Goal: Task Accomplishment & Management: Use online tool/utility

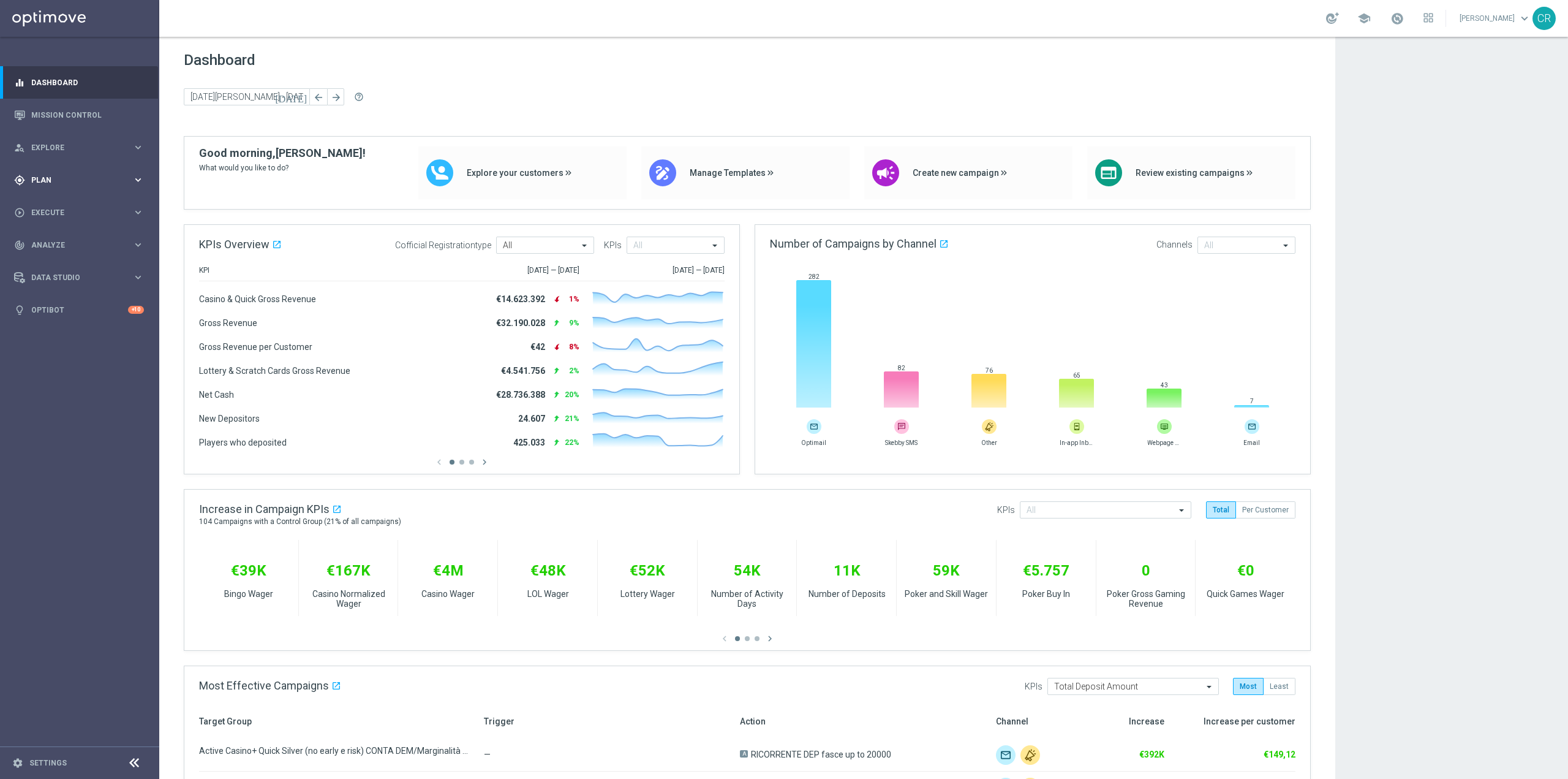
click at [66, 170] on div "gps_fixed Plan keyboard_arrow_right" at bounding box center [79, 180] width 158 height 32
click at [73, 238] on button "Templates keyboard_arrow_right" at bounding box center [87, 242] width 113 height 10
click at [73, 260] on link "Optimail" at bounding box center [82, 260] width 89 height 10
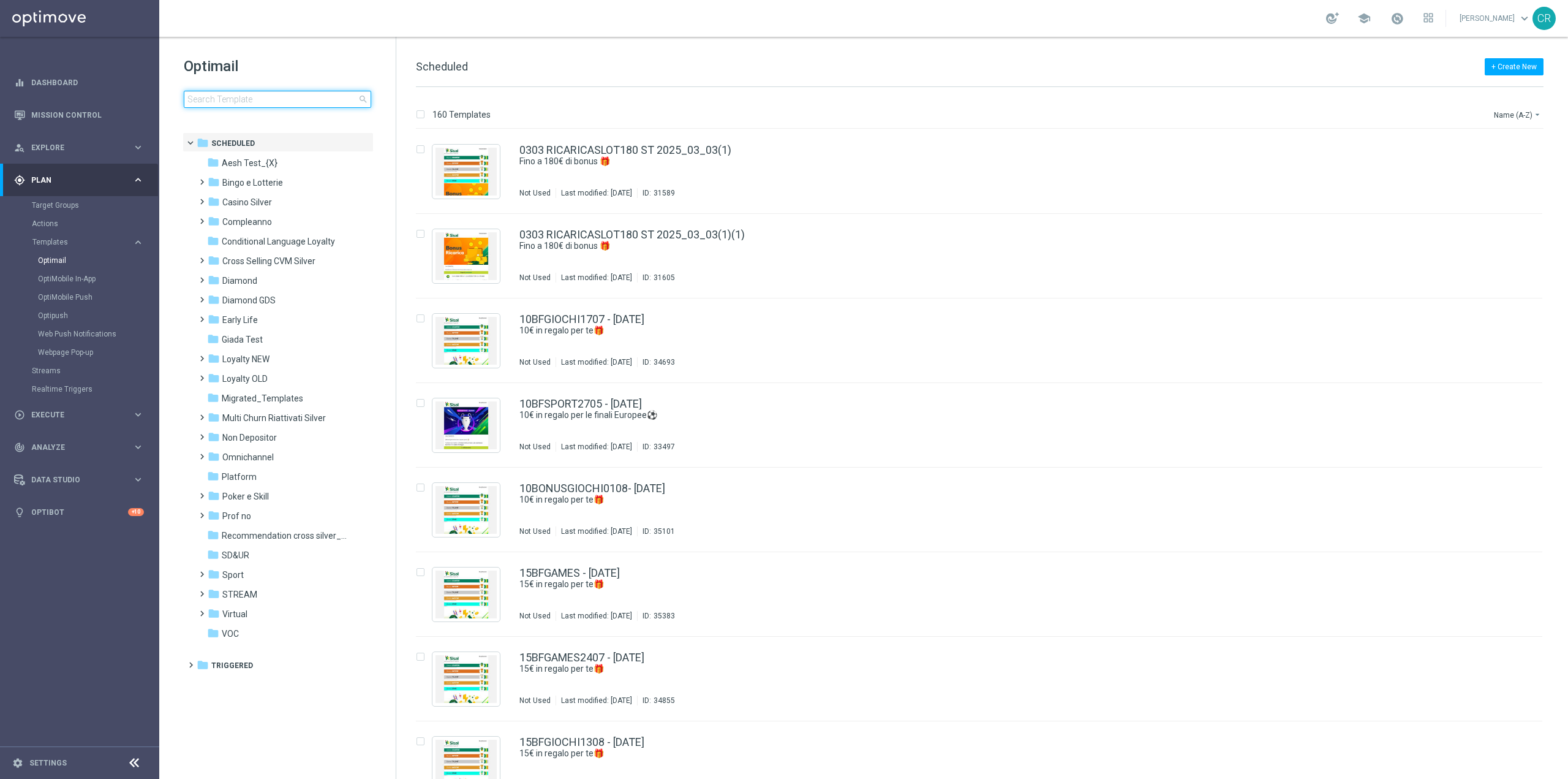
click at [244, 105] on input at bounding box center [277, 98] width 188 height 17
click at [300, 95] on input at bounding box center [277, 98] width 188 height 17
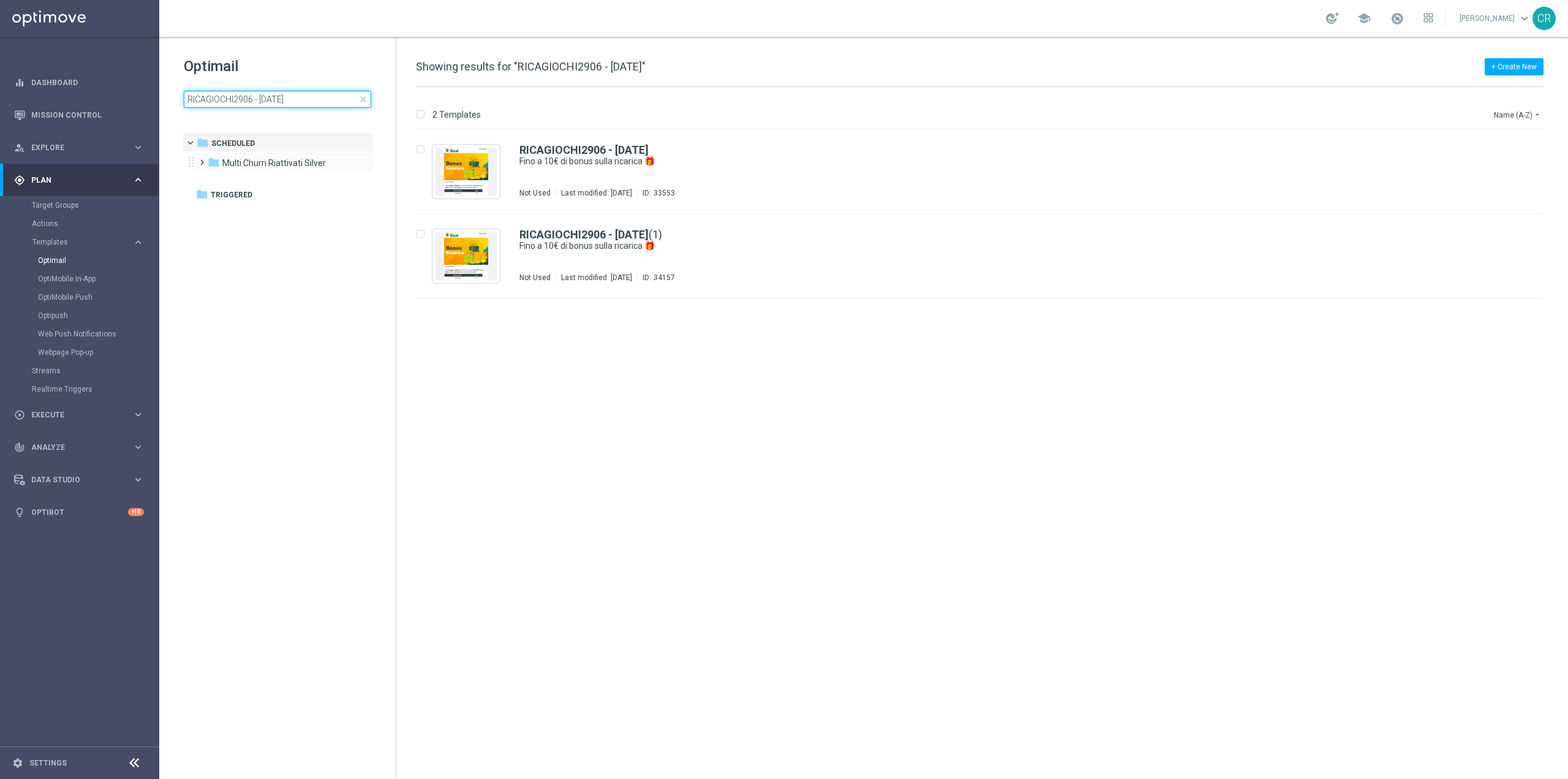
type input "RICAGIOCHI2906 - [DATE]"
click at [297, 155] on div "folder Multi Churn Riattivati Silver more_vert" at bounding box center [283, 162] width 180 height 20
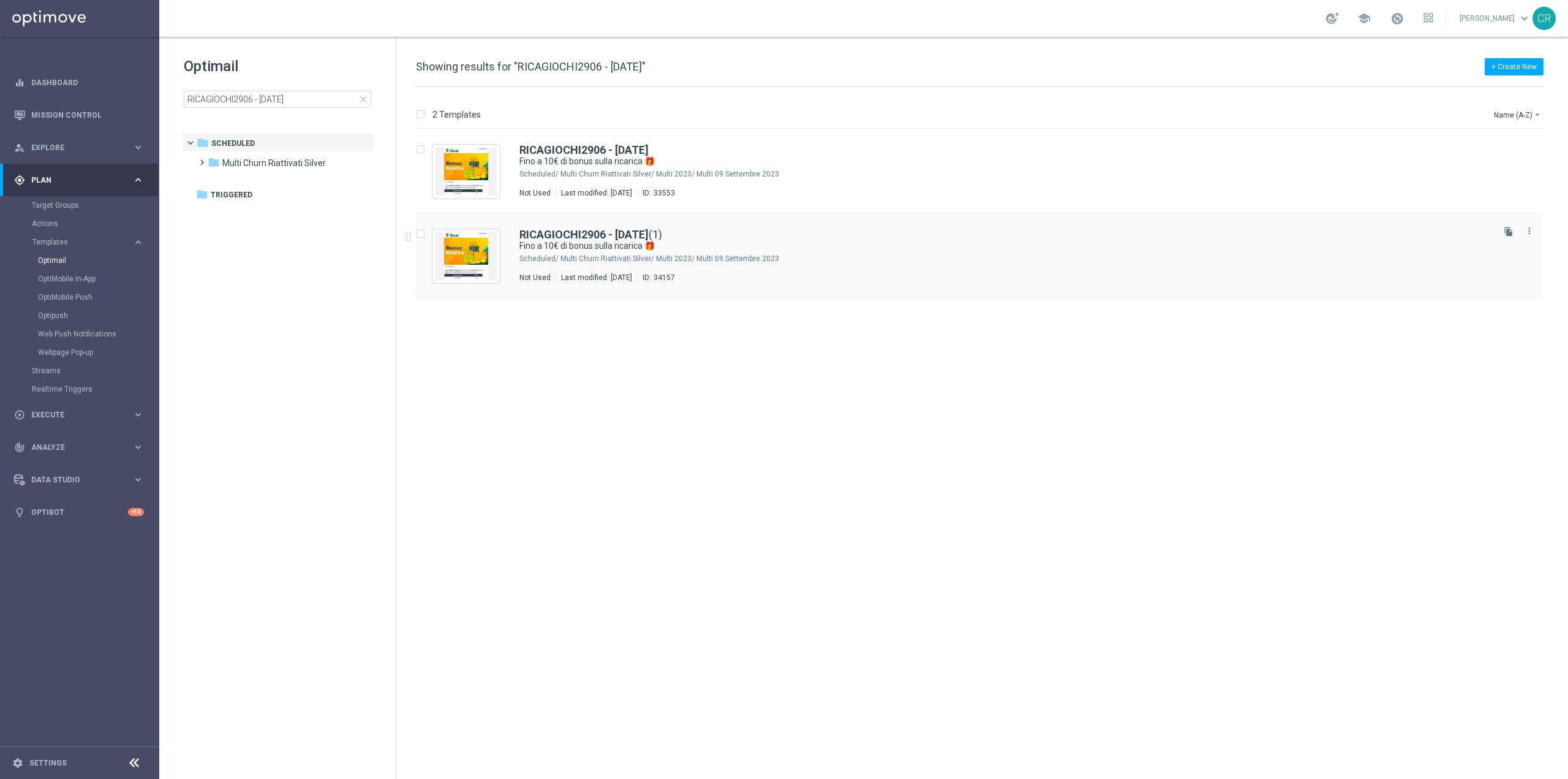
click at [962, 255] on div "Multi Churn Riattivati Silver/ Multi 2023/ Multi 09.Settembre 2023" at bounding box center [1025, 258] width 930 height 10
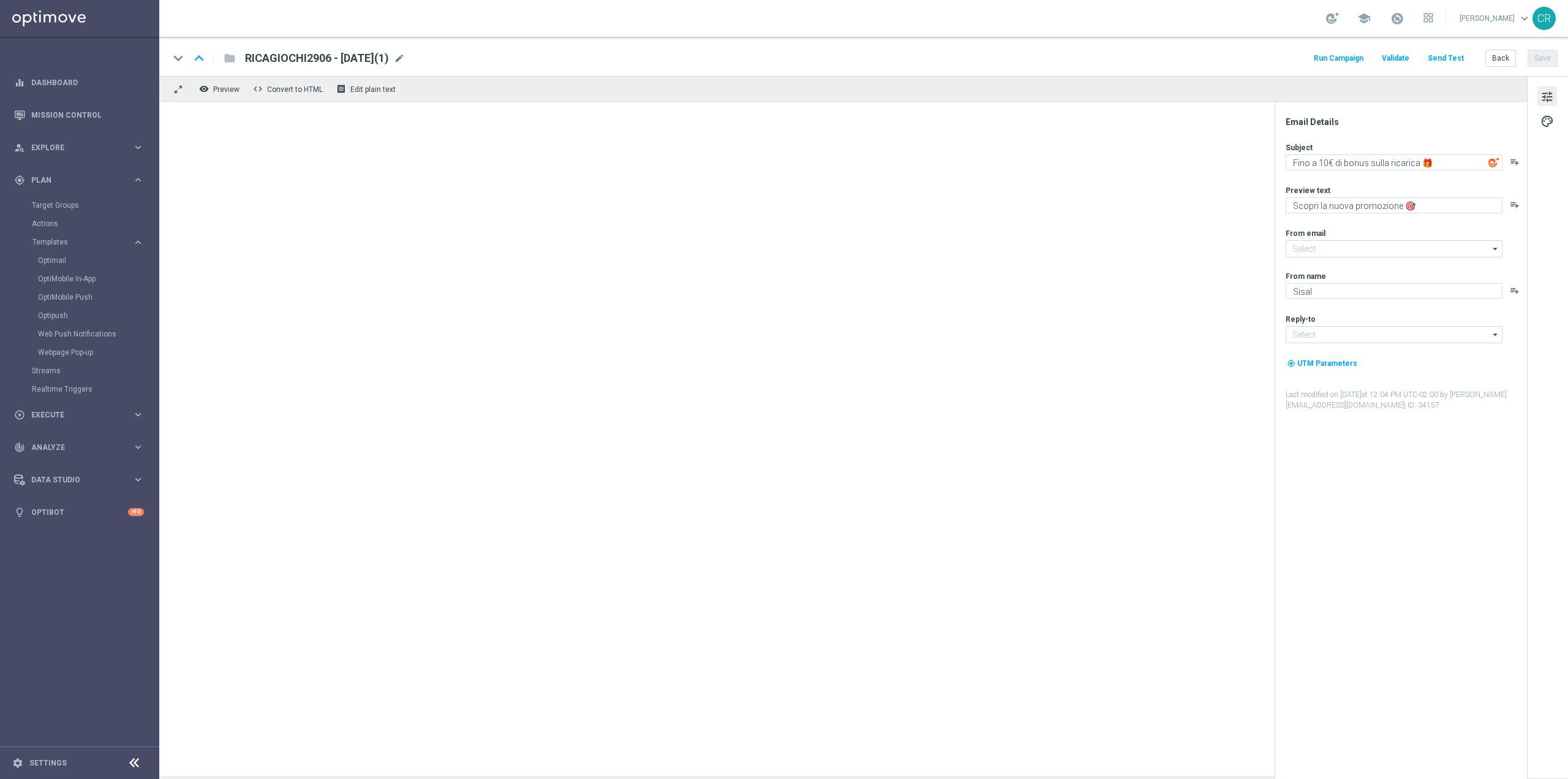
type input "[EMAIL_ADDRESS][DOMAIN_NAME]"
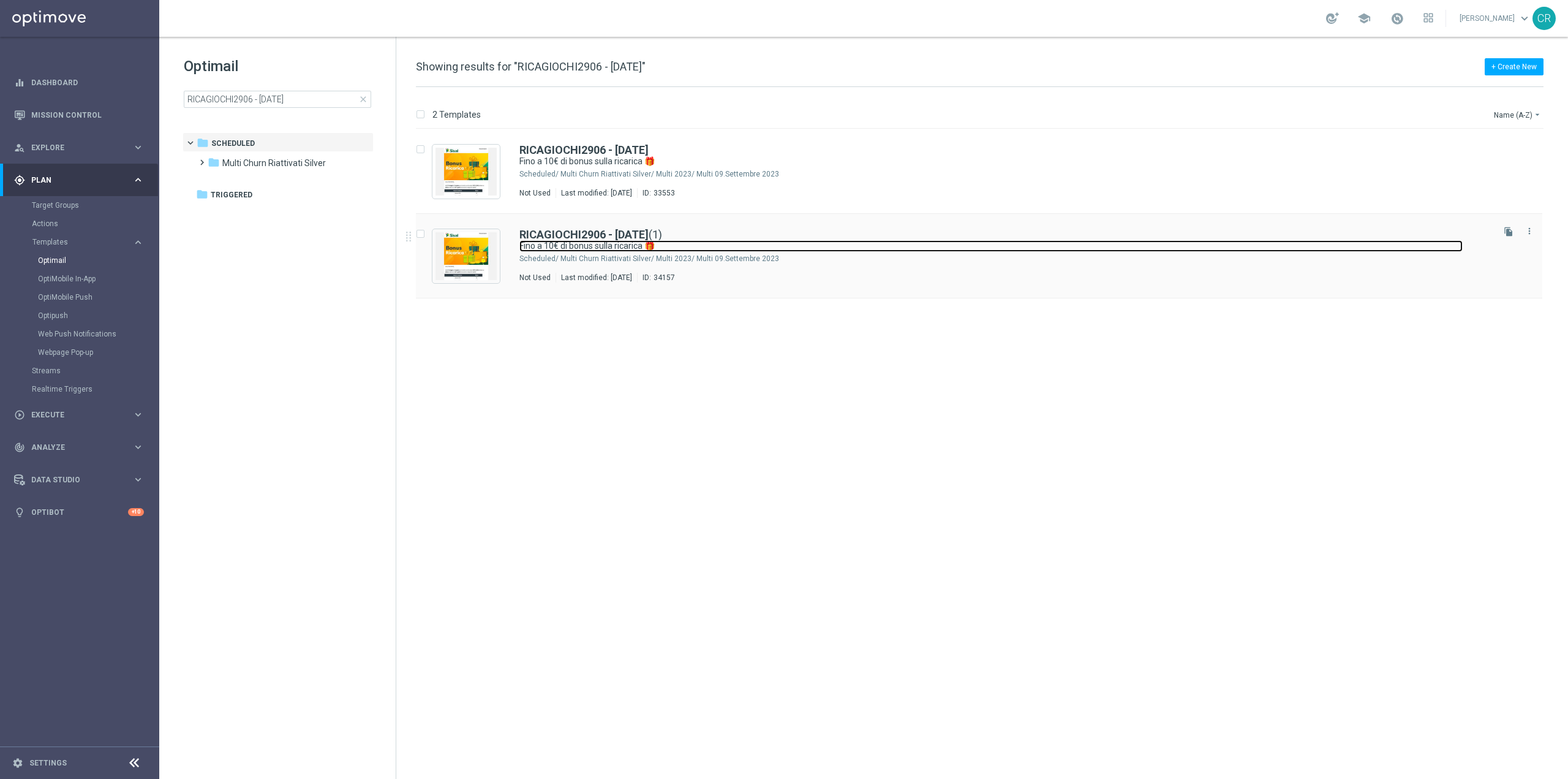
click at [947, 247] on link "Fino a 10€ di bonus sulla ricarica 🎁" at bounding box center [991, 247] width 944 height 12
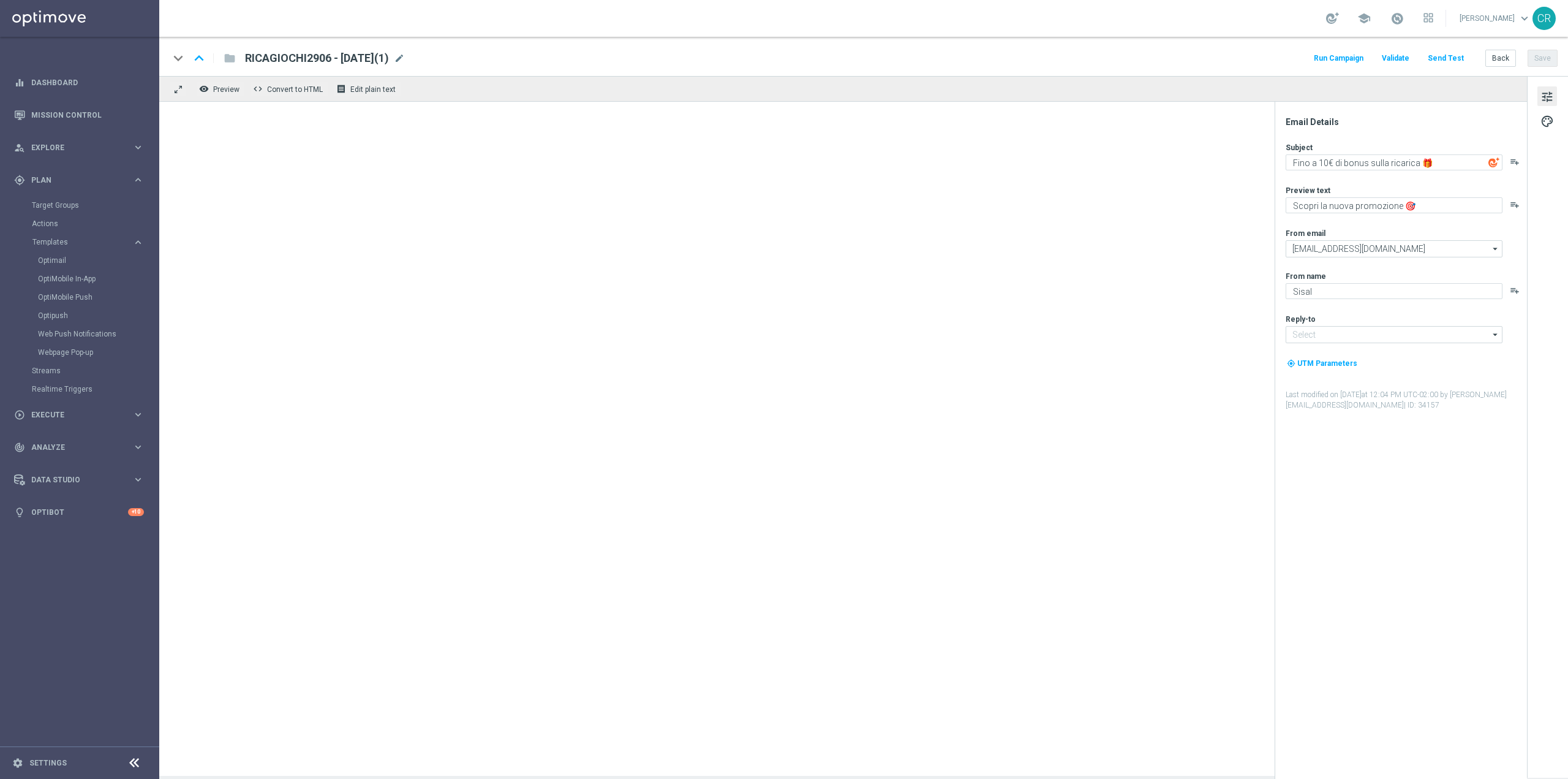
type input "[EMAIL_ADDRESS][DOMAIN_NAME]"
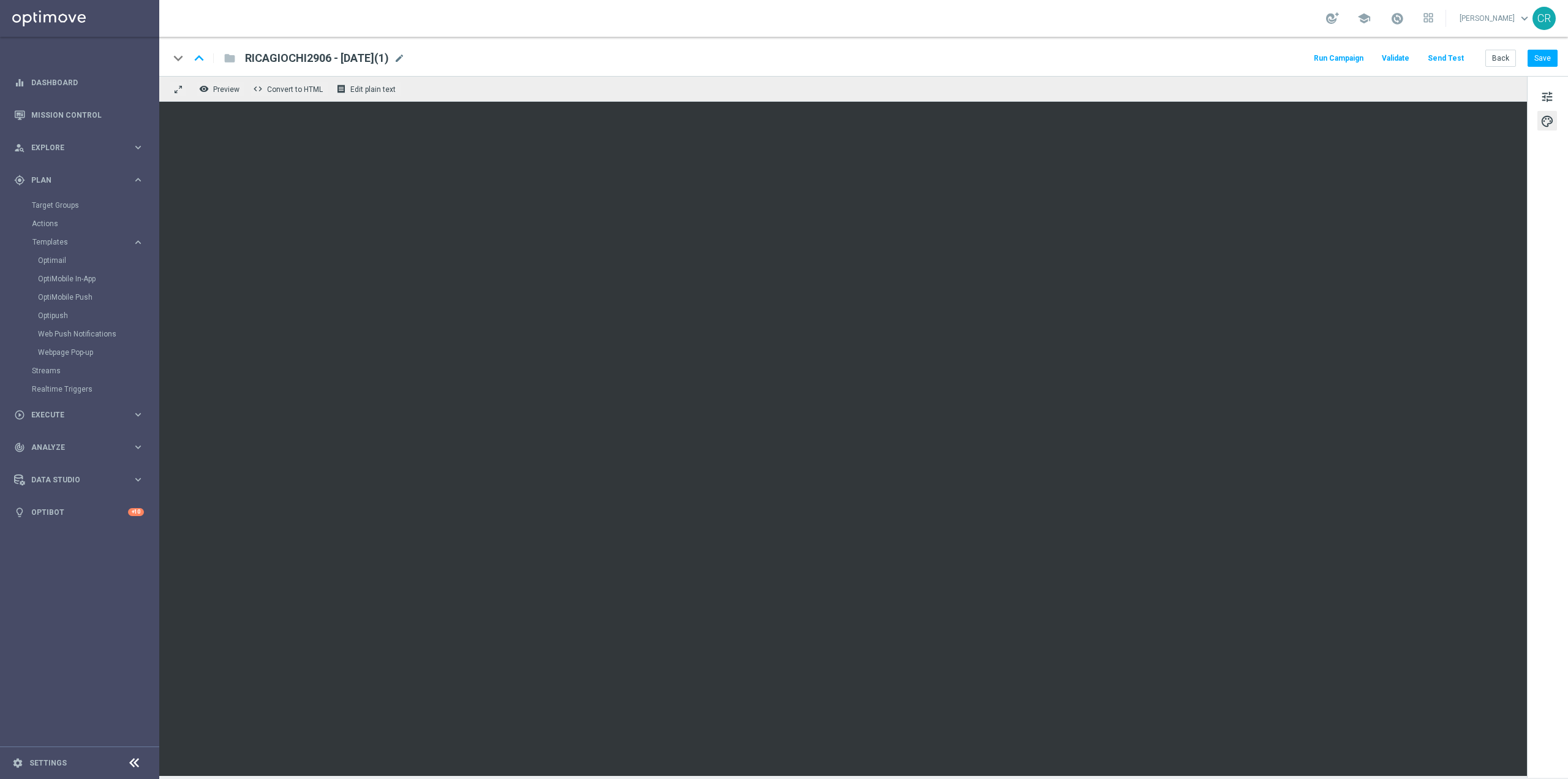
click at [385, 63] on span "RICAGIOCHI2906 - [DATE](1)" at bounding box center [316, 58] width 144 height 15
type textarea "6"
drag, startPoint x: 316, startPoint y: 59, endPoint x: 201, endPoint y: 65, distance: 115.2
click at [201, 65] on div "keyboard_arrow_down keyboard_arrow_up folder RICAGIOCHI2906 - [DATE](1)" at bounding box center [358, 58] width 380 height 16
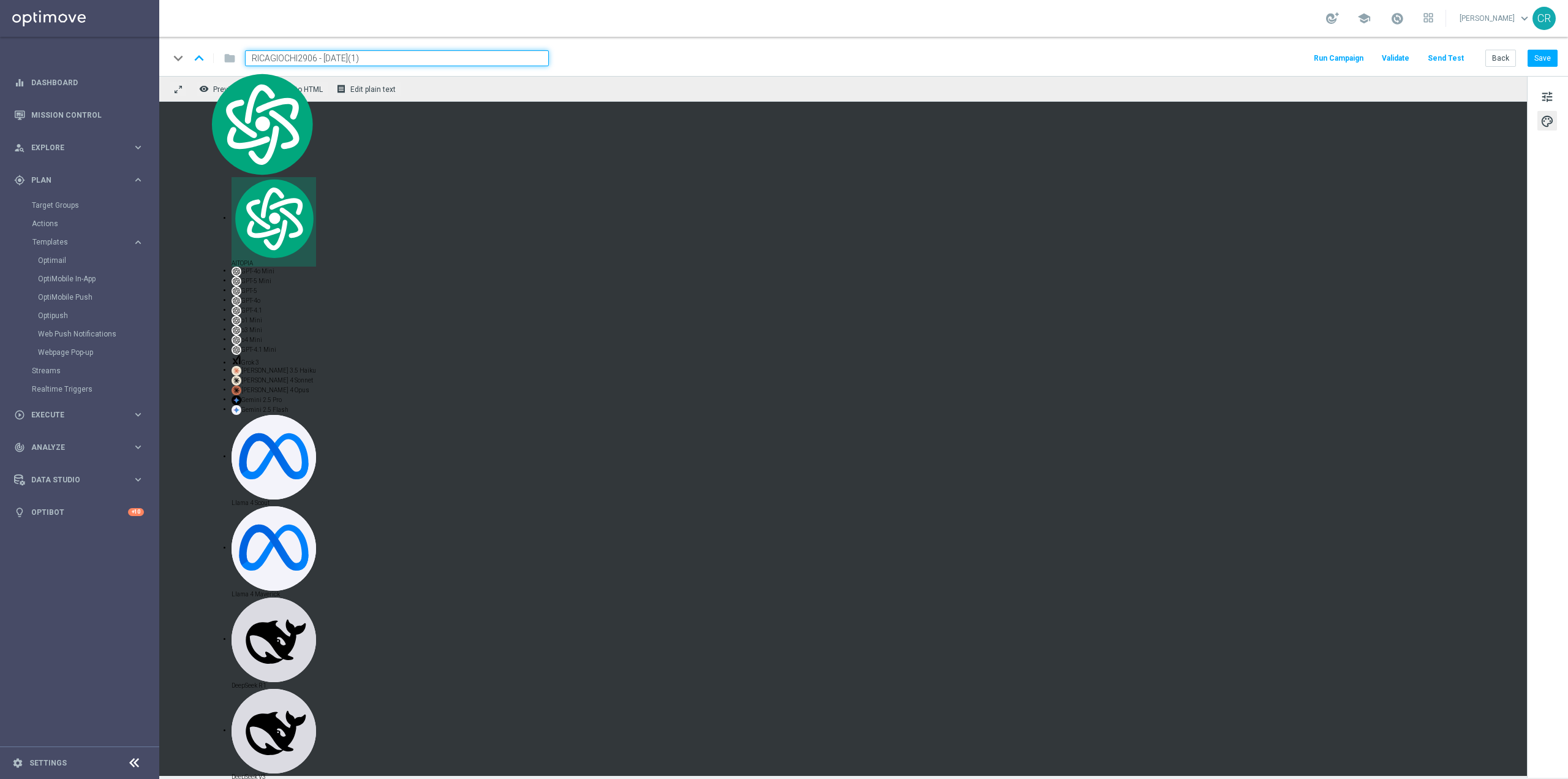
paste input "GIOCHI0409"
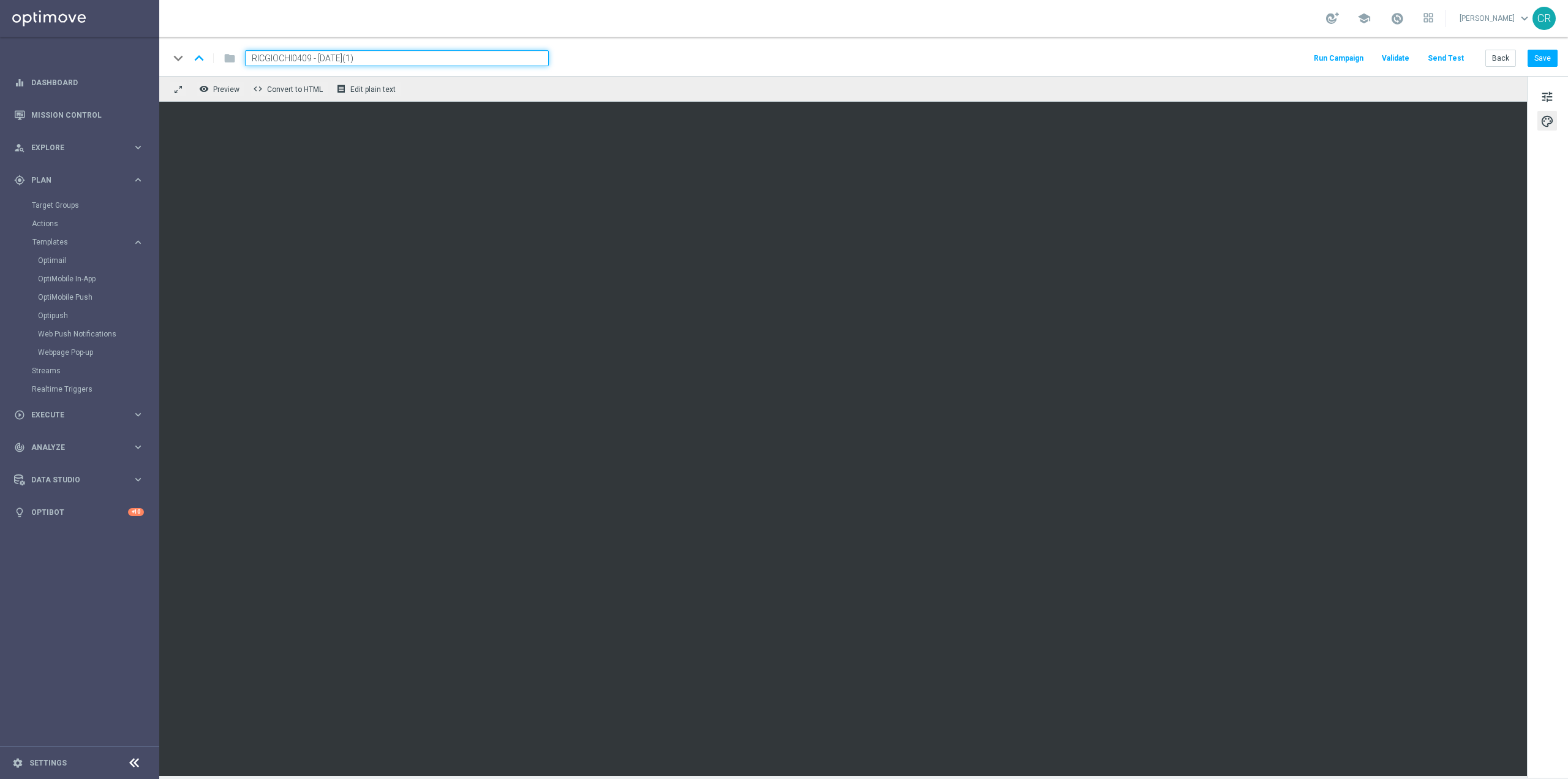
click at [375, 57] on input "RICGIOCHI0409 - [DATE](1)" at bounding box center [396, 58] width 303 height 16
type input "RICGIOCHI0409 - [DATE]"
click at [1539, 56] on button "Save" at bounding box center [1542, 58] width 30 height 17
click at [375, 46] on div "keyboard_arrow_down keyboard_arrow_up folder RICGIOCHI0409 - [DATE] RICGIOCHI04…" at bounding box center [863, 56] width 1409 height 39
click at [367, 53] on span "RICGIOCHI0409 - [DATE]" at bounding box center [305, 58] width 122 height 15
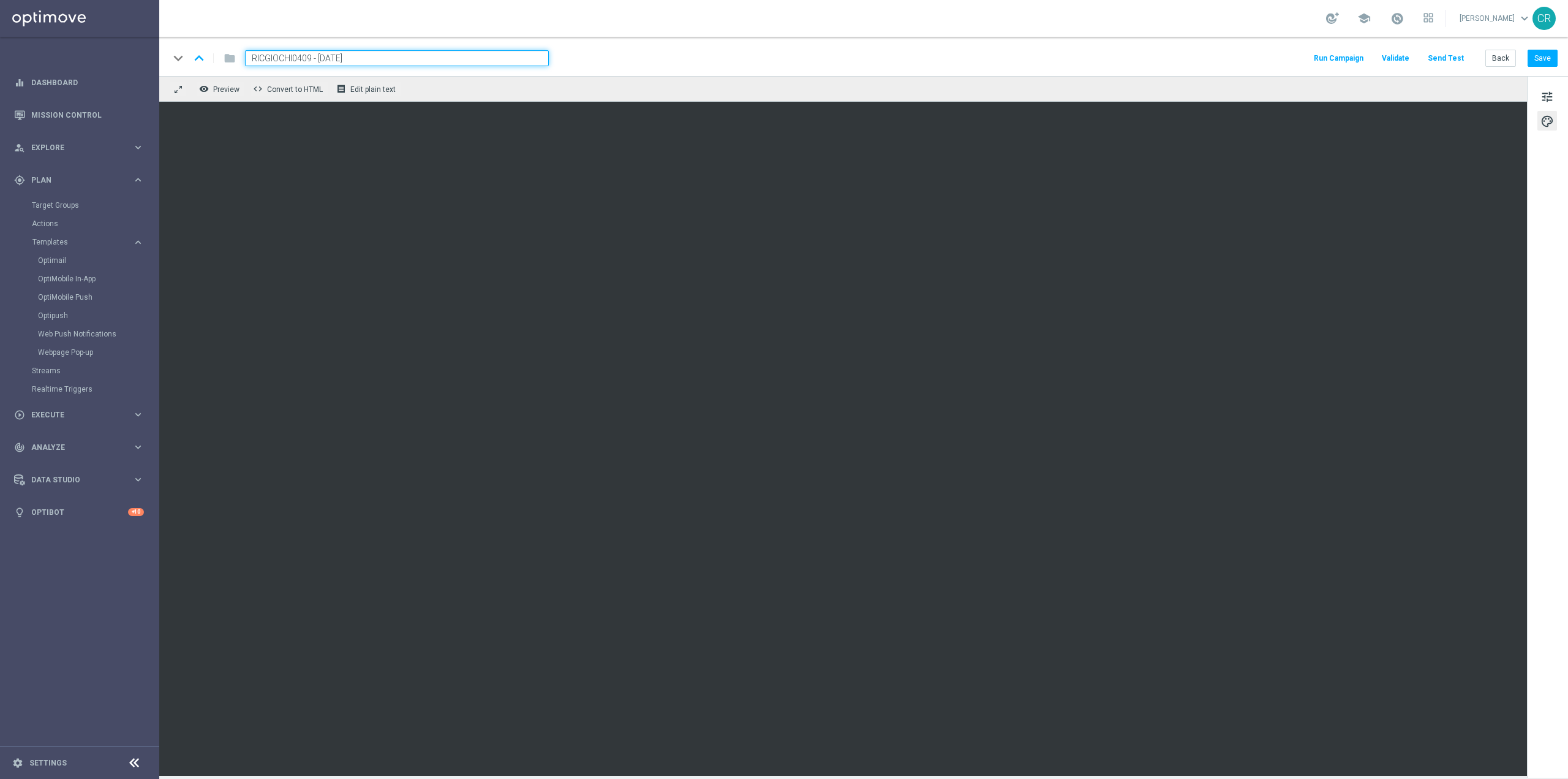
drag, startPoint x: 387, startPoint y: 53, endPoint x: -115, endPoint y: 90, distance: 503.4
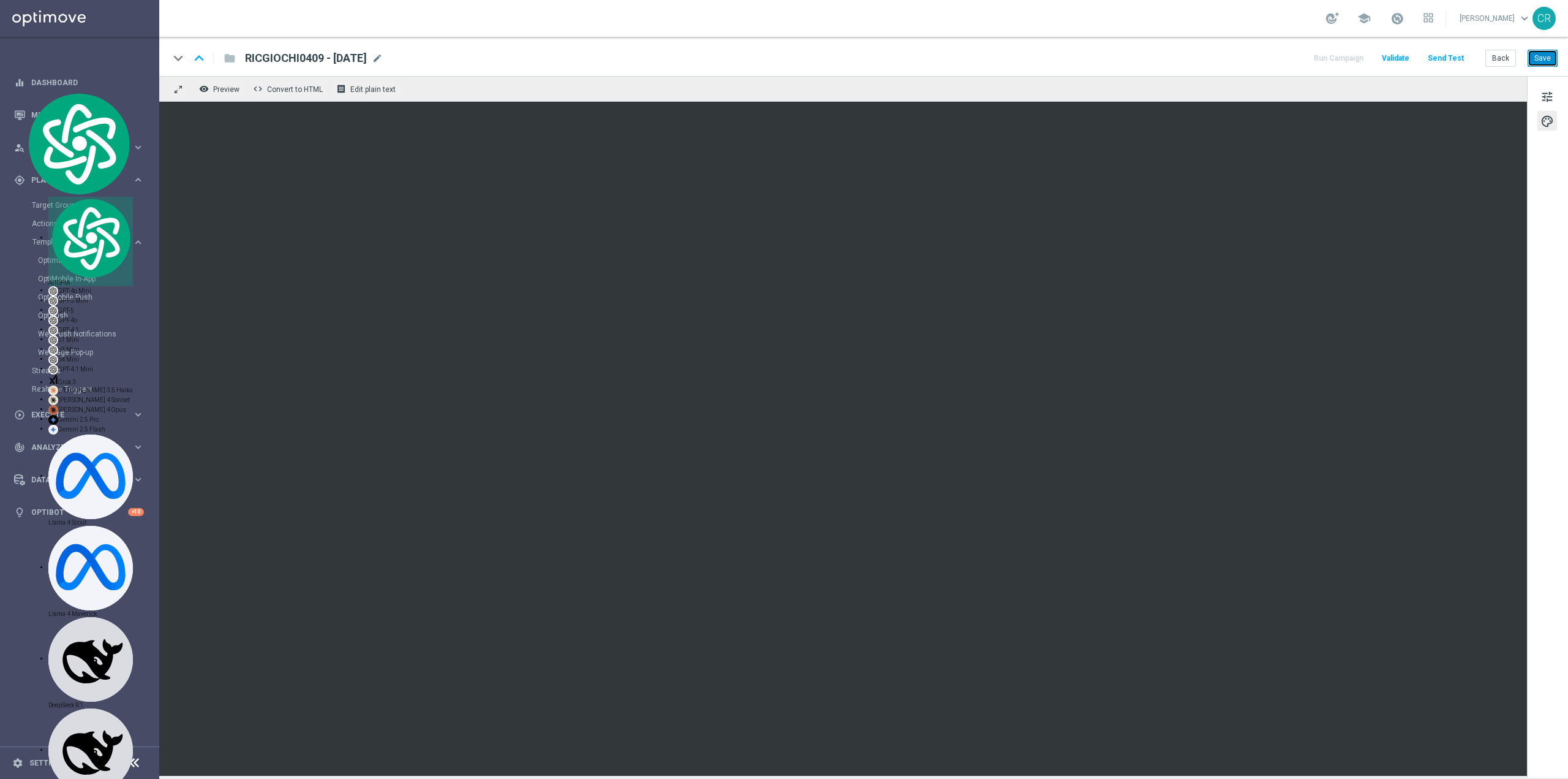
click at [1531, 62] on button "Save" at bounding box center [1542, 58] width 30 height 17
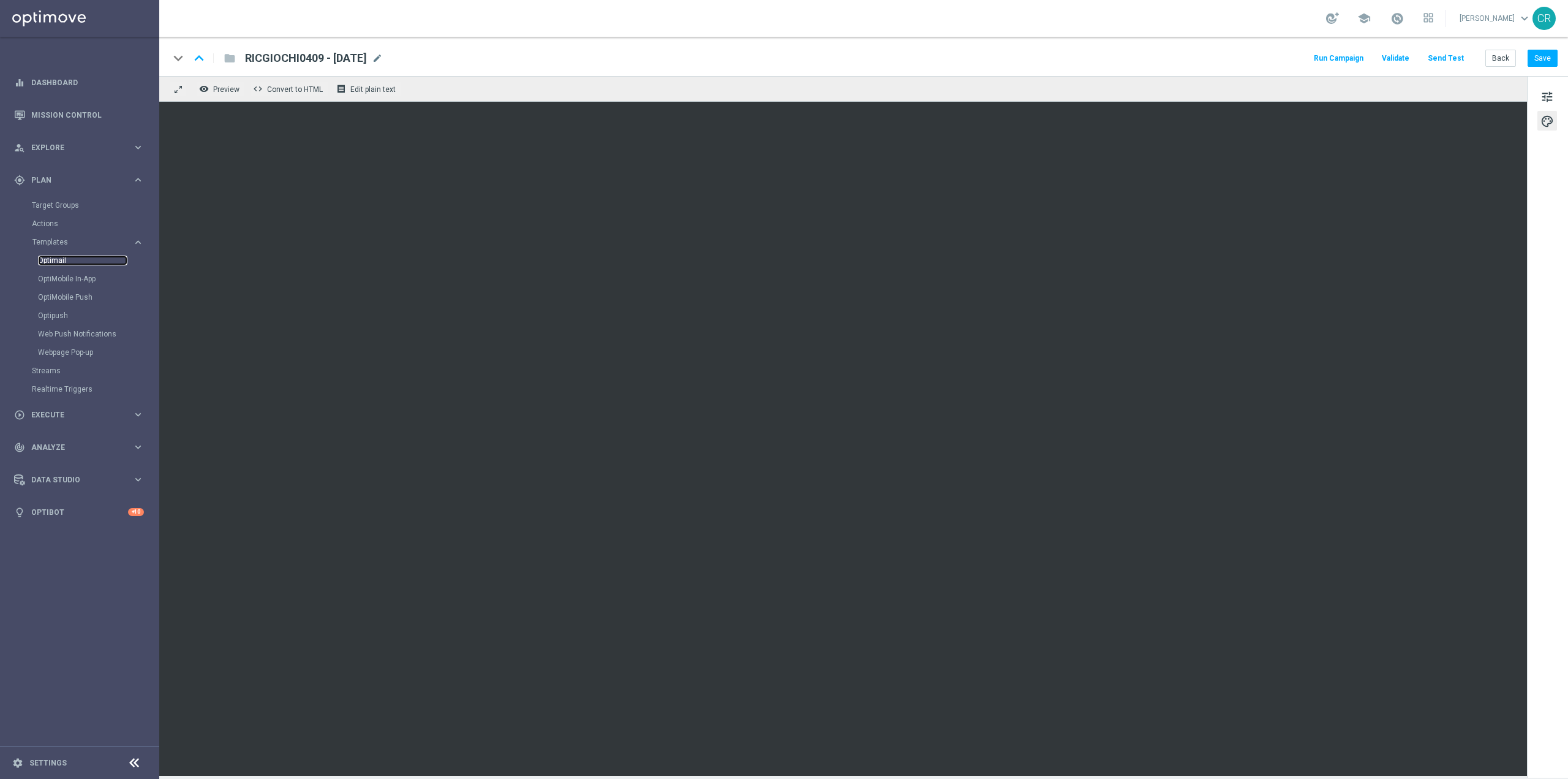
click at [59, 261] on link "Optimail" at bounding box center [82, 260] width 89 height 10
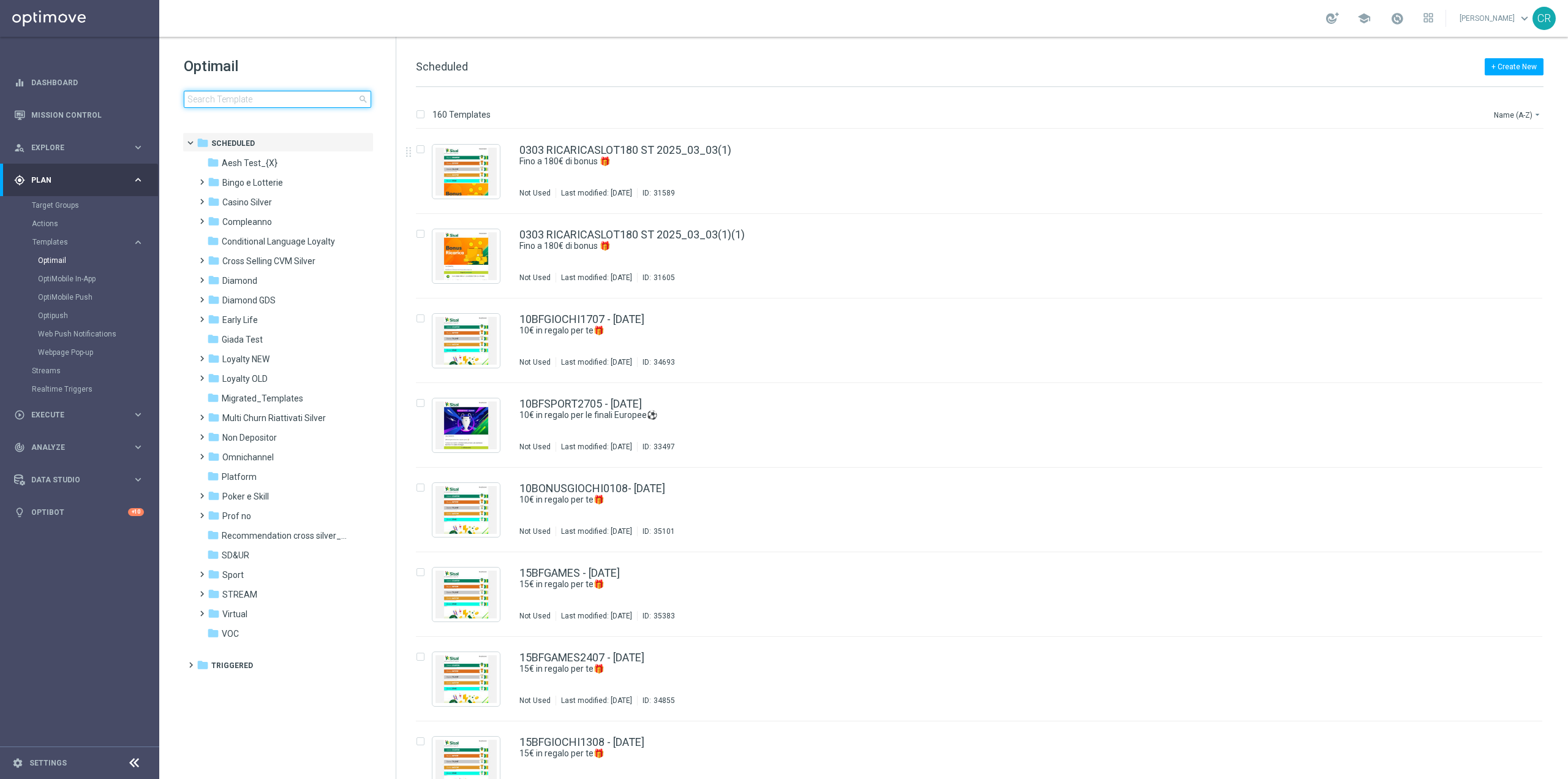
click at [269, 98] on input at bounding box center [277, 98] width 188 height 17
type input "RICASPORT210825 - [DATE]"
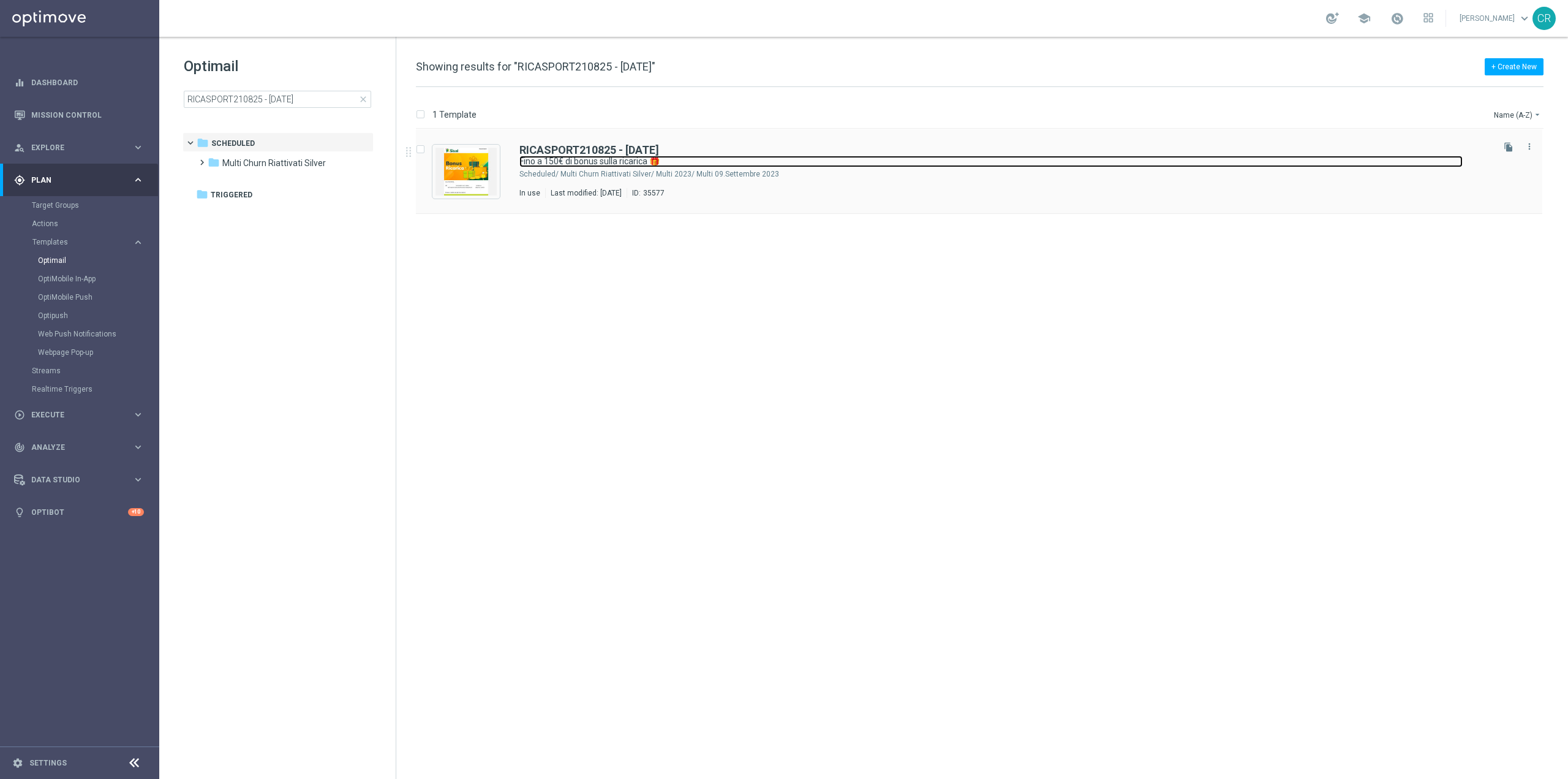
click at [864, 157] on link "Fino a 150€ di bonus sulla ricarica 🎁" at bounding box center [991, 161] width 944 height 12
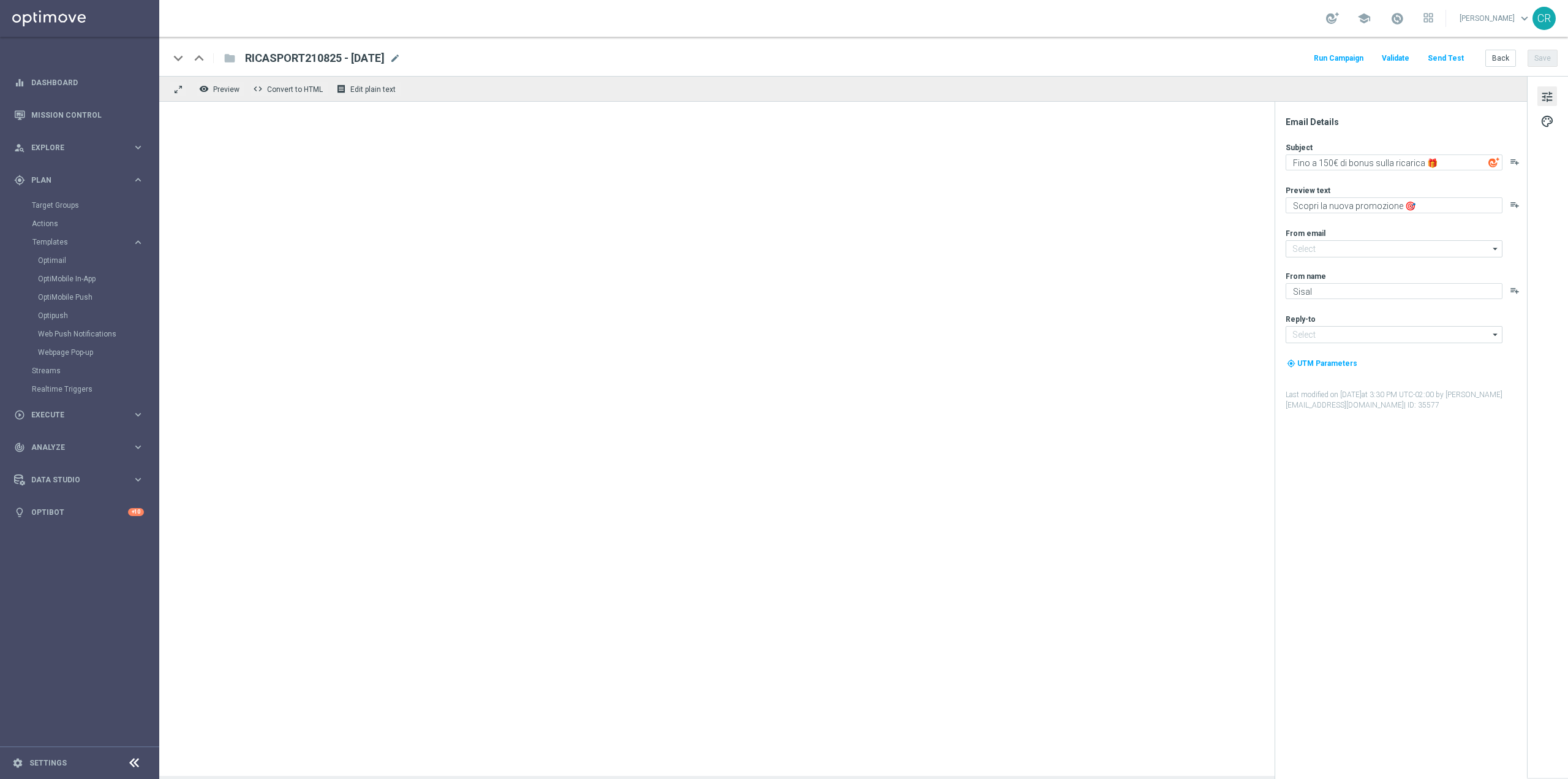
type input "[EMAIL_ADDRESS][DOMAIN_NAME]"
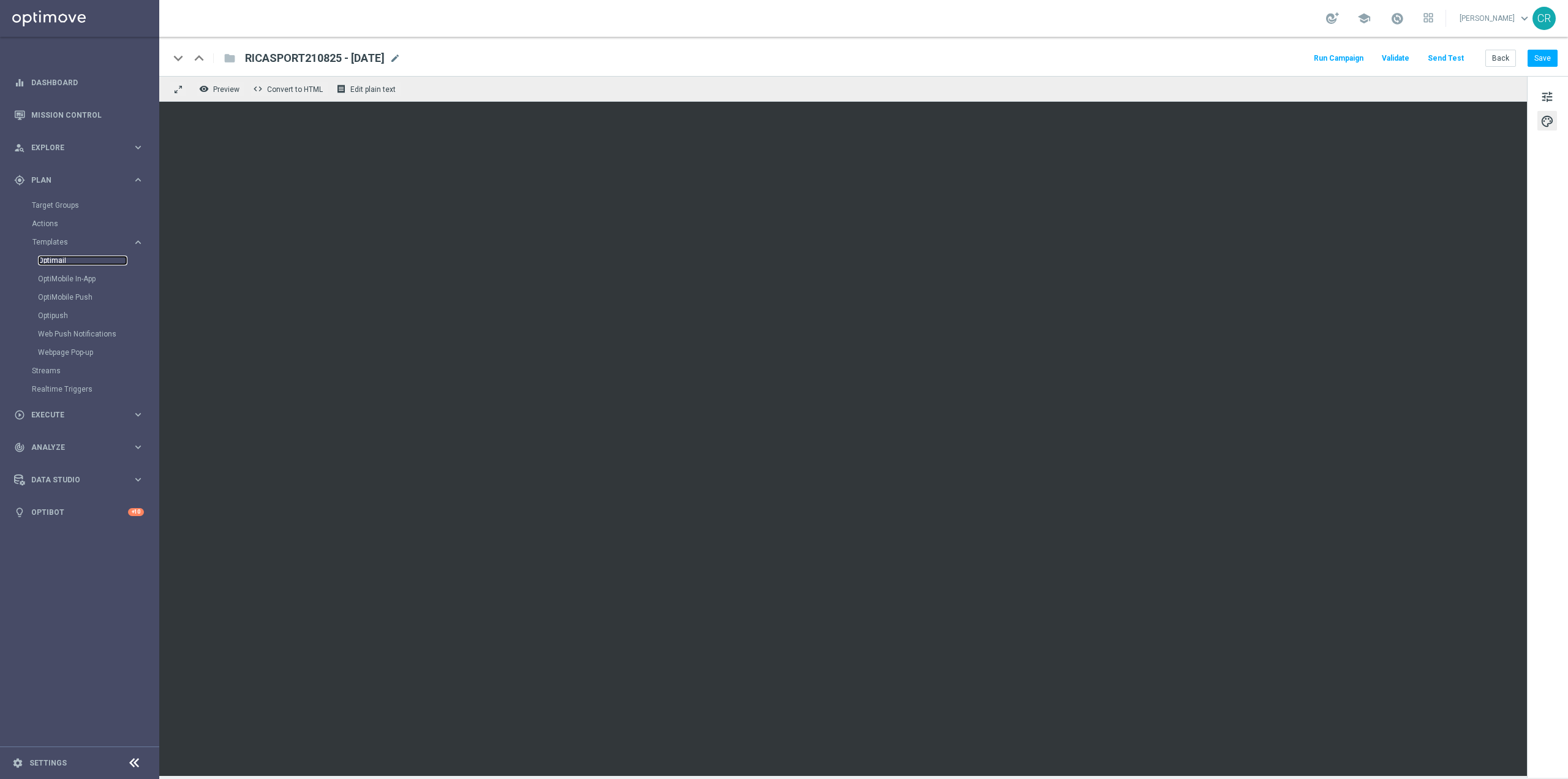
click at [56, 258] on link "Optimail" at bounding box center [82, 260] width 89 height 10
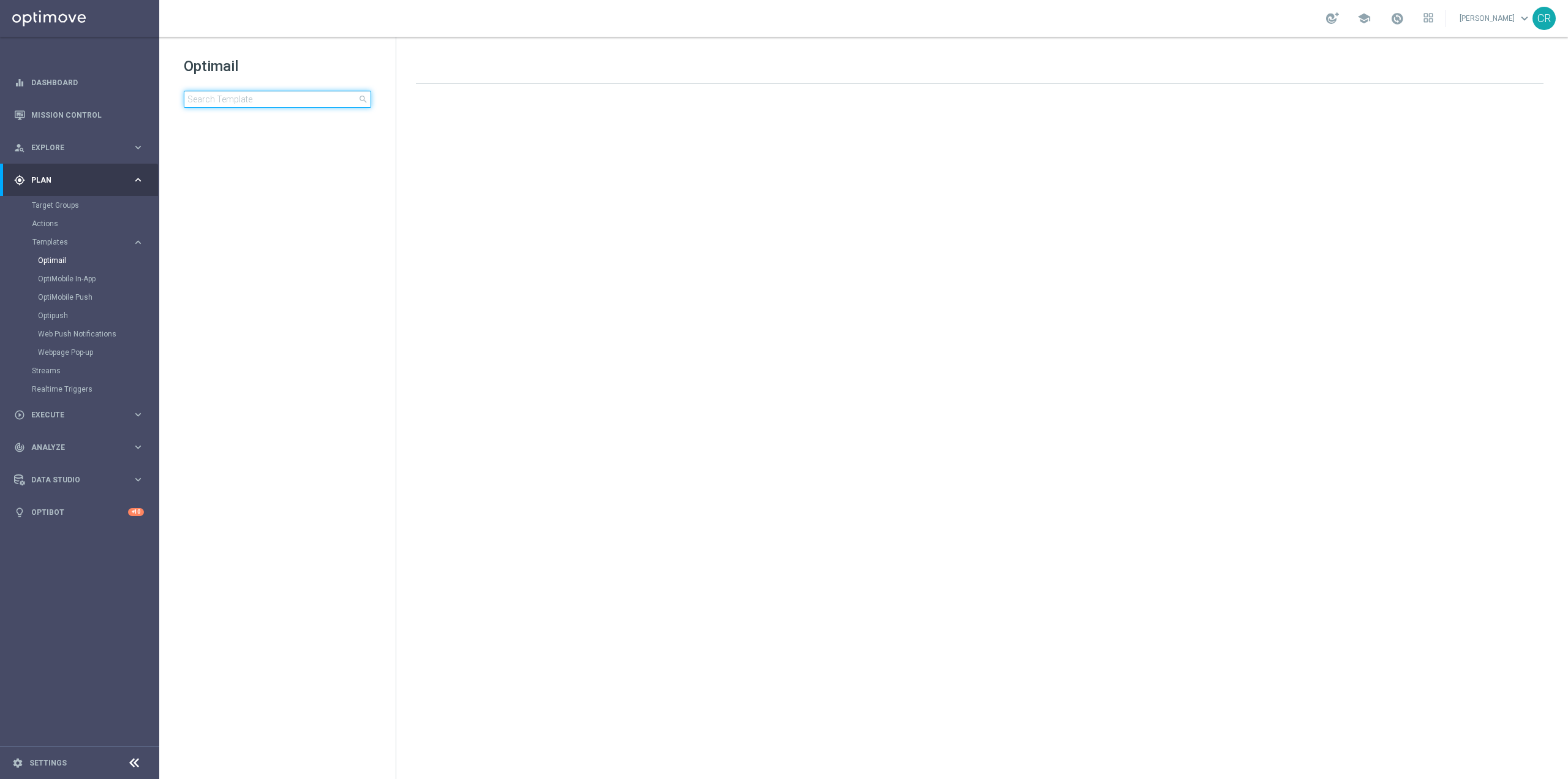
click at [266, 102] on input at bounding box center [277, 98] width 188 height 17
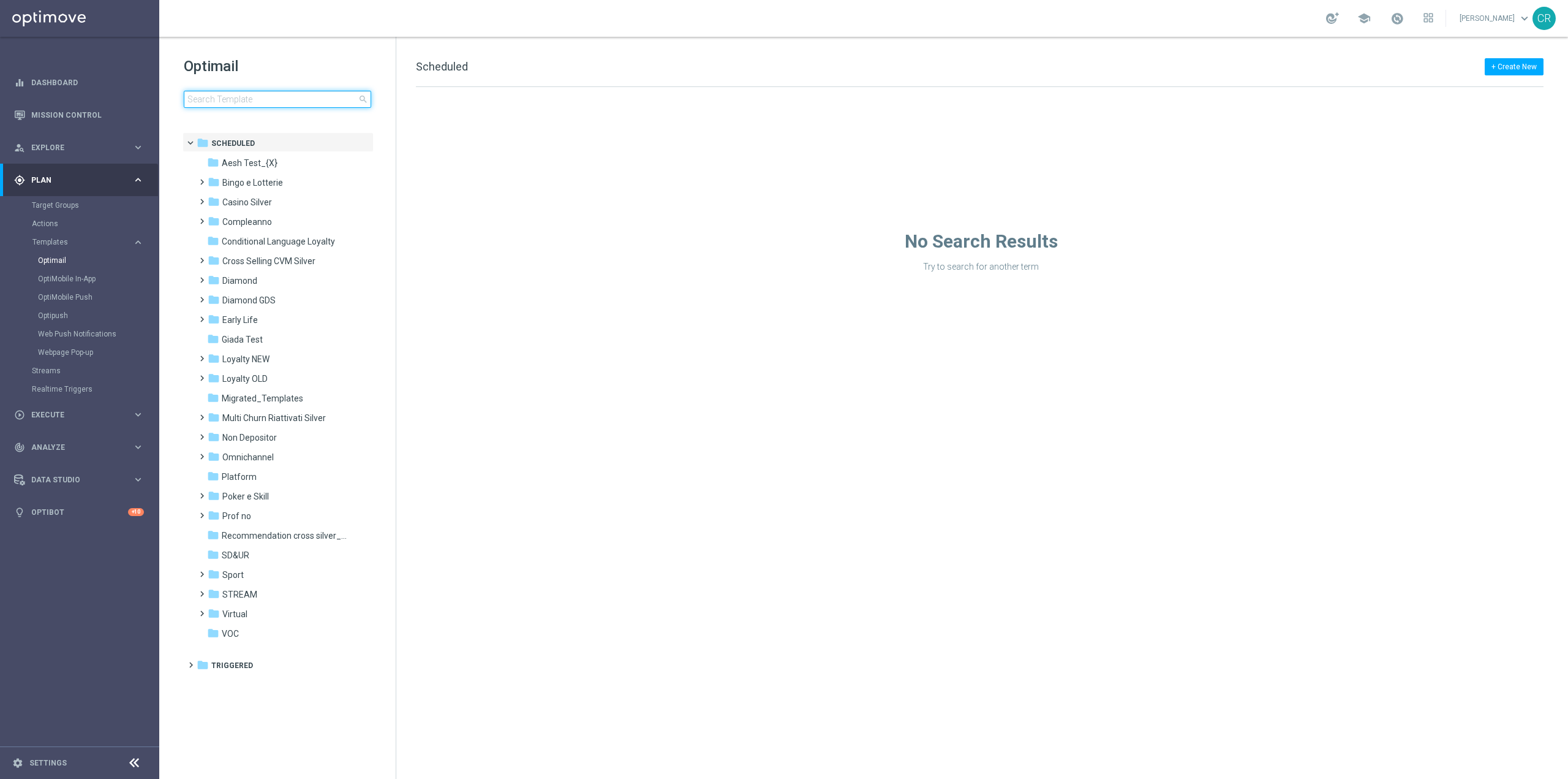
type input "MULTISLOT270825 - [DATE]"
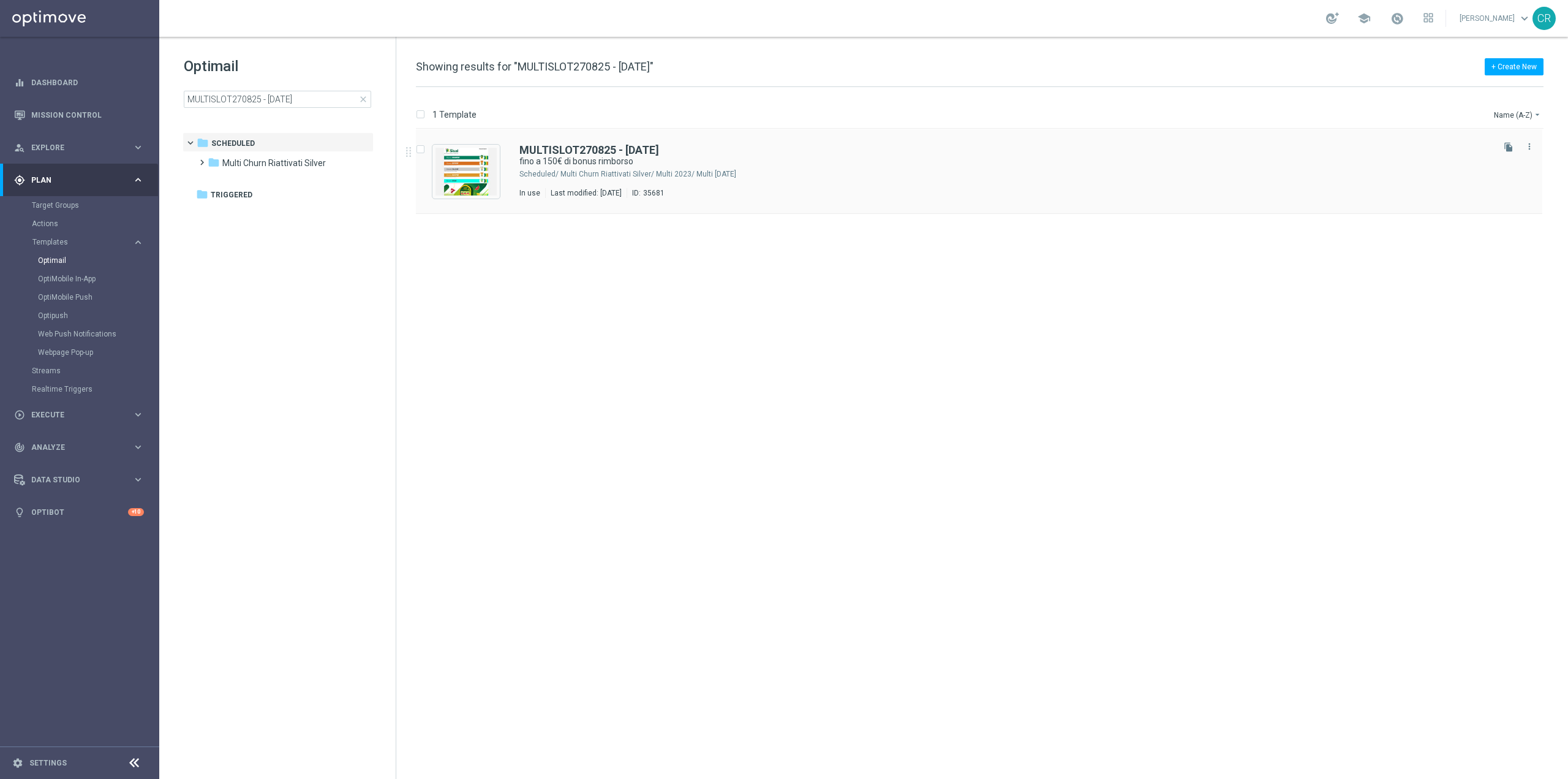
click at [629, 178] on div "Multi Churn Riattivati Silver/ Multi 2023/ Multi [DATE]" at bounding box center [1025, 174] width 930 height 10
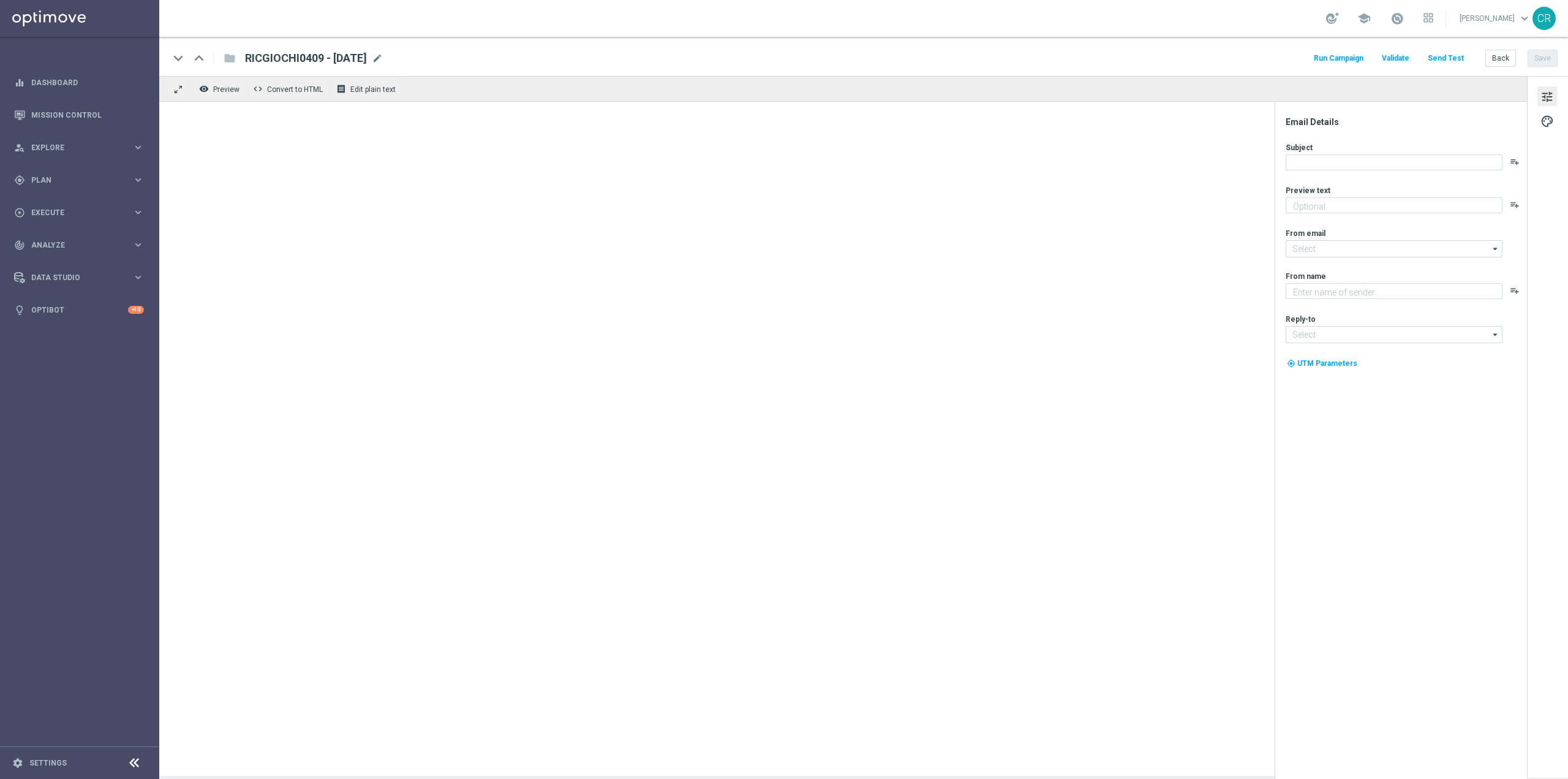
type textarea "Scopri la nuova promozione 🎯"
type textarea "Sisal"
type input "[EMAIL_ADDRESS][DOMAIN_NAME]"
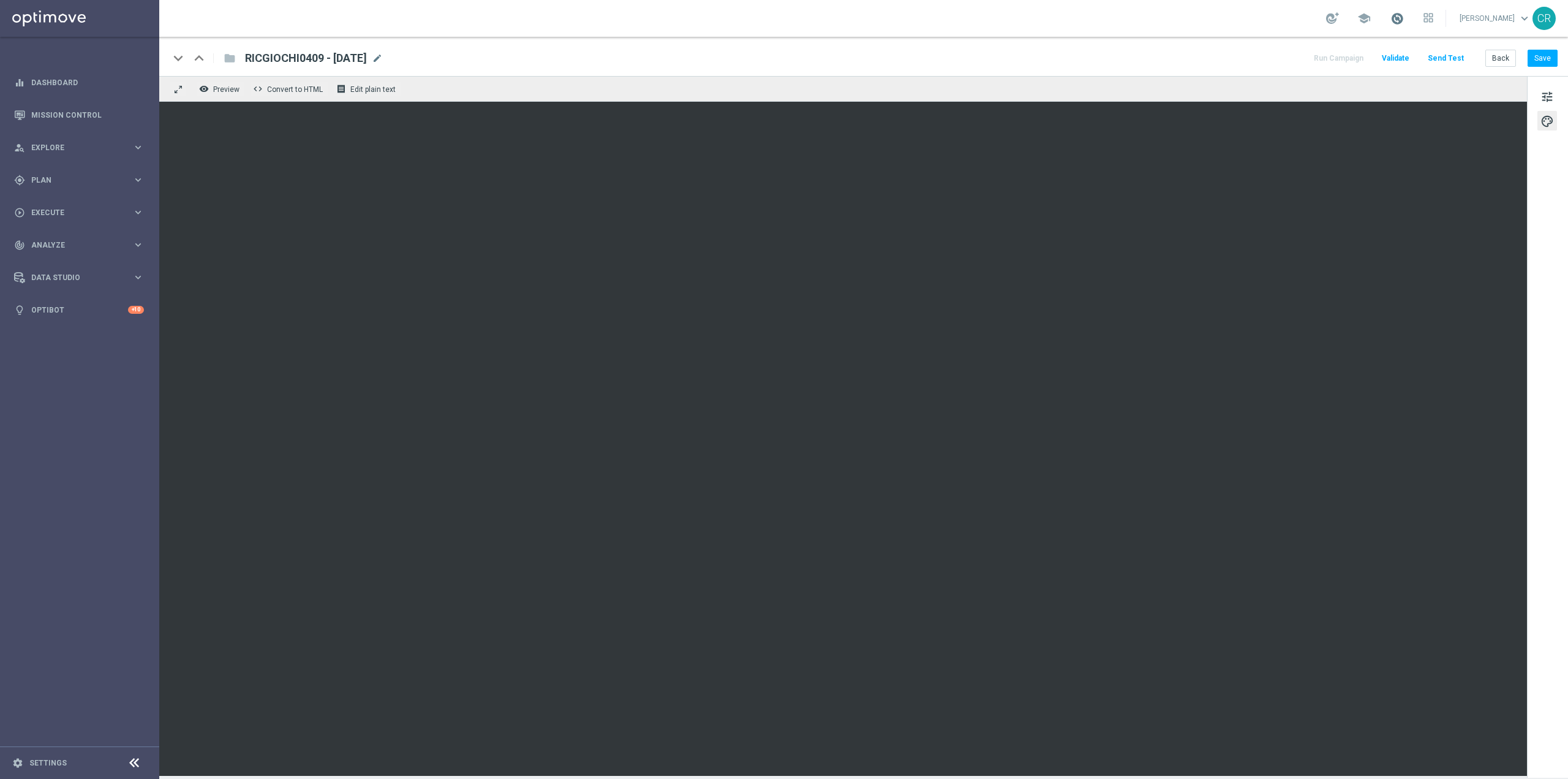
click at [1390, 22] on span at bounding box center [1397, 19] width 14 height 14
click at [1390, 12] on span at bounding box center [1397, 19] width 14 height 14
click at [1534, 58] on button "Save" at bounding box center [1542, 58] width 30 height 17
click at [1553, 50] on button "Save" at bounding box center [1542, 58] width 30 height 17
click at [1545, 99] on span "tune" at bounding box center [1547, 96] width 14 height 16
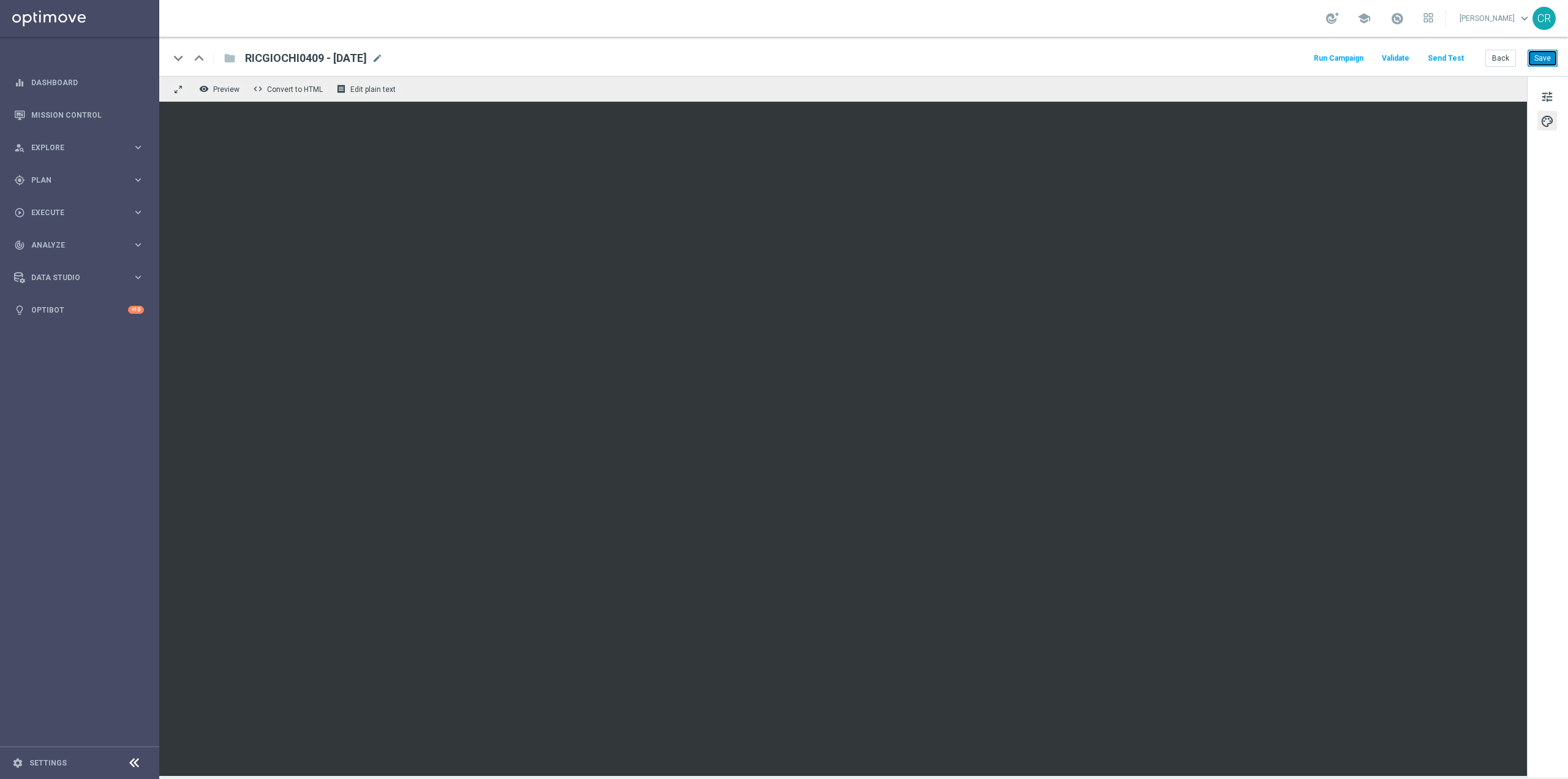
click at [1548, 58] on button "Save" at bounding box center [1542, 58] width 30 height 17
click at [1552, 51] on button "Save" at bounding box center [1542, 58] width 30 height 17
click at [78, 150] on span "Explore" at bounding box center [81, 147] width 101 height 7
click at [79, 326] on span "Plan" at bounding box center [81, 326] width 101 height 7
click at [77, 243] on span "Templates" at bounding box center [76, 242] width 87 height 7
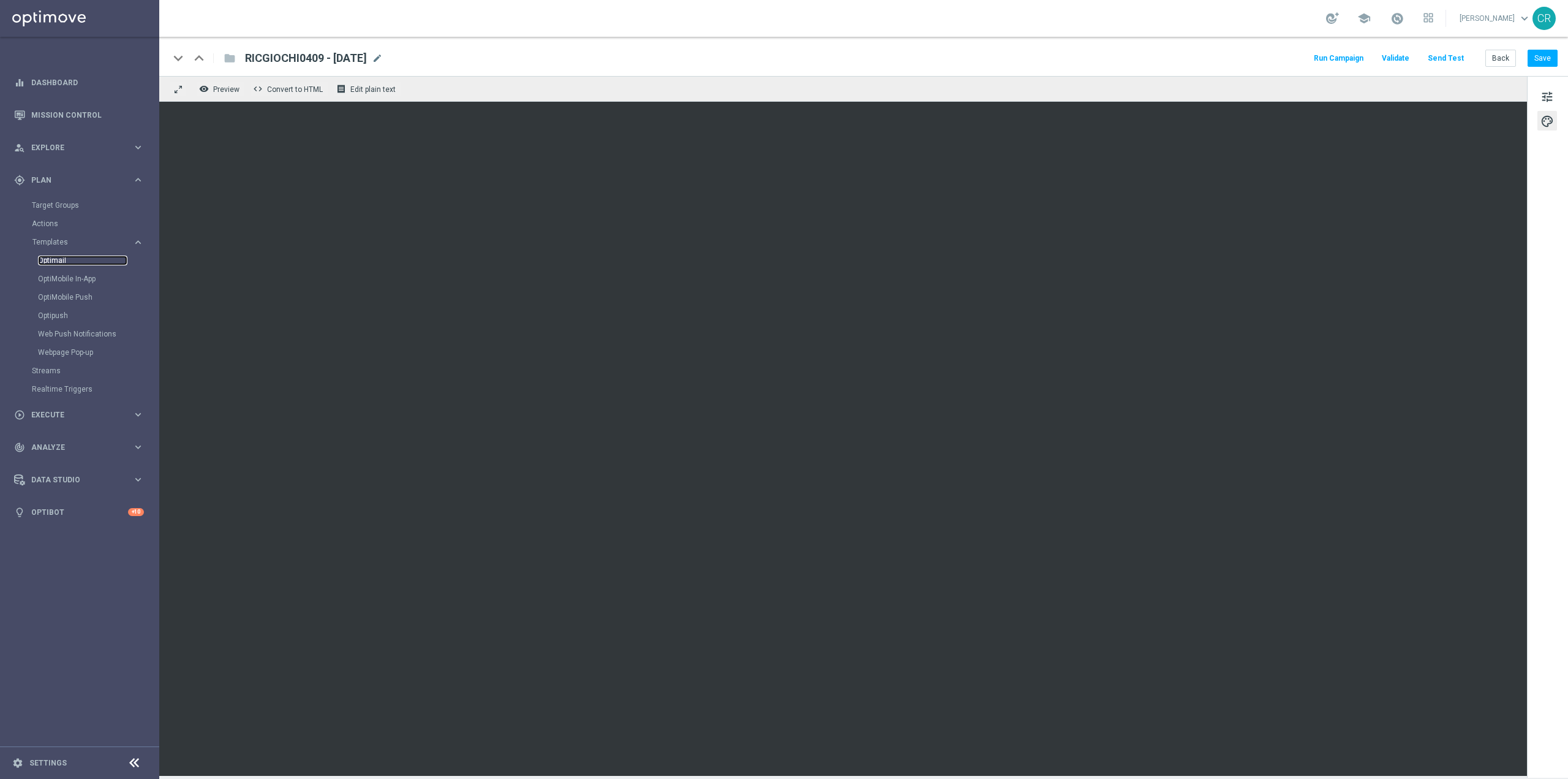
click at [70, 258] on link "Optimail" at bounding box center [82, 260] width 89 height 10
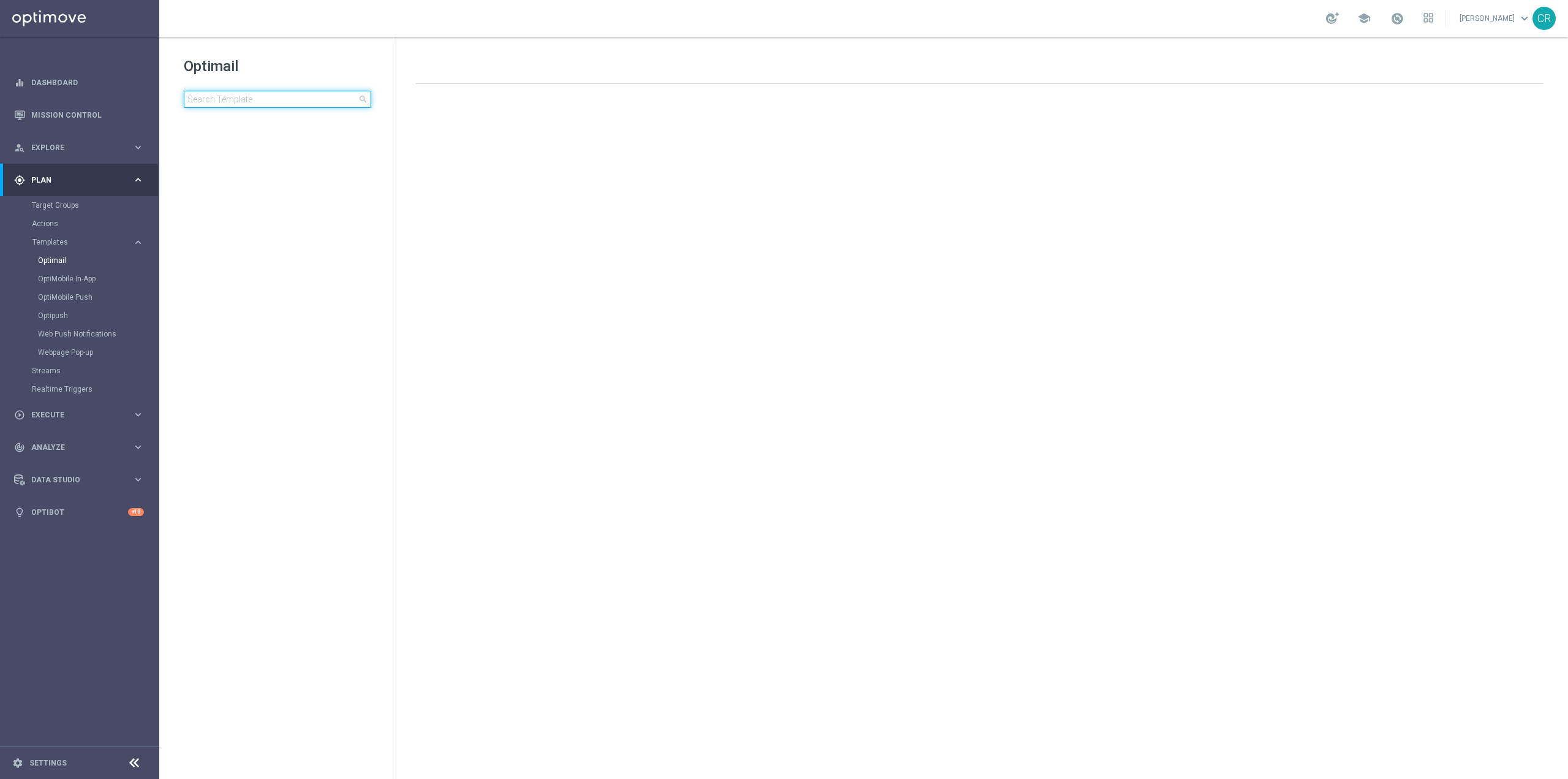
click at [313, 102] on input at bounding box center [277, 98] width 188 height 17
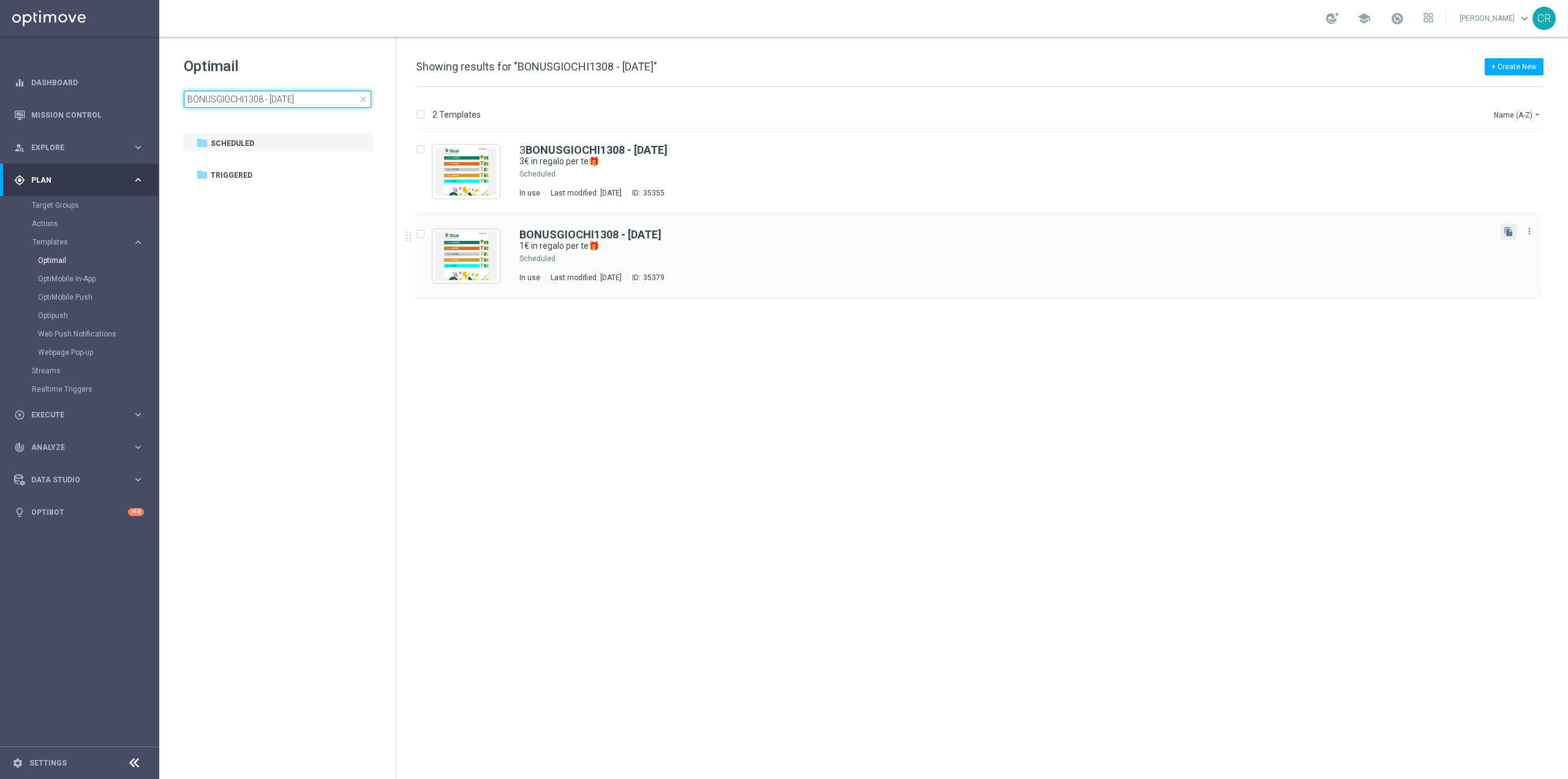
type input "BONUSGIOCHI1308 - 2025-08-13"
click at [1509, 237] on button "file_copy" at bounding box center [1508, 232] width 16 height 16
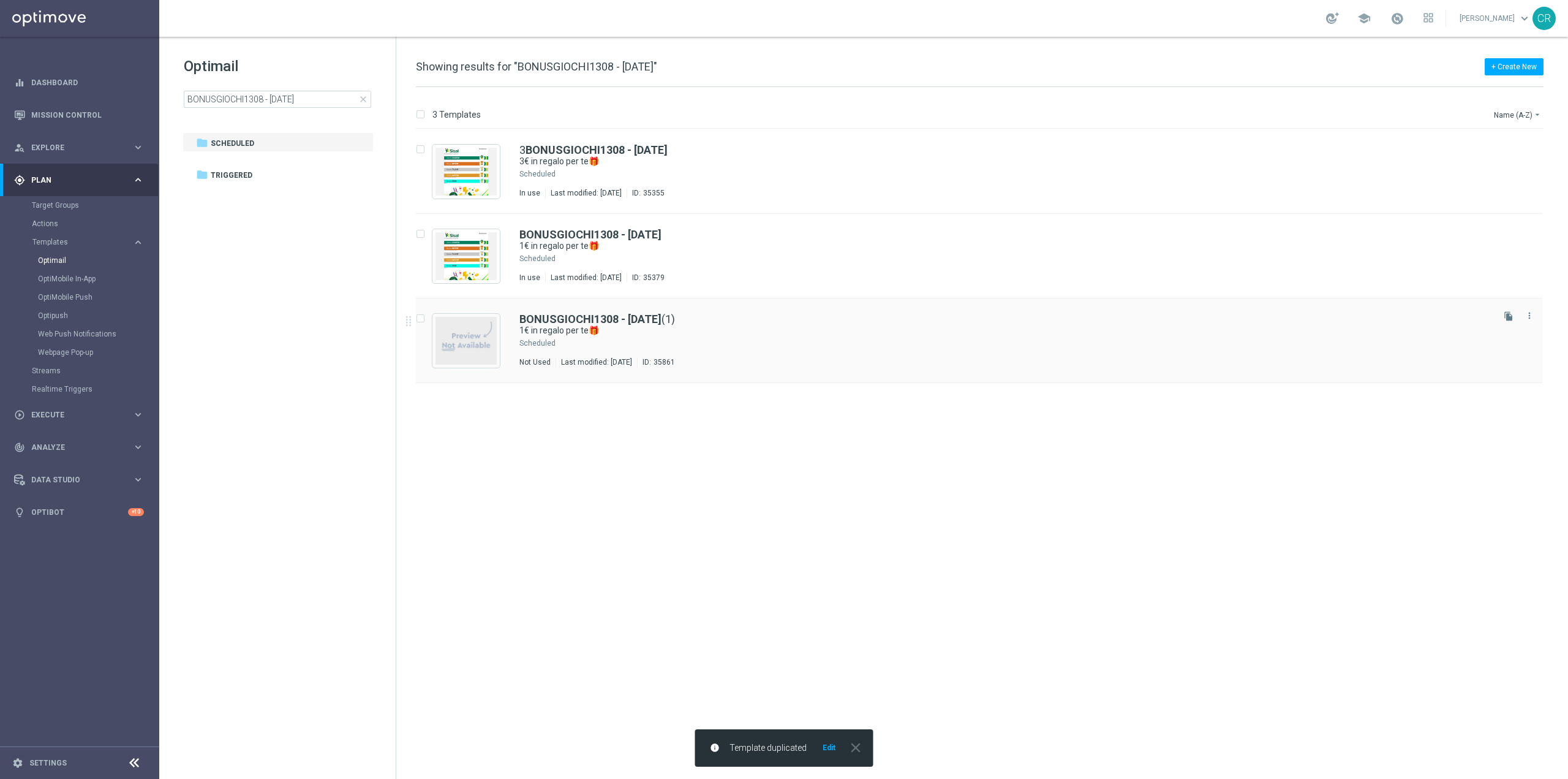
click at [935, 346] on div "Press SPACE to select this row." at bounding box center [1024, 343] width 934 height 10
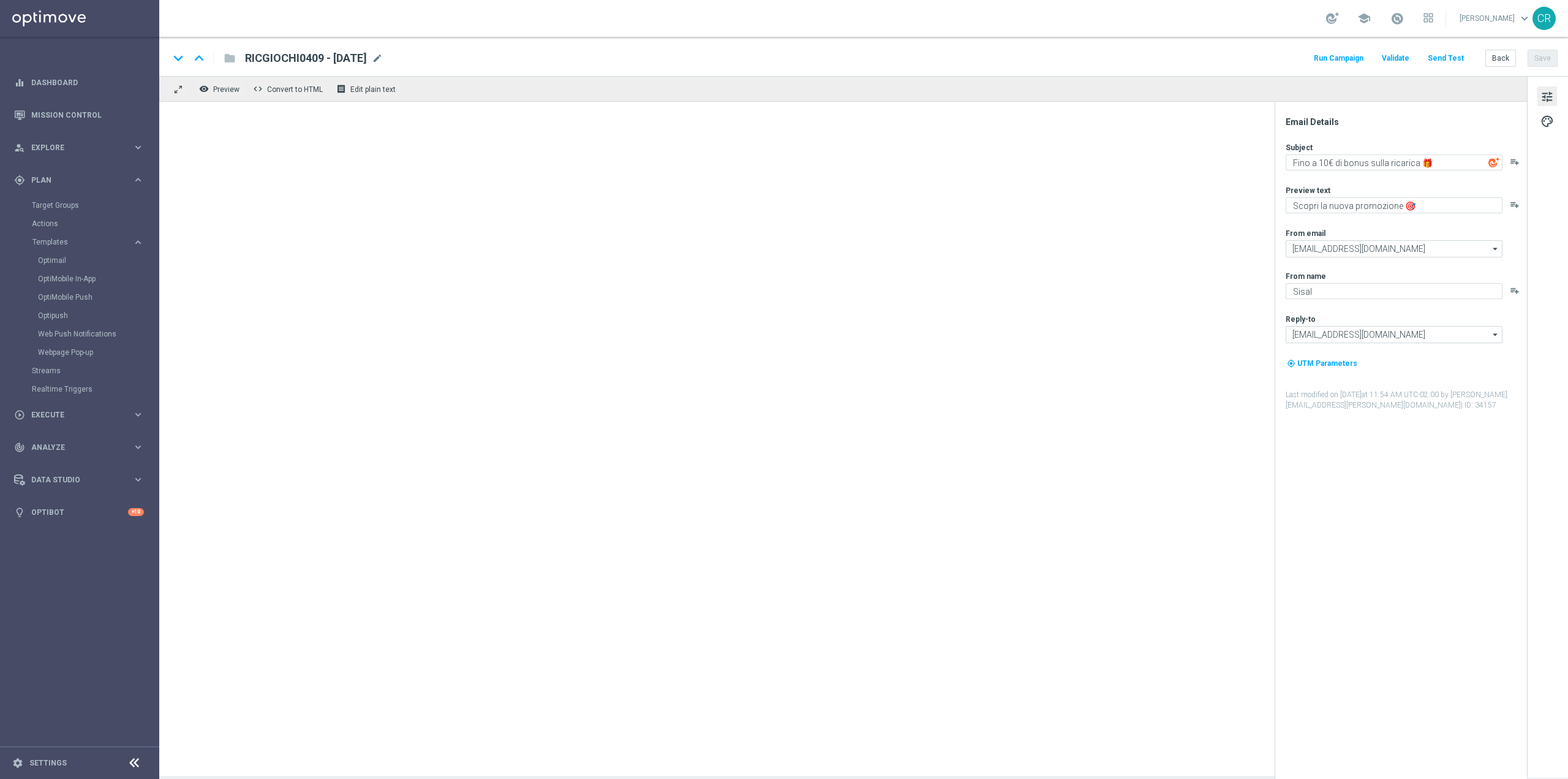
type textarea "1€ in regalo per te🎁"
type textarea "da usare su qualsiasi gioco!"
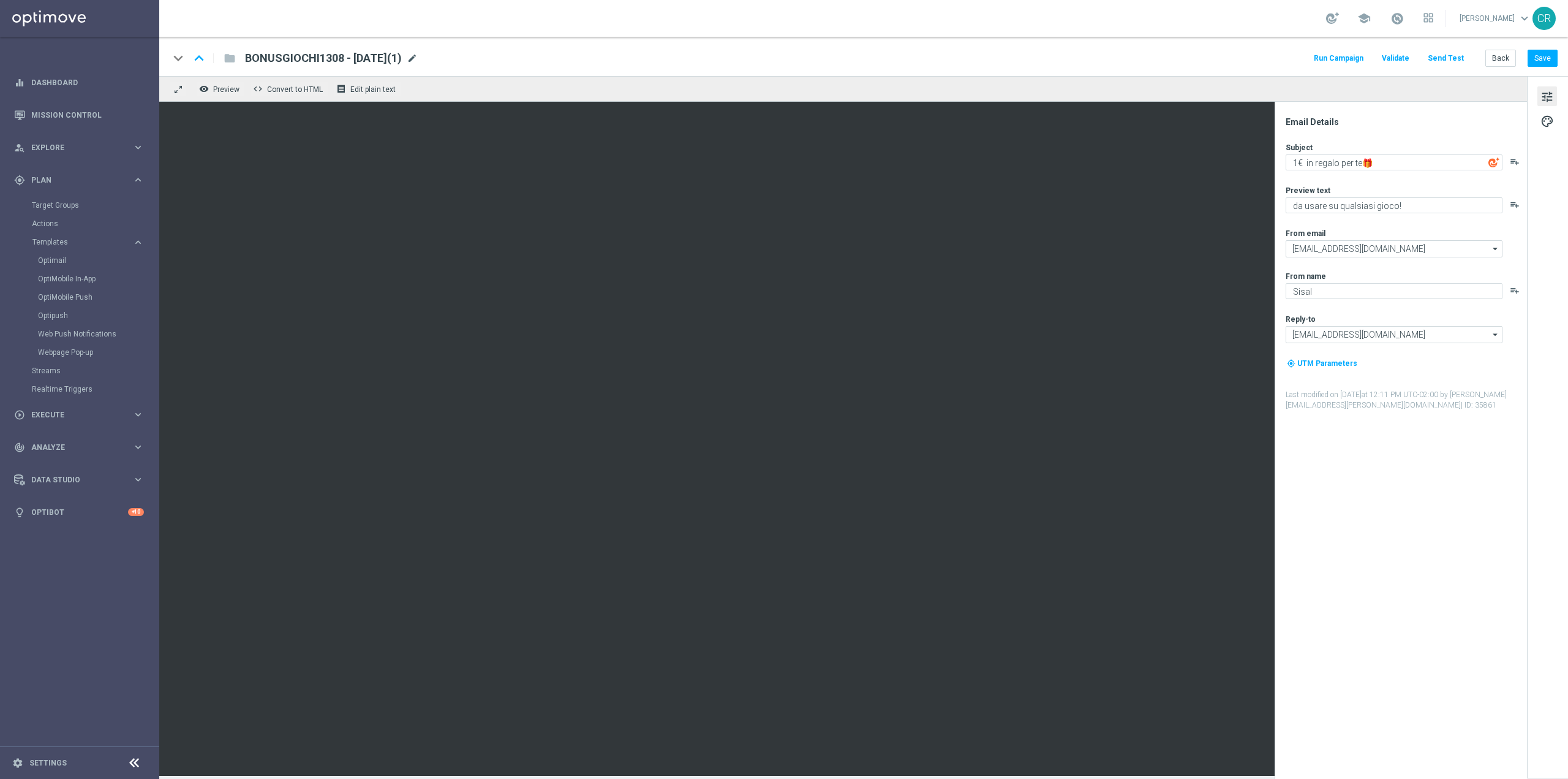
click at [417, 58] on span "mode_edit" at bounding box center [411, 58] width 11 height 11
drag, startPoint x: 325, startPoint y: 60, endPoint x: 198, endPoint y: 71, distance: 127.5
click at [199, 71] on div "keyboard_arrow_down keyboard_arrow_up folder BONUSGIOCHI1308 - 2025-08-13(1) Ru…" at bounding box center [863, 56] width 1409 height 39
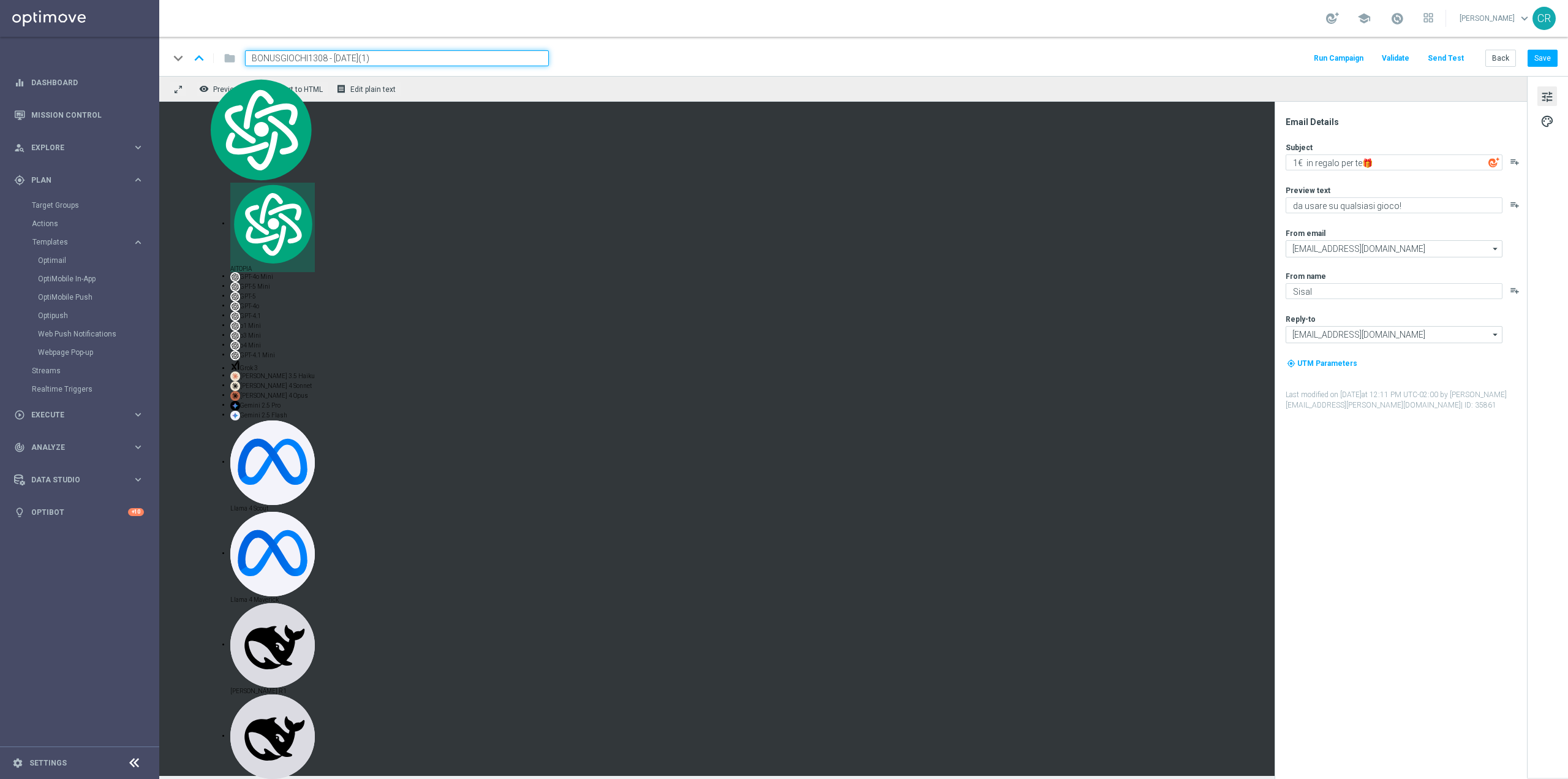
paste input "0409"
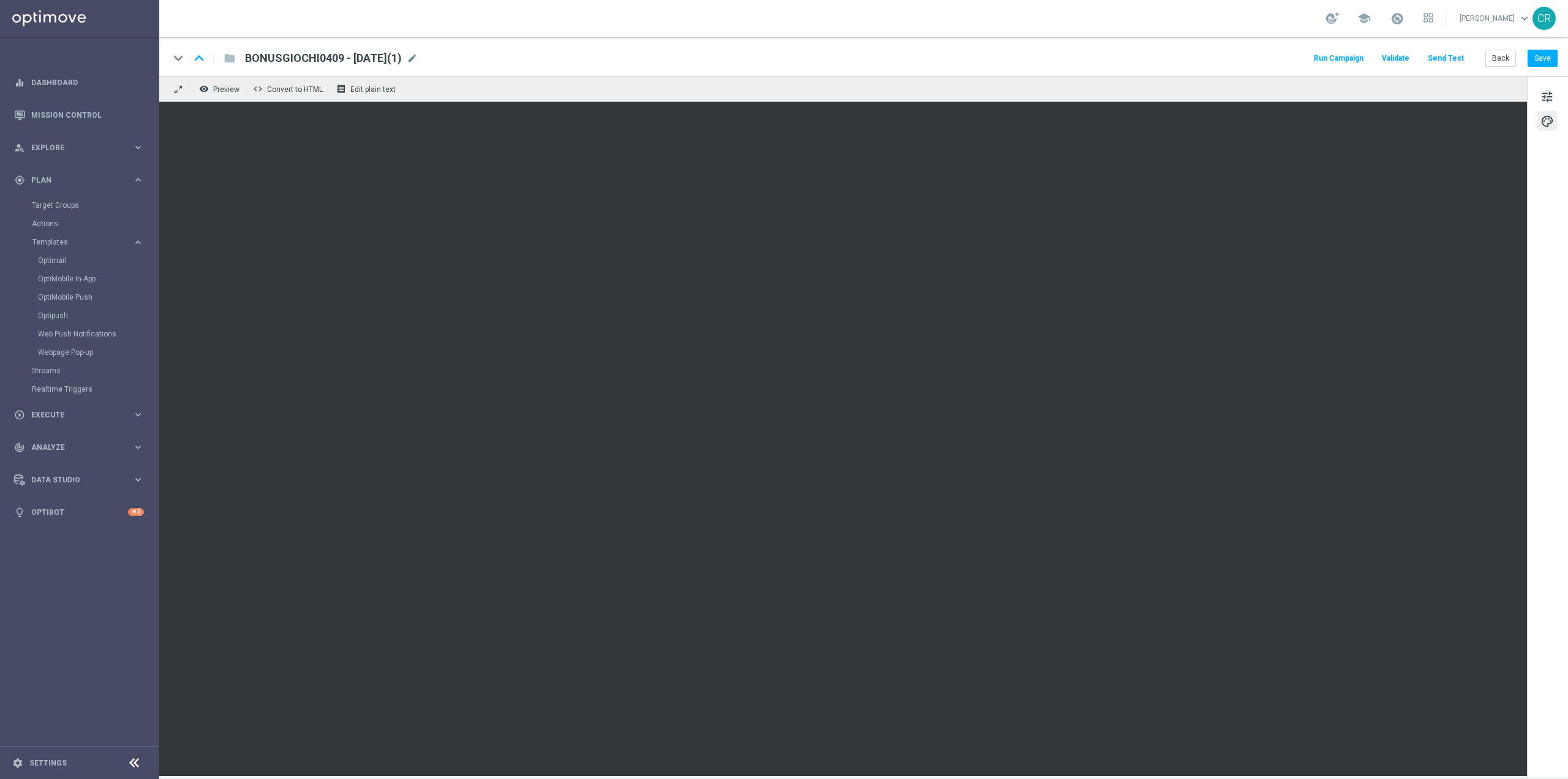
click at [402, 56] on span "BONUSGIOCHI0409 - 2025-08-13(1)" at bounding box center [323, 58] width 157 height 15
type input "BONUSGIOCHI0409 - 2025-09-07"
click at [1543, 60] on button "Save" at bounding box center [1542, 58] width 30 height 17
click at [1548, 97] on span "tune" at bounding box center [1547, 96] width 14 height 16
click at [1551, 61] on button "Save" at bounding box center [1542, 58] width 30 height 17
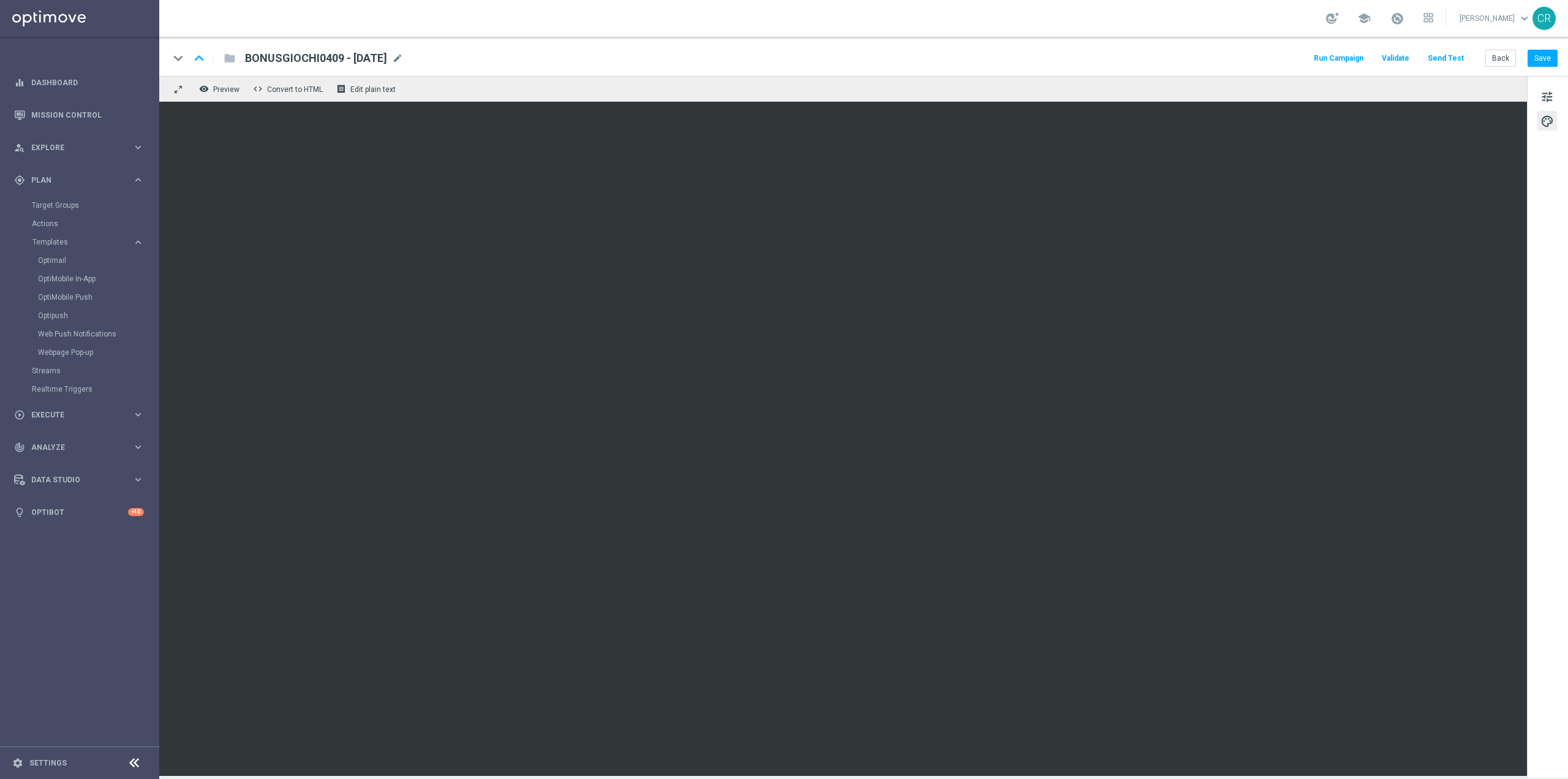
click at [350, 57] on span "BONUSGIOCHI0409 - 2025-09-07" at bounding box center [315, 58] width 142 height 15
type textarea "7"
drag, startPoint x: 383, startPoint y: 57, endPoint x: 220, endPoint y: 53, distance: 163.0
click at [220, 53] on div "keyboard_arrow_down keyboard_arrow_up folder BONUSGIOCHI0409 - 2025-09-07" at bounding box center [358, 58] width 380 height 16
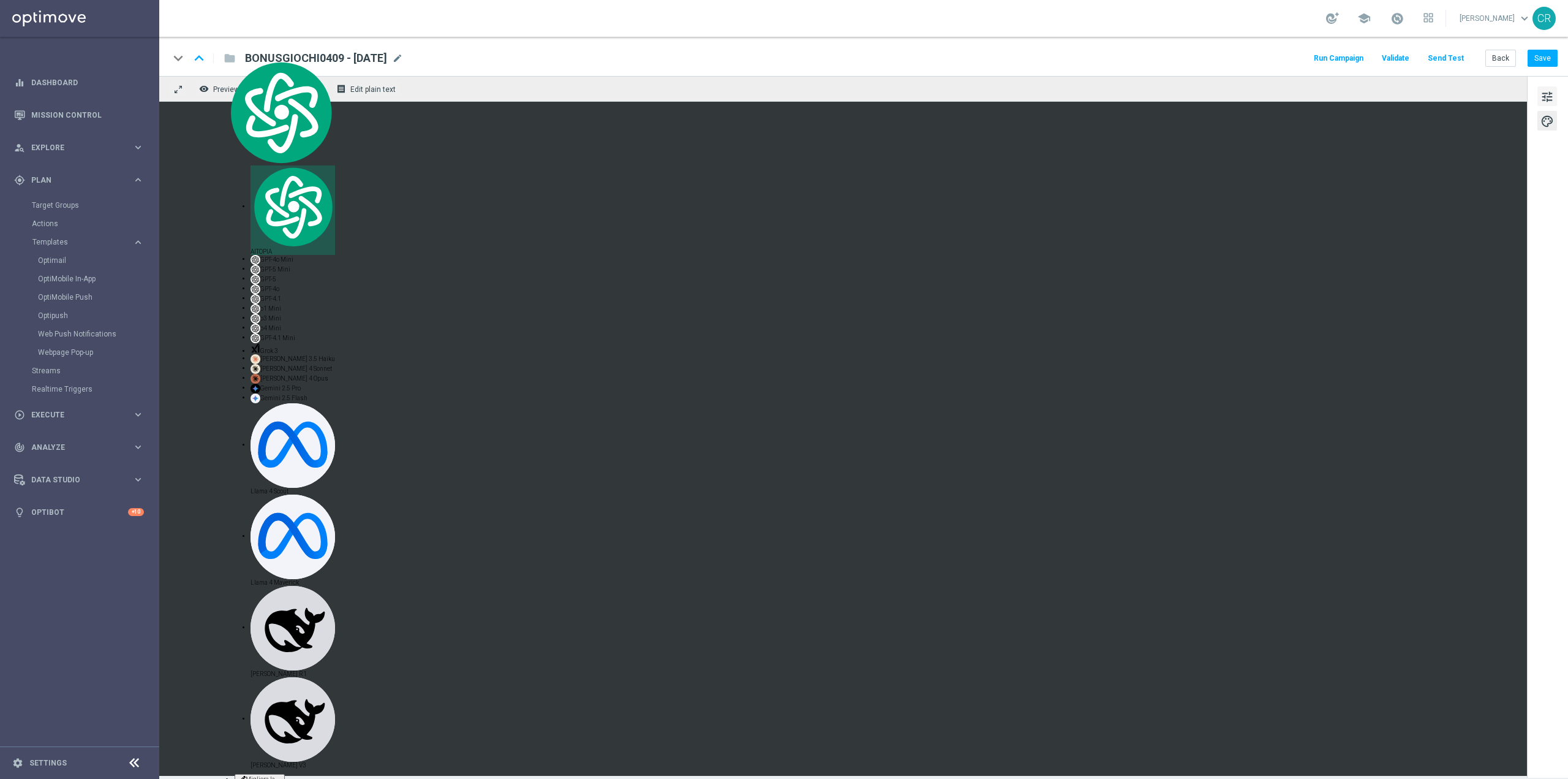
click at [1548, 96] on span "tune" at bounding box center [1547, 96] width 14 height 16
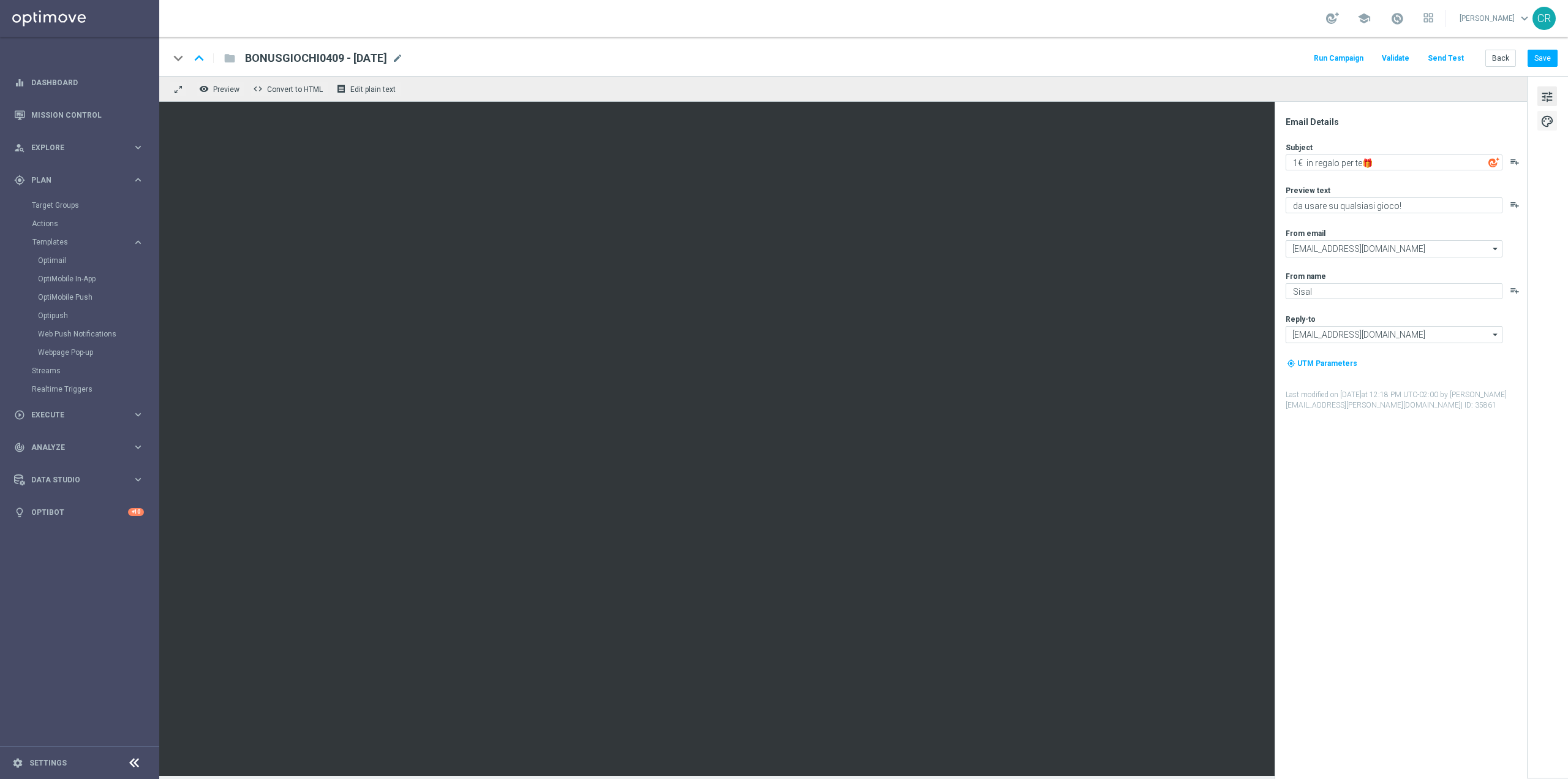
click at [1548, 115] on span "palette" at bounding box center [1547, 121] width 14 height 16
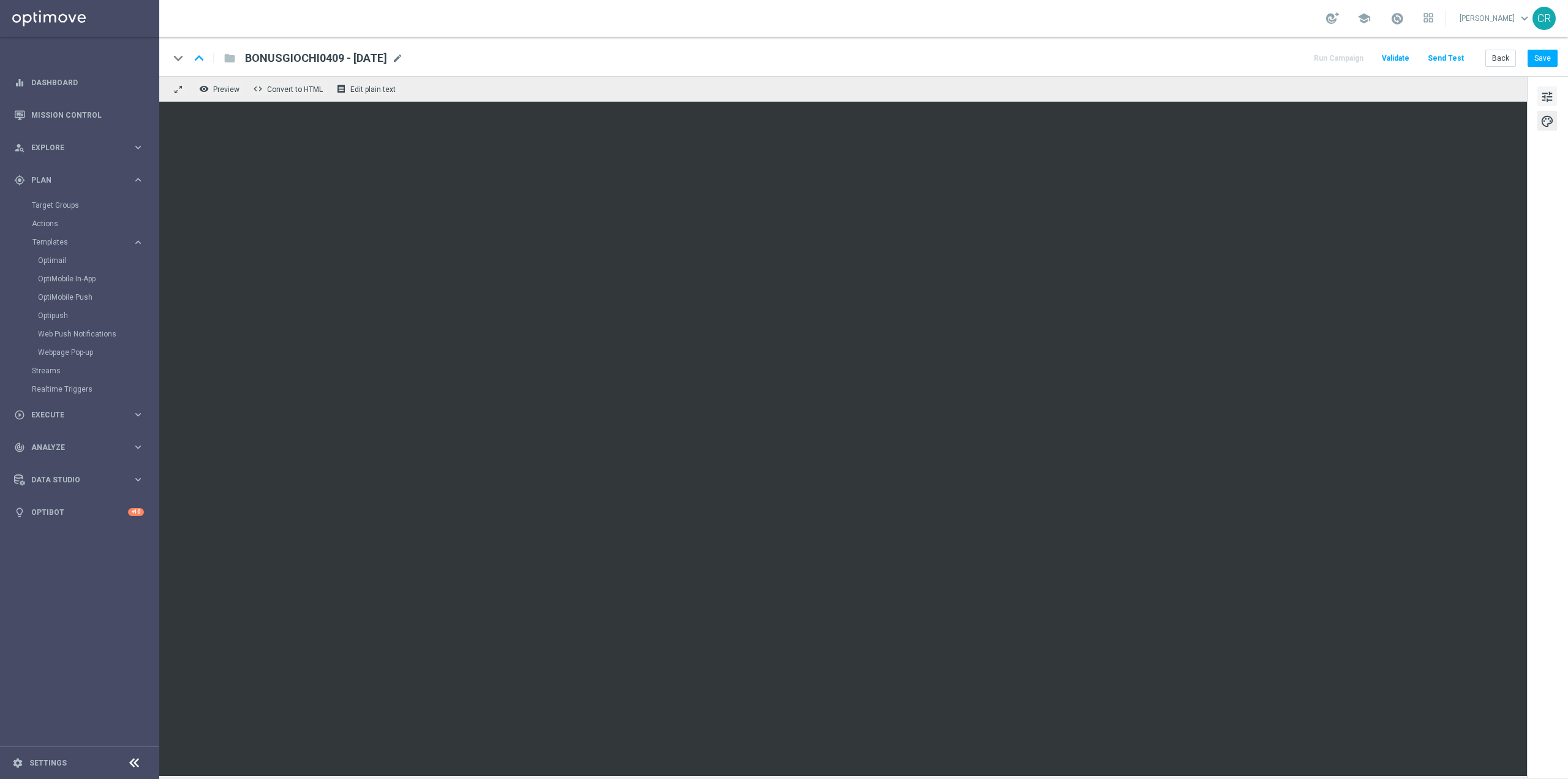
click at [1544, 100] on span "tune" at bounding box center [1547, 96] width 14 height 16
click at [58, 258] on link "Optimail" at bounding box center [82, 260] width 89 height 10
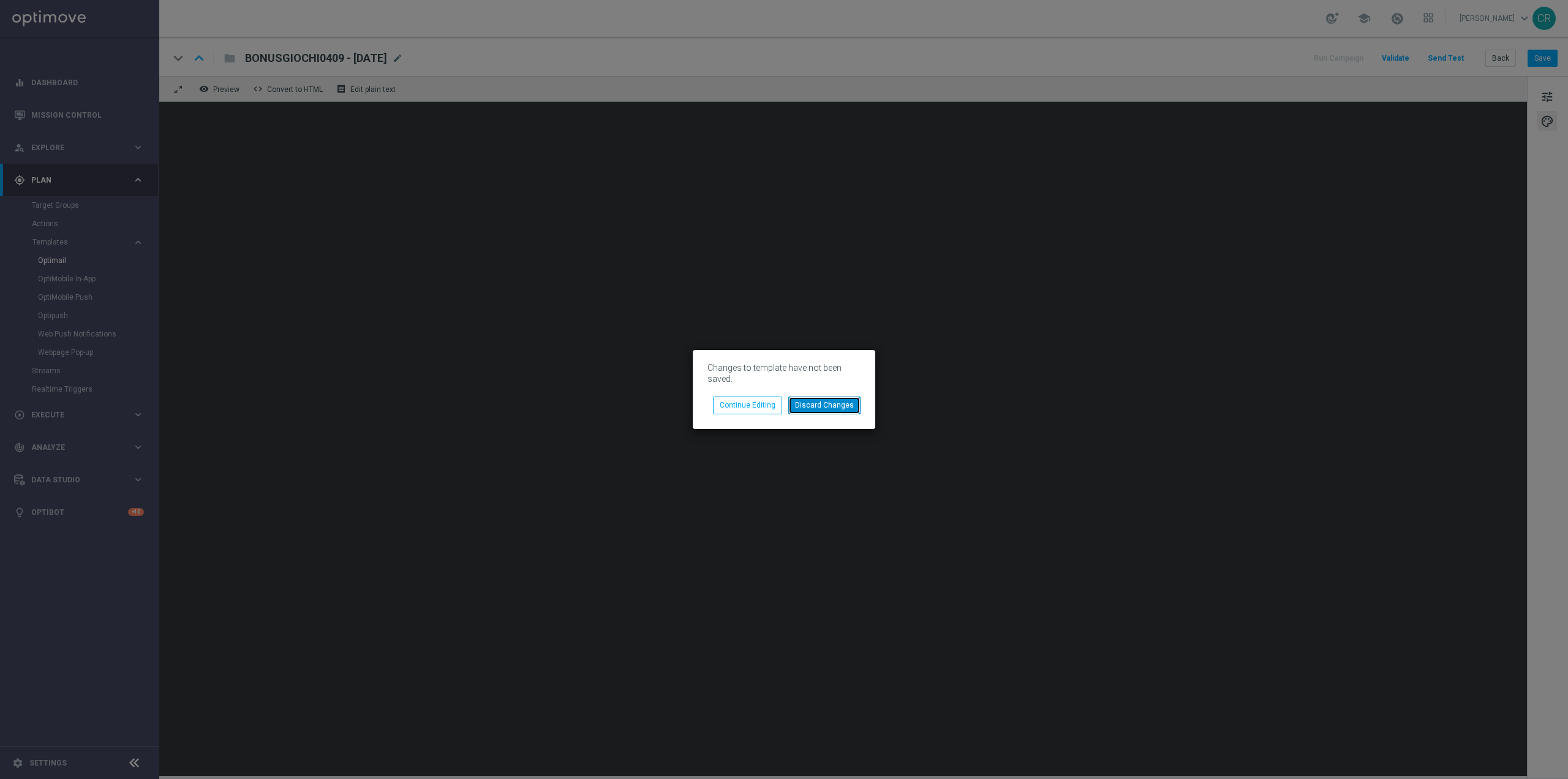
click at [810, 405] on button "Discard Changes" at bounding box center [825, 405] width 73 height 17
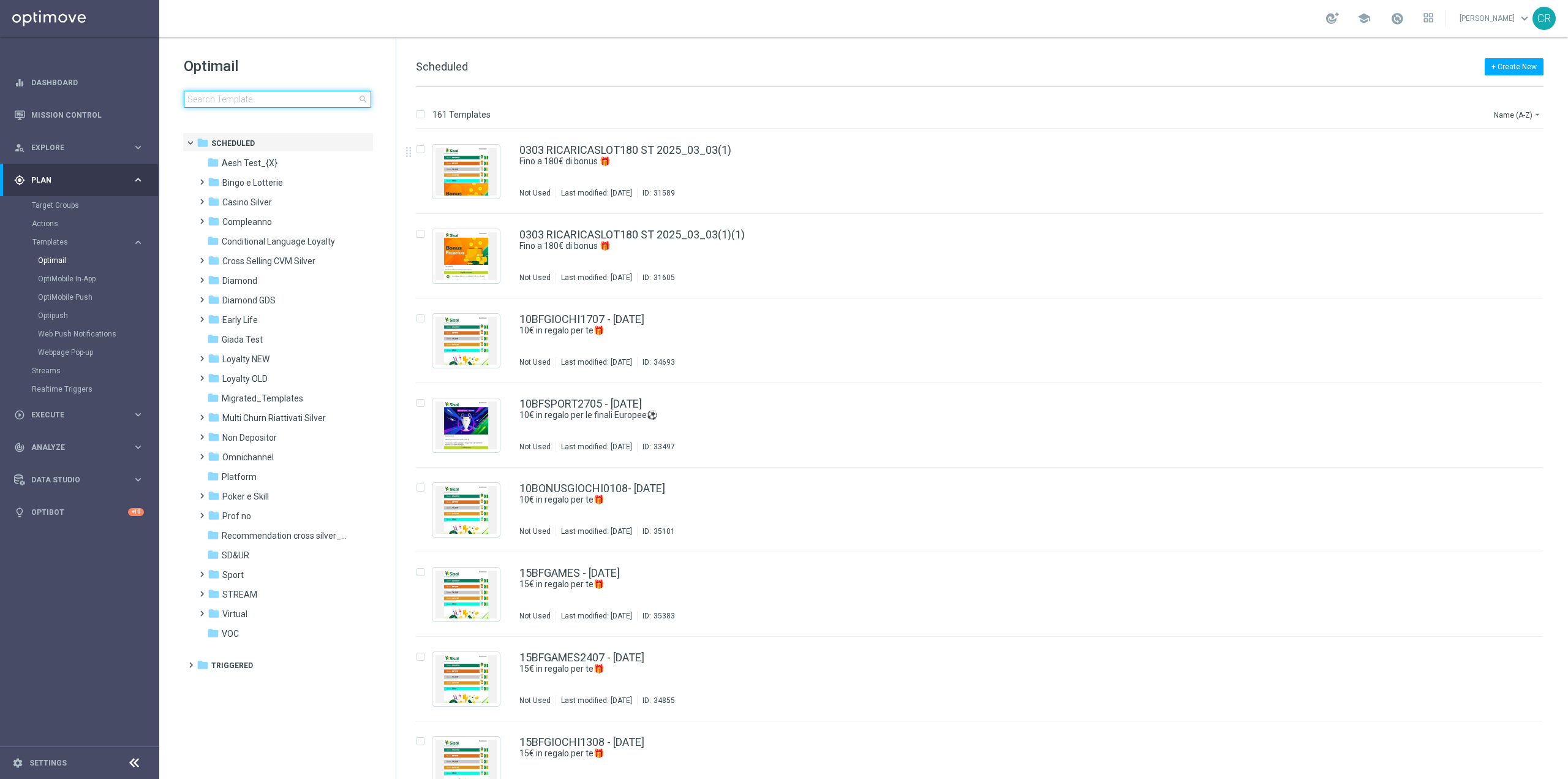
click at [299, 92] on input at bounding box center [277, 98] width 188 height 17
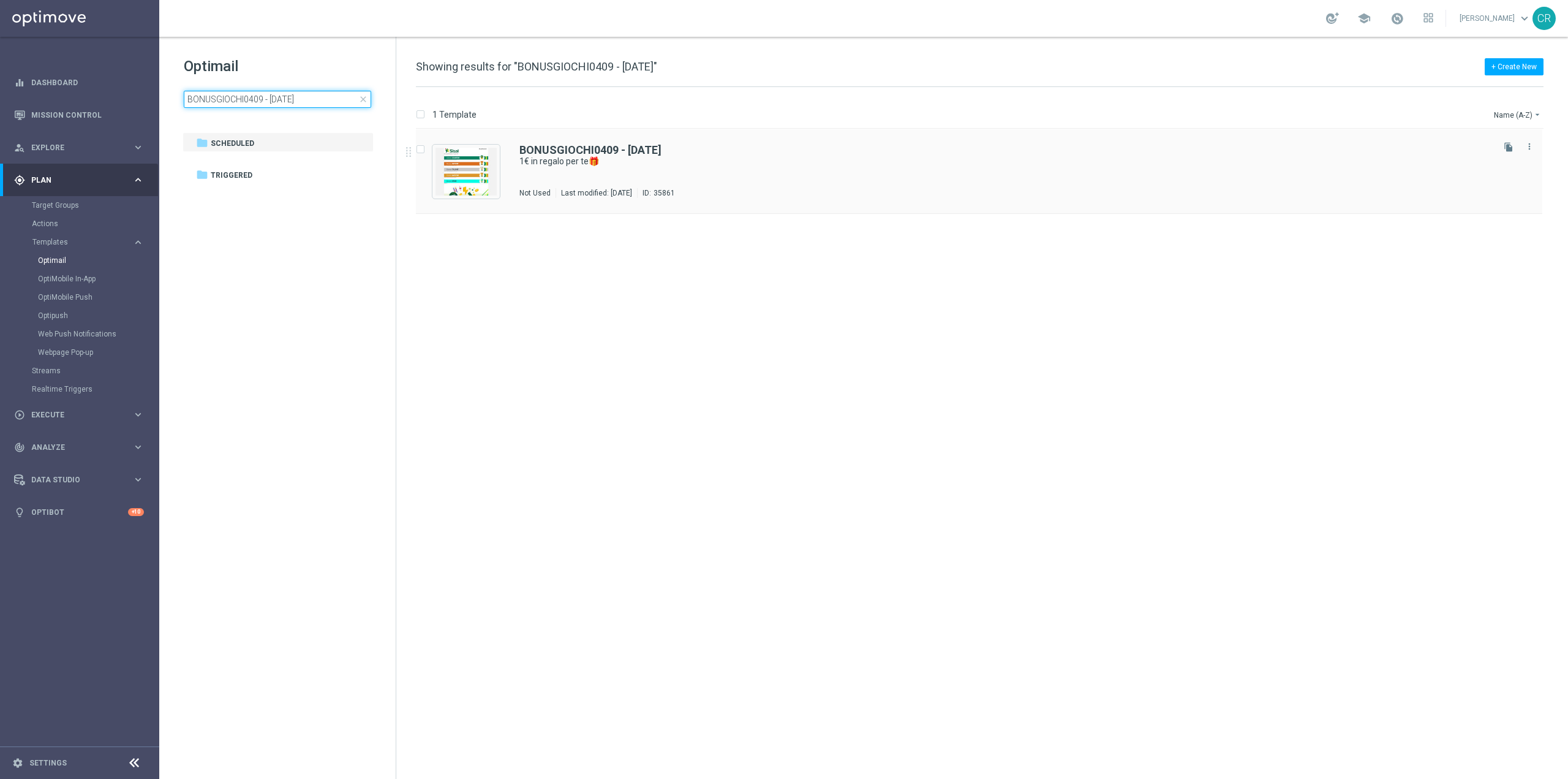
type input "BONUSGIOCHI0409 - 2025-09-07"
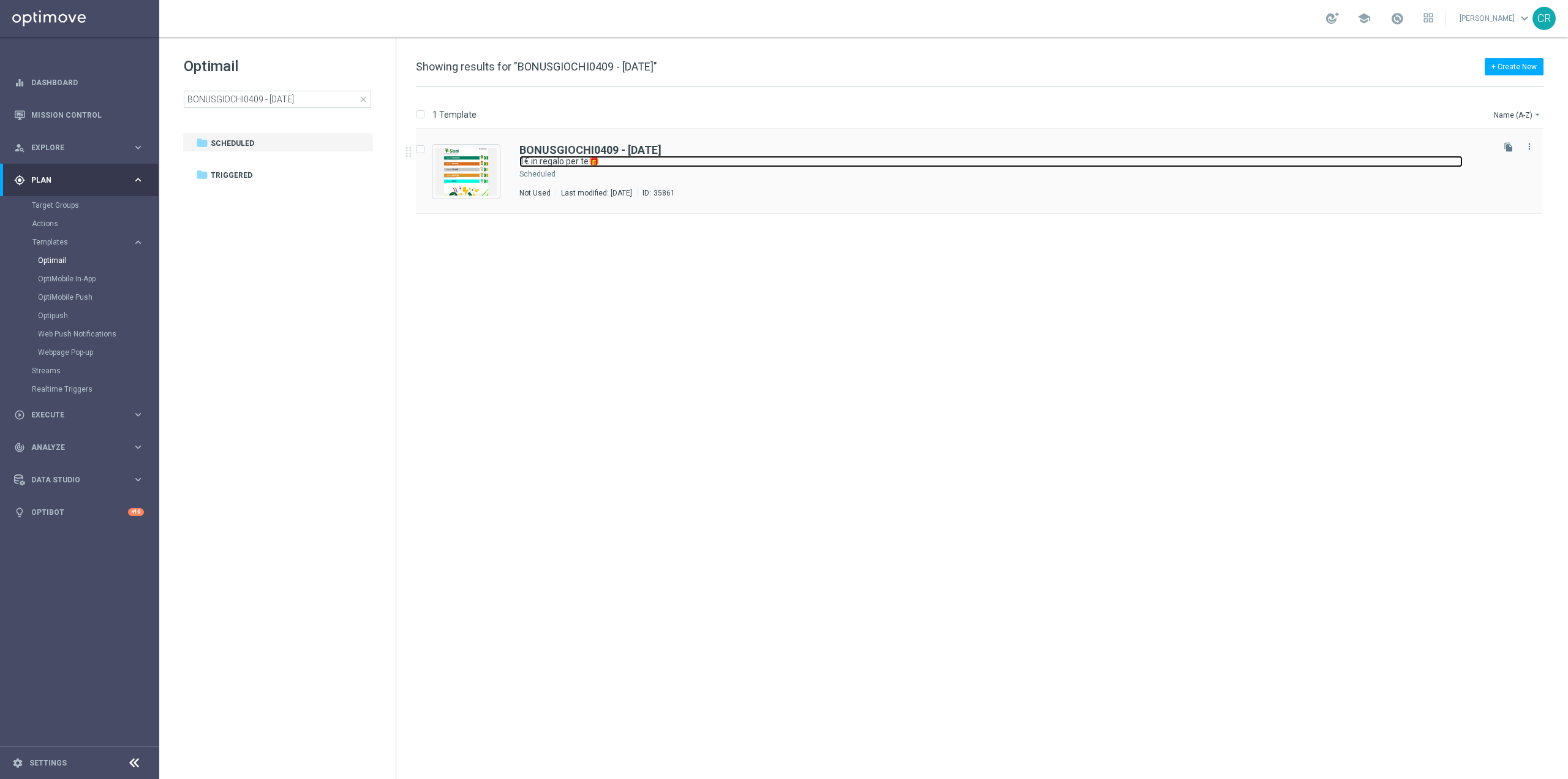
click at [887, 155] on link "1€ in regalo per te🎁" at bounding box center [991, 161] width 944 height 12
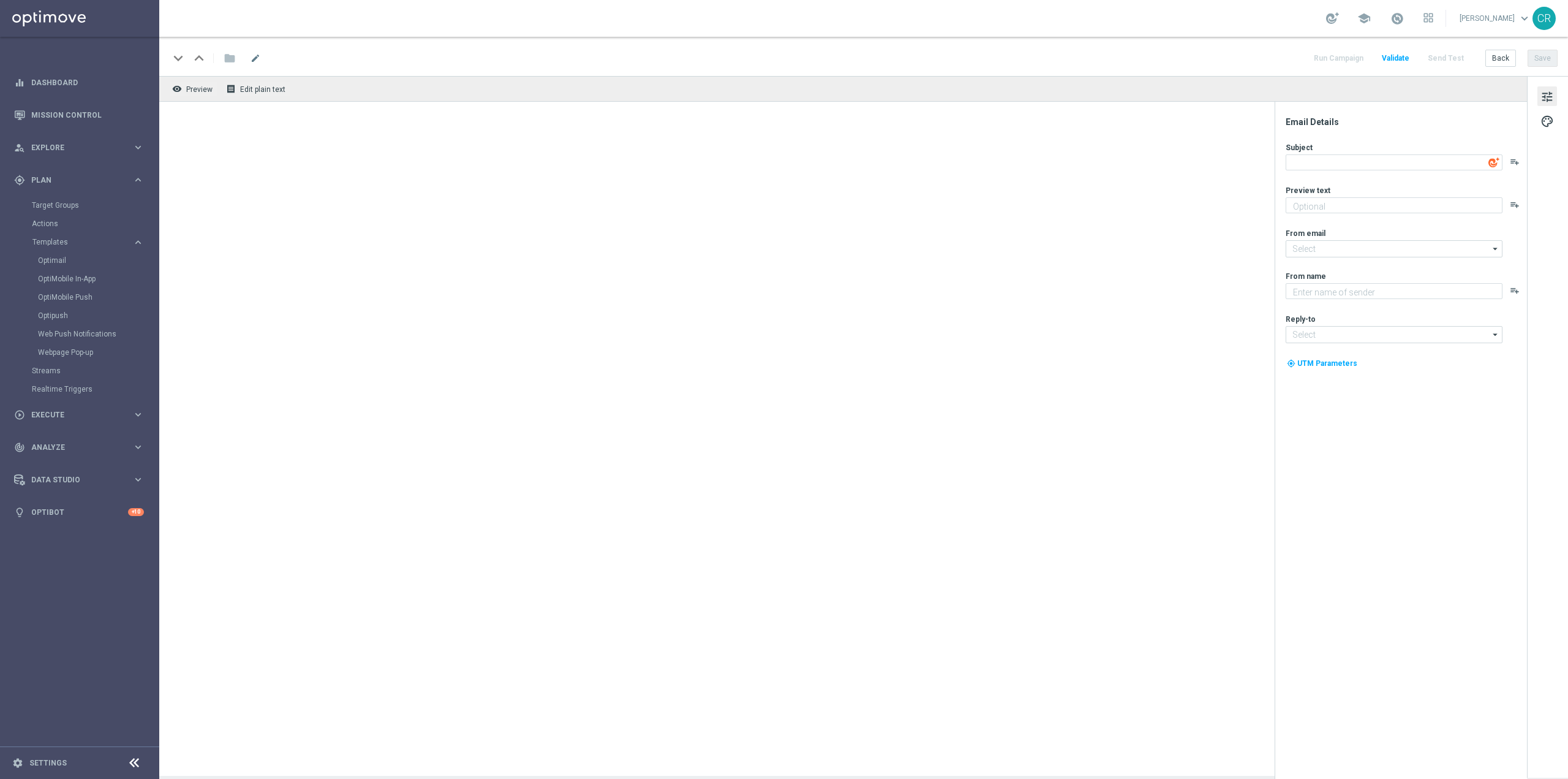
type textarea "1€ in regalo per te🎁"
type textarea "da usare su qualsiasi gioco!"
type input "[EMAIL_ADDRESS][DOMAIN_NAME]"
type textarea "Sisal"
type input "[EMAIL_ADDRESS][DOMAIN_NAME]"
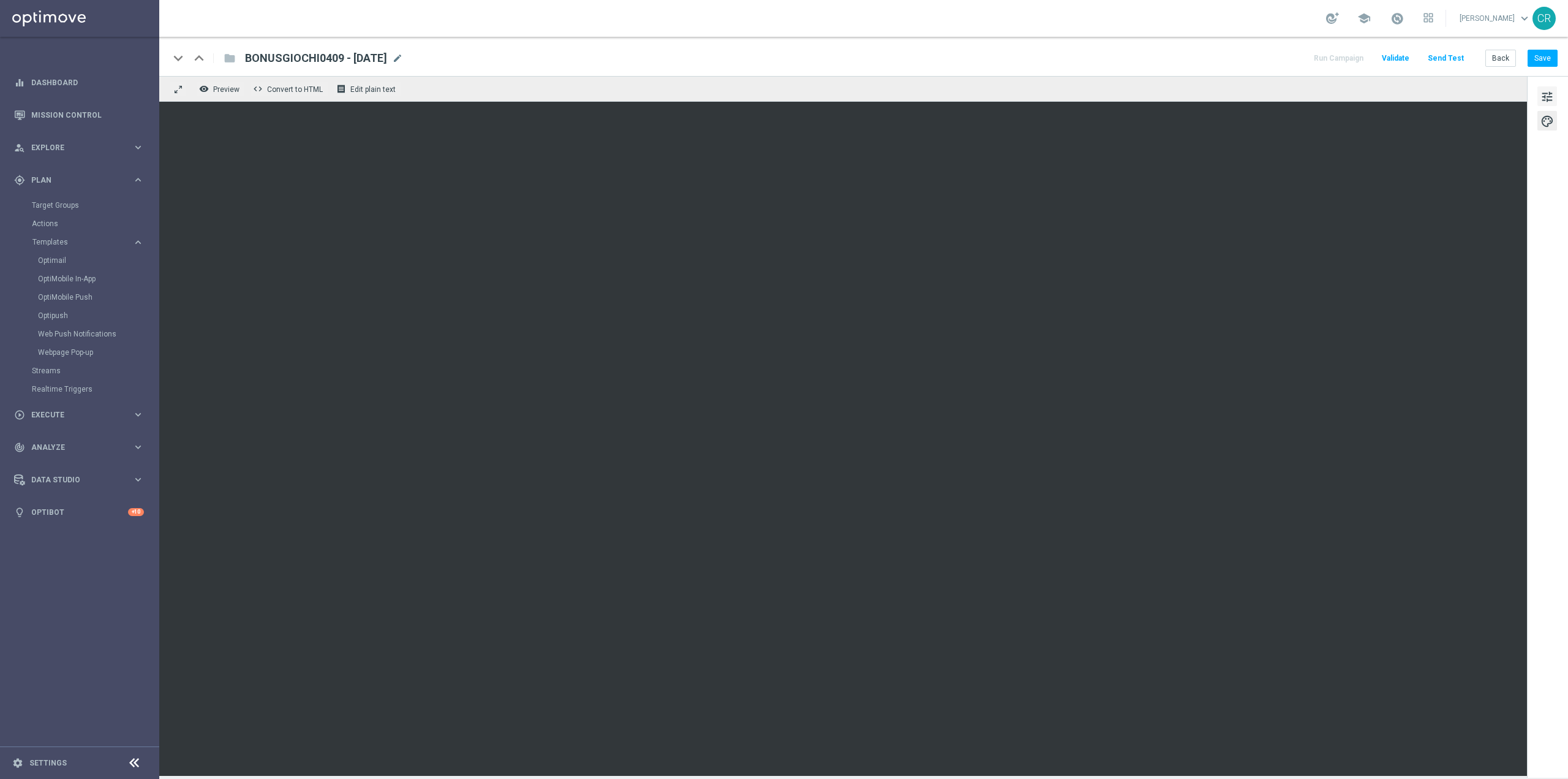
click at [1544, 95] on span "tune" at bounding box center [1547, 96] width 14 height 16
click at [1541, 56] on button "Save" at bounding box center [1542, 58] width 30 height 17
click at [1545, 93] on span "tune" at bounding box center [1547, 96] width 14 height 16
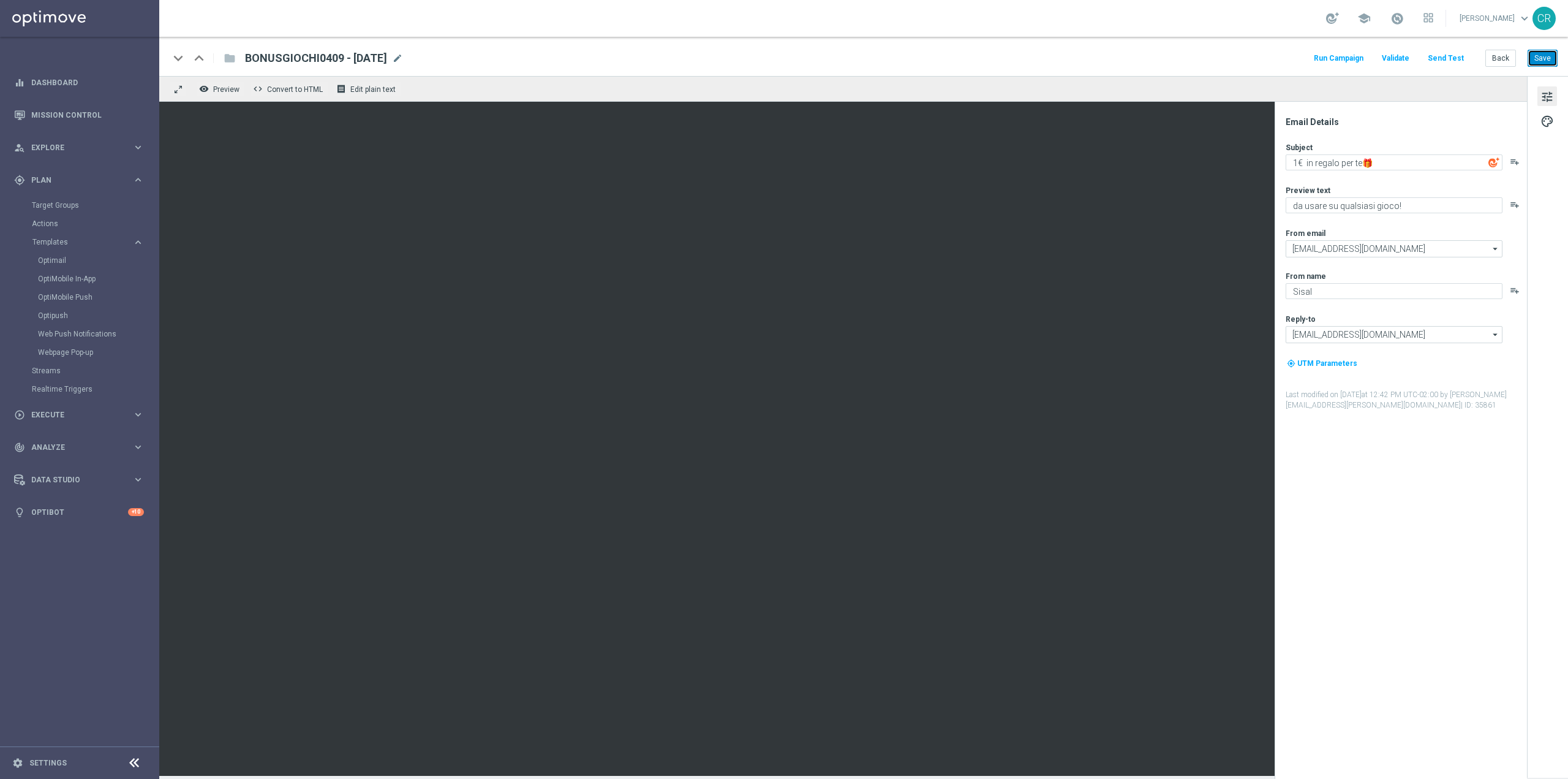
click at [1541, 56] on button "Save" at bounding box center [1542, 58] width 30 height 17
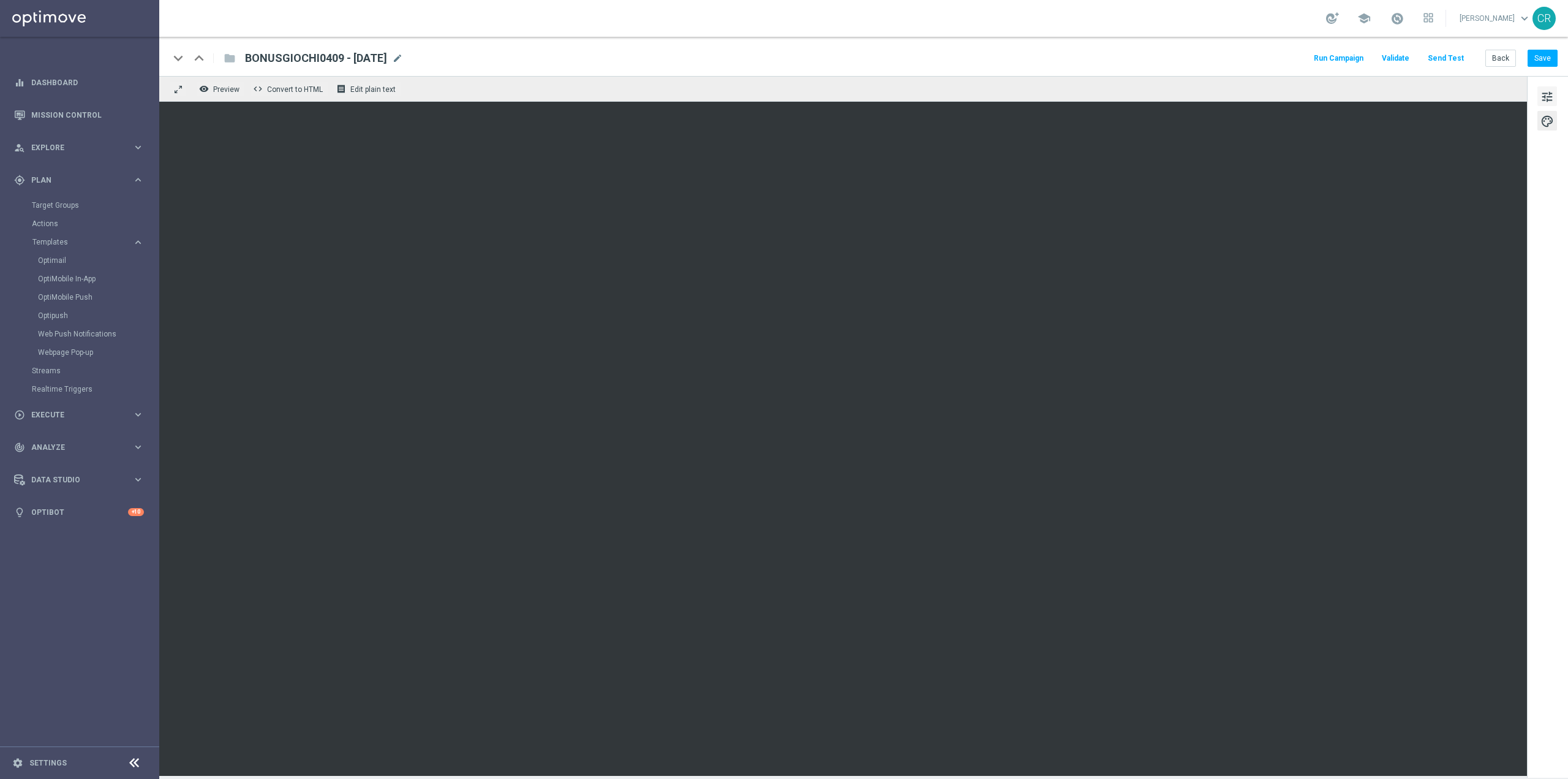
click at [1551, 97] on span "tune" at bounding box center [1547, 96] width 14 height 16
click at [48, 262] on link "Optimail" at bounding box center [82, 260] width 89 height 10
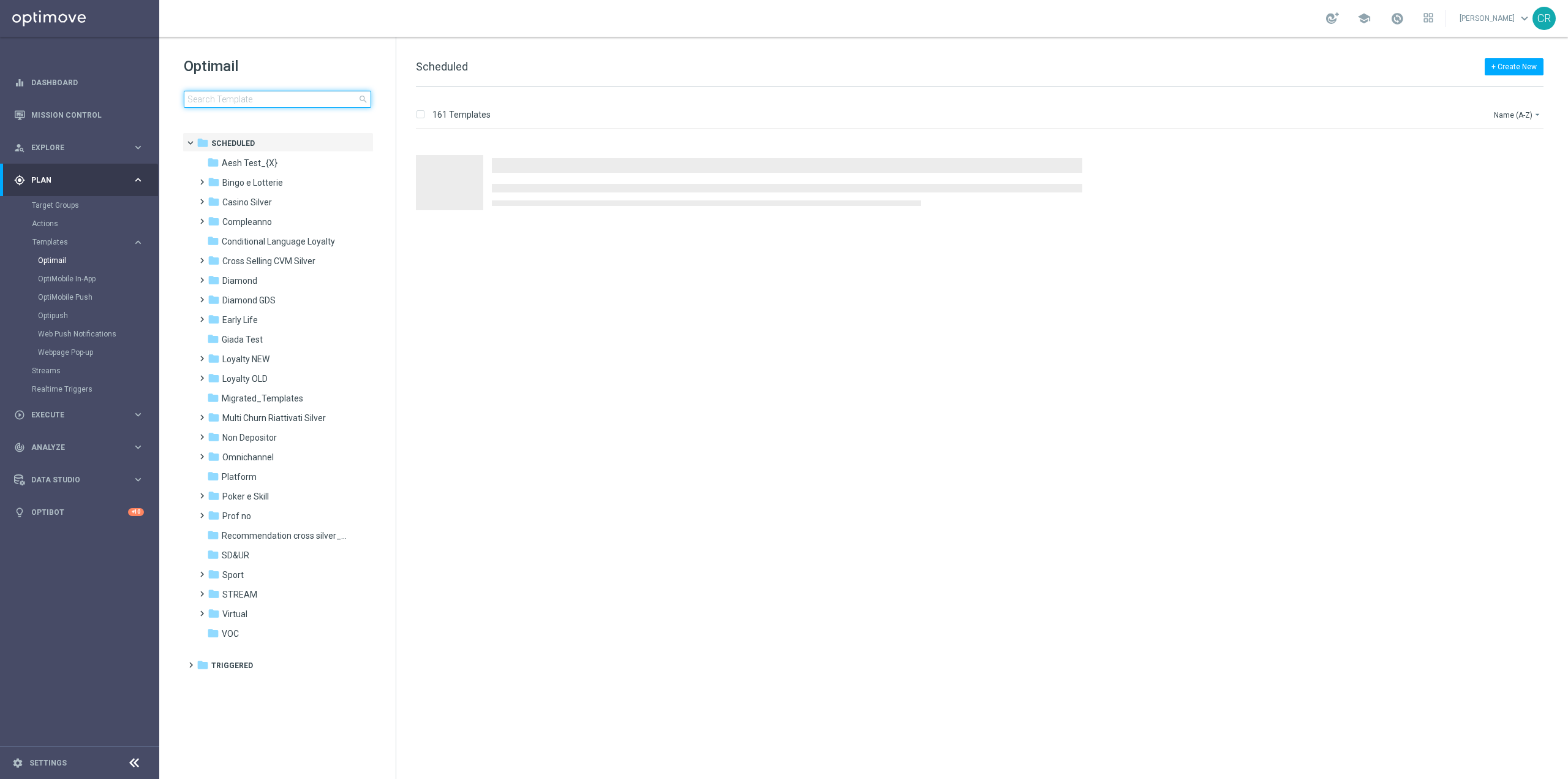
click at [289, 97] on input at bounding box center [277, 98] width 188 height 17
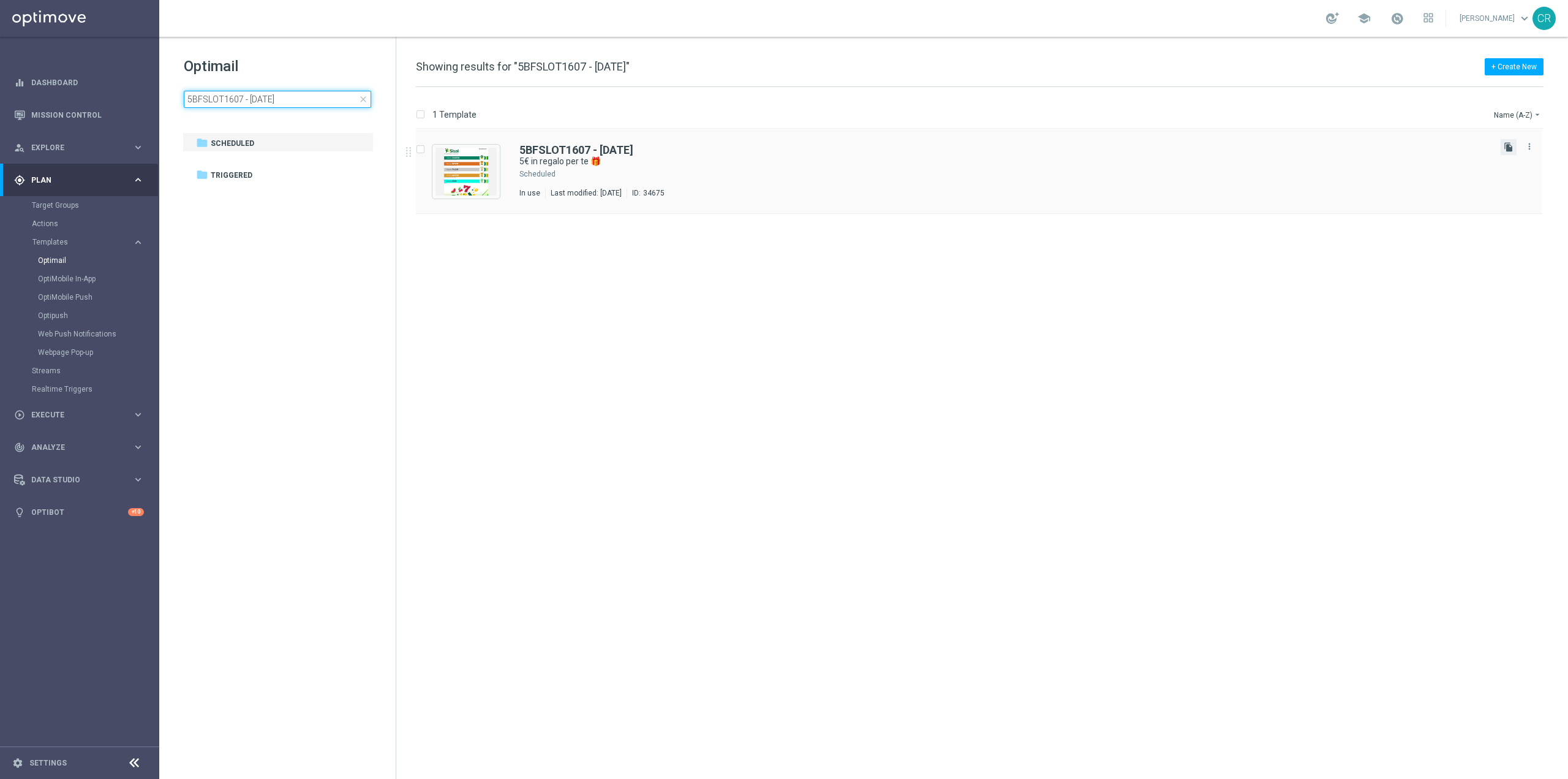
type input "5BFSLOT1607 - 2025-07-16"
click at [1506, 146] on icon "file_copy" at bounding box center [1508, 147] width 10 height 10
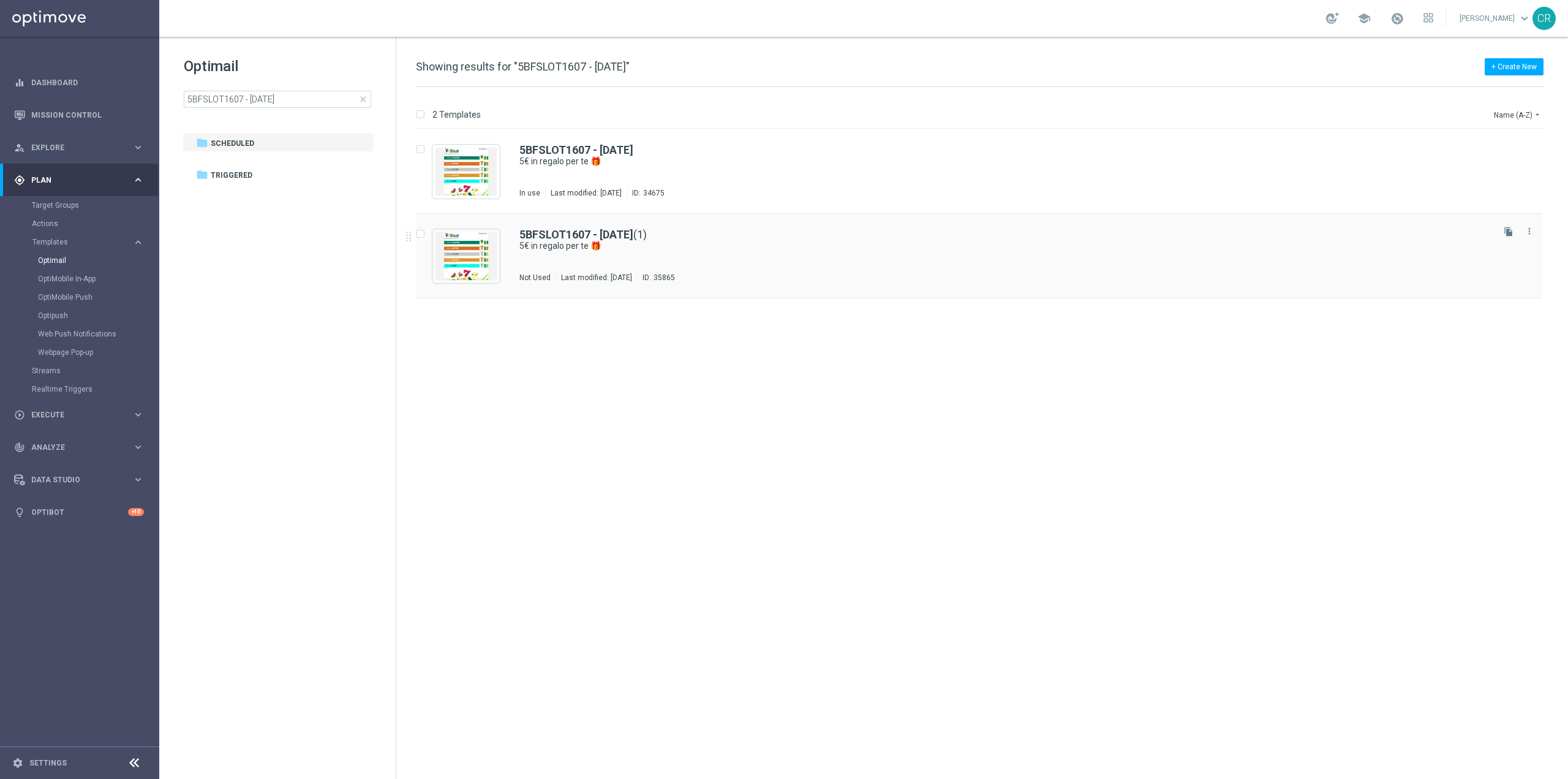
click at [827, 227] on div "5BFSLOT1607 - 2025-07-16 (1) 5€ in regalo per te 🎁 Not Used Last modified: Thur…" at bounding box center [979, 256] width 1126 height 84
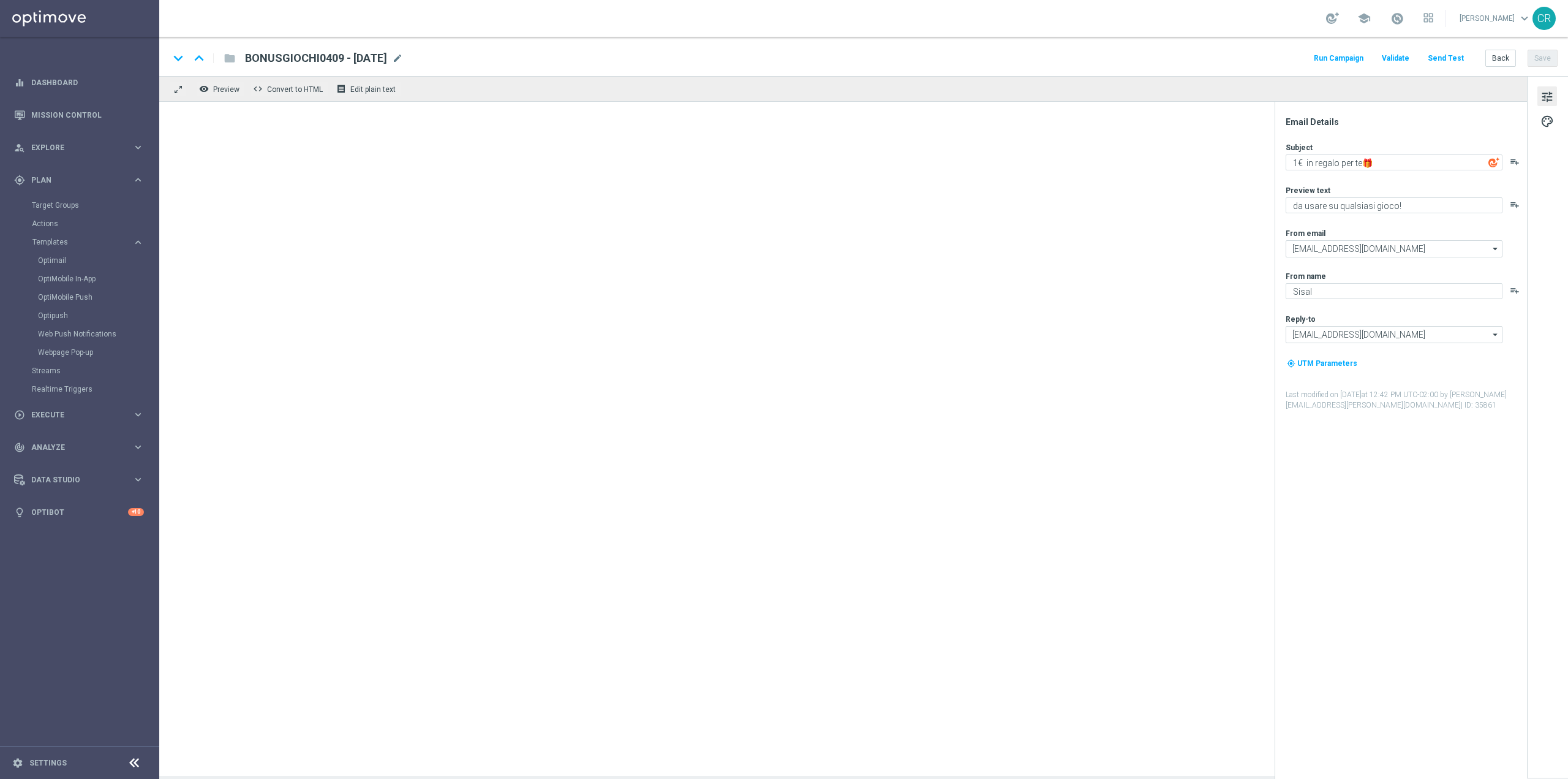
type textarea "5€ in regalo per te 🎁"
type textarea "da usare su qualsiasi Slot!🎰"
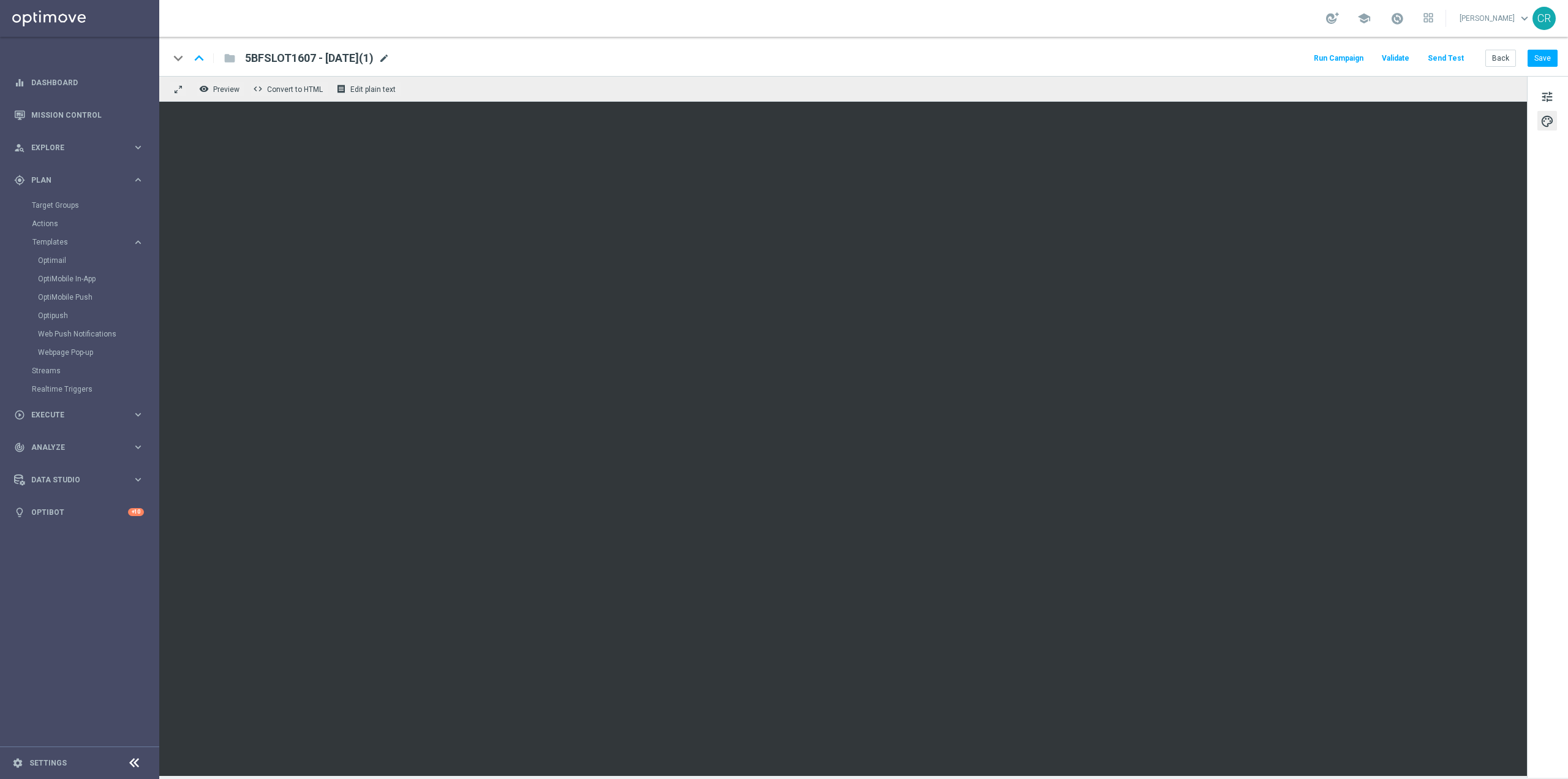
click at [390, 58] on span "mode_edit" at bounding box center [383, 58] width 11 height 11
drag, startPoint x: 303, startPoint y: 56, endPoint x: 113, endPoint y: 74, distance: 190.9
click at [115, 74] on main "equalizer Dashboard Mission Control" at bounding box center [784, 389] width 1568 height 779
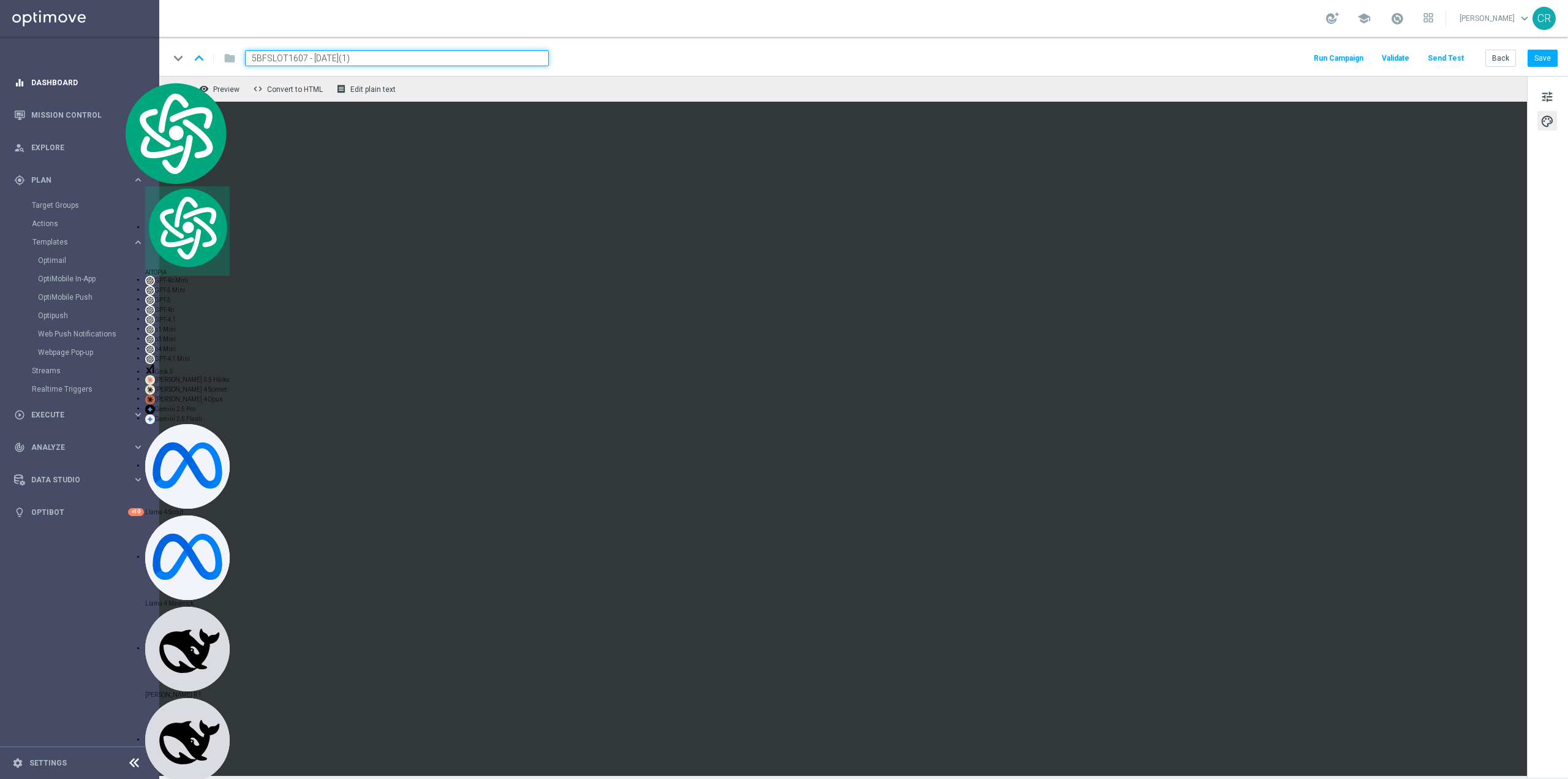
paste input "BONUSSLOT0409"
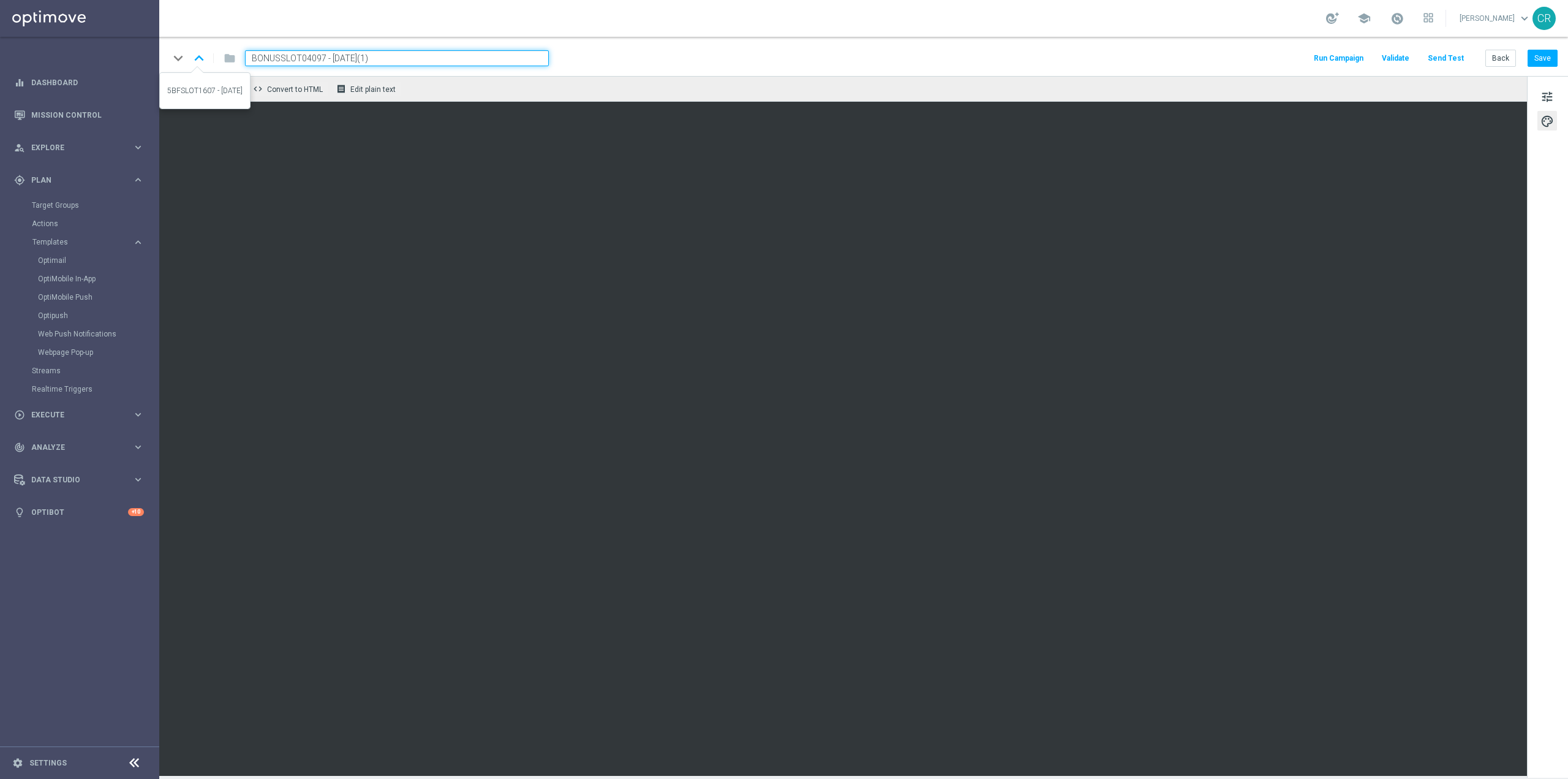
drag, startPoint x: 324, startPoint y: 57, endPoint x: 193, endPoint y: 57, distance: 131.0
click at [193, 57] on div "keyboard_arrow_down keyboard_arrow_up folder BONUSSLOT04097 - 2025-07-16(1)" at bounding box center [358, 58] width 380 height 16
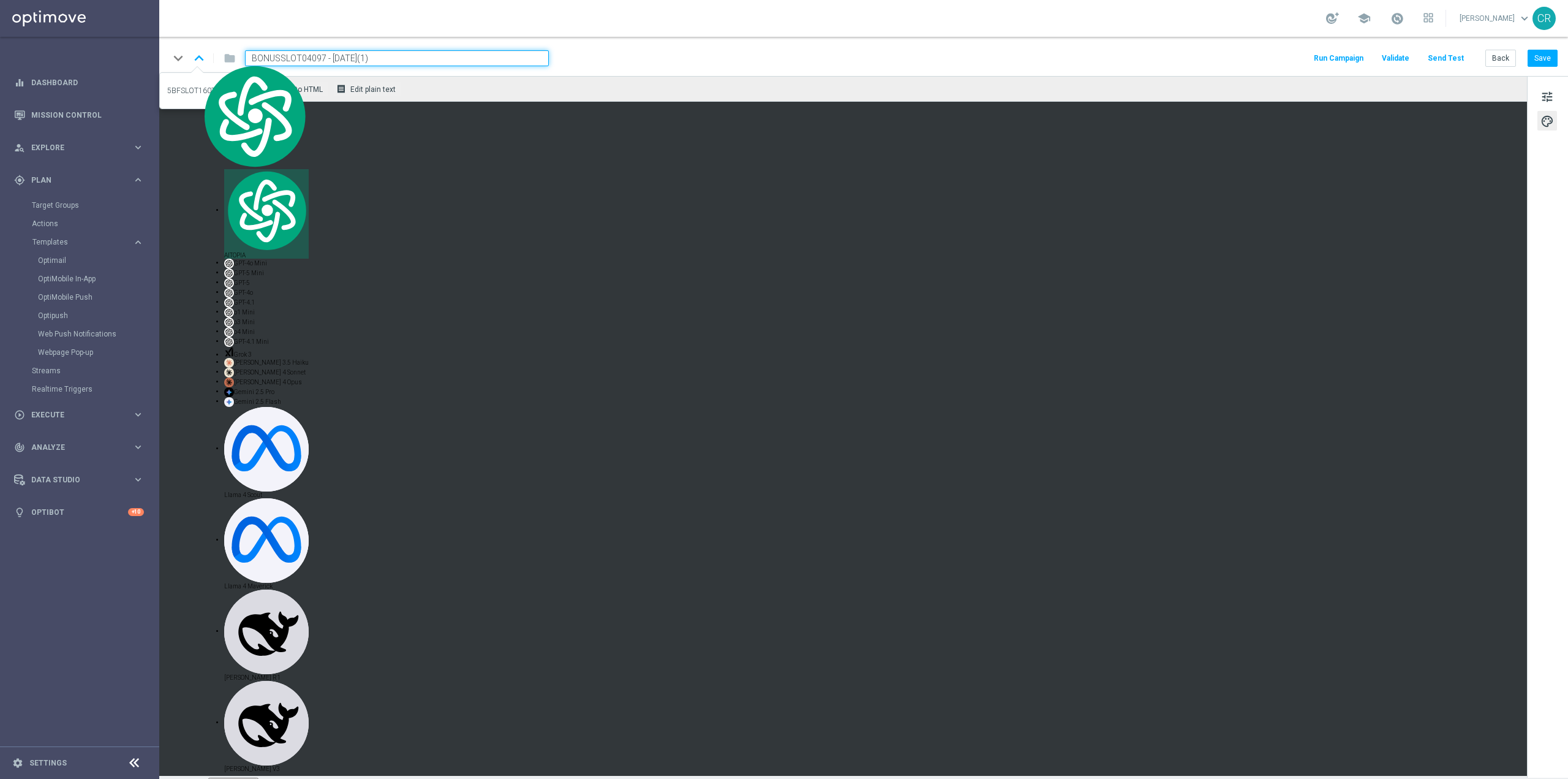
paste input
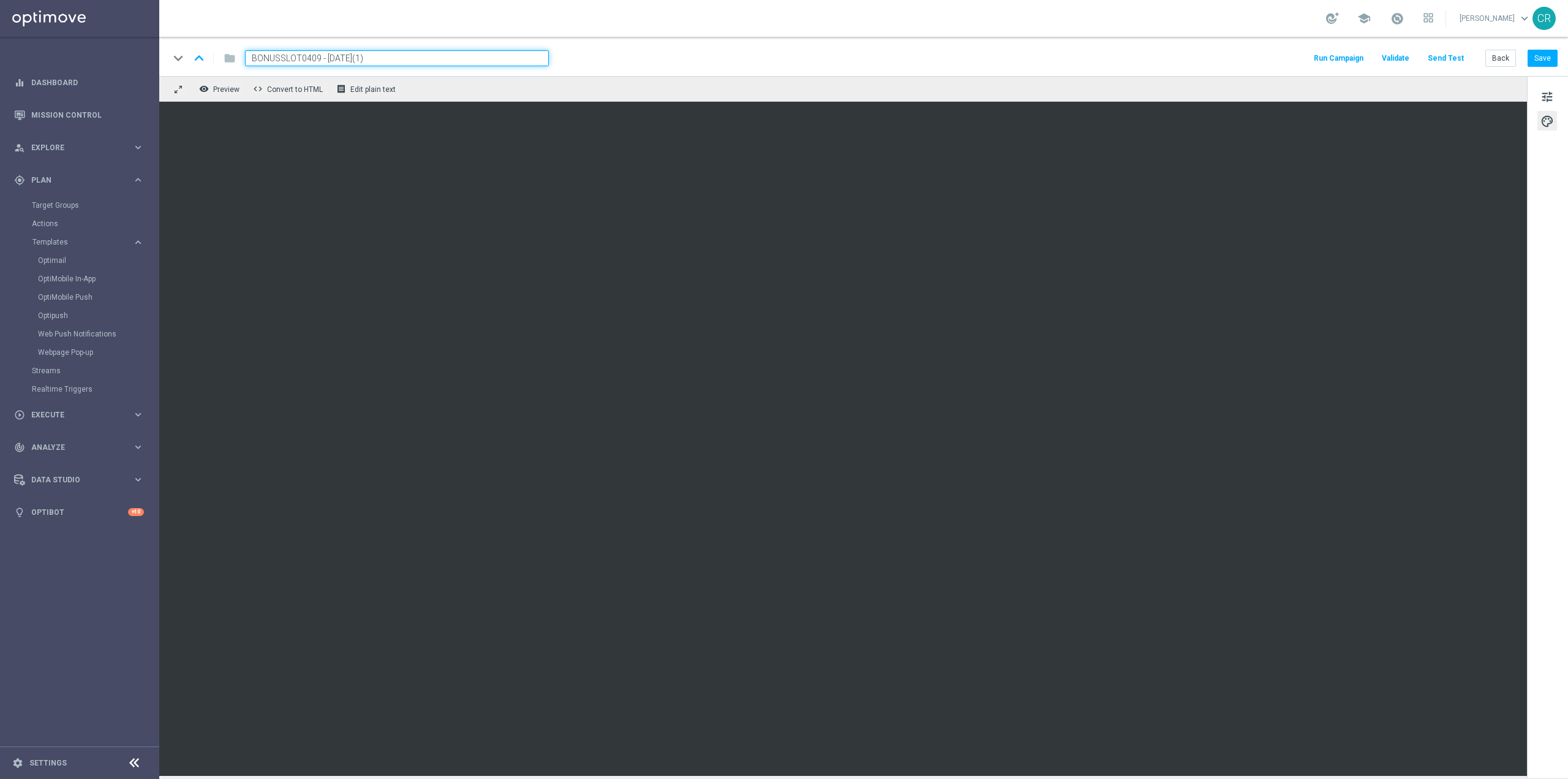
click at [403, 61] on input "BONUSSLOT0409 - 2025-07-16(1)" at bounding box center [396, 58] width 303 height 16
click at [377, 58] on span "BONUSSLOT0409 - 2025-09-09" at bounding box center [310, 58] width 133 height 15
type input "BONUSSLOT0409 - 2025-09-07"
click at [1550, 58] on button "Save" at bounding box center [1542, 58] width 30 height 17
click at [377, 54] on span "BONUSSLOT0409 - 2025-09-07" at bounding box center [310, 58] width 133 height 15
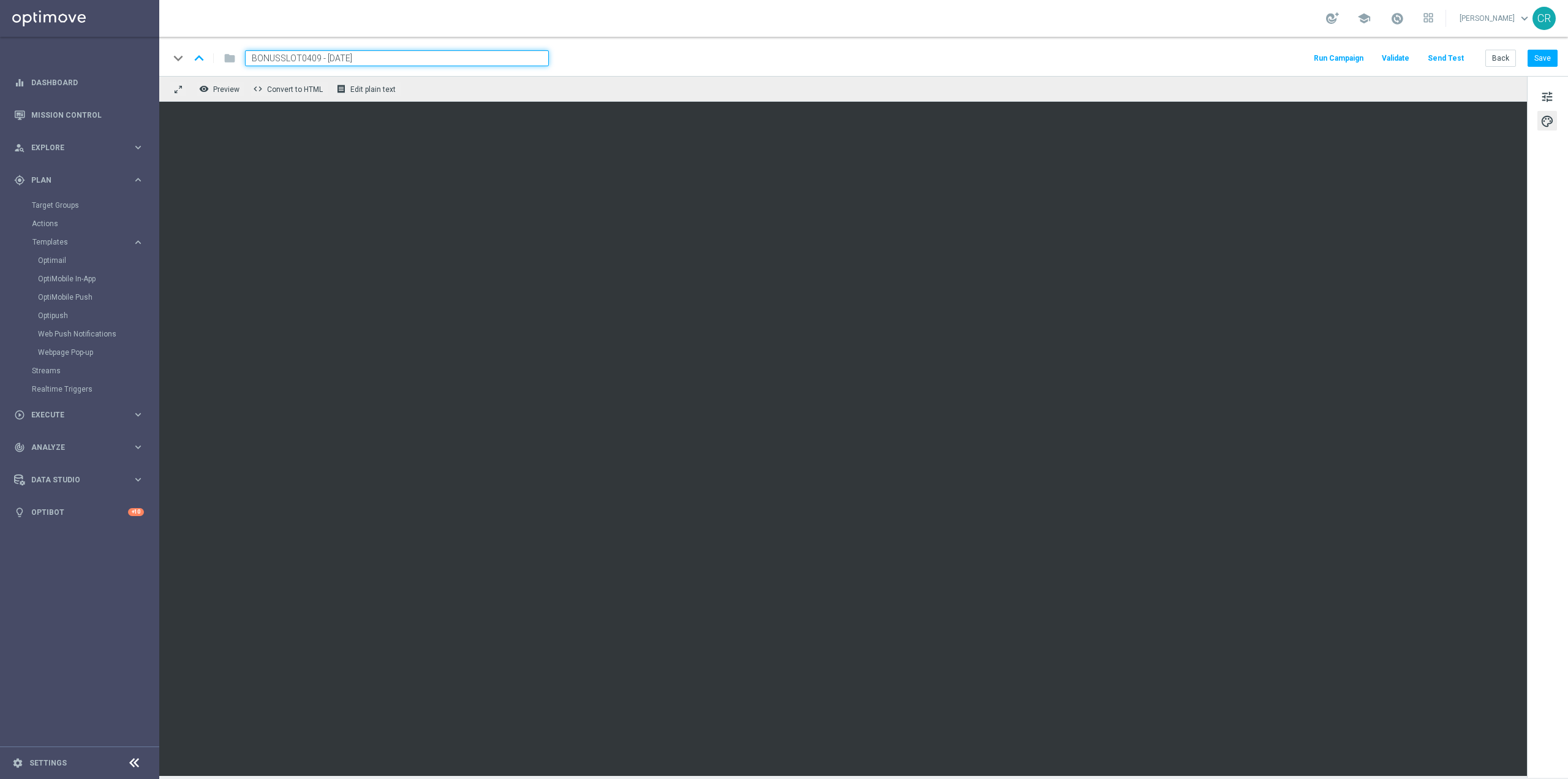
drag, startPoint x: 410, startPoint y: 56, endPoint x: -438, endPoint y: 60, distance: 848.0
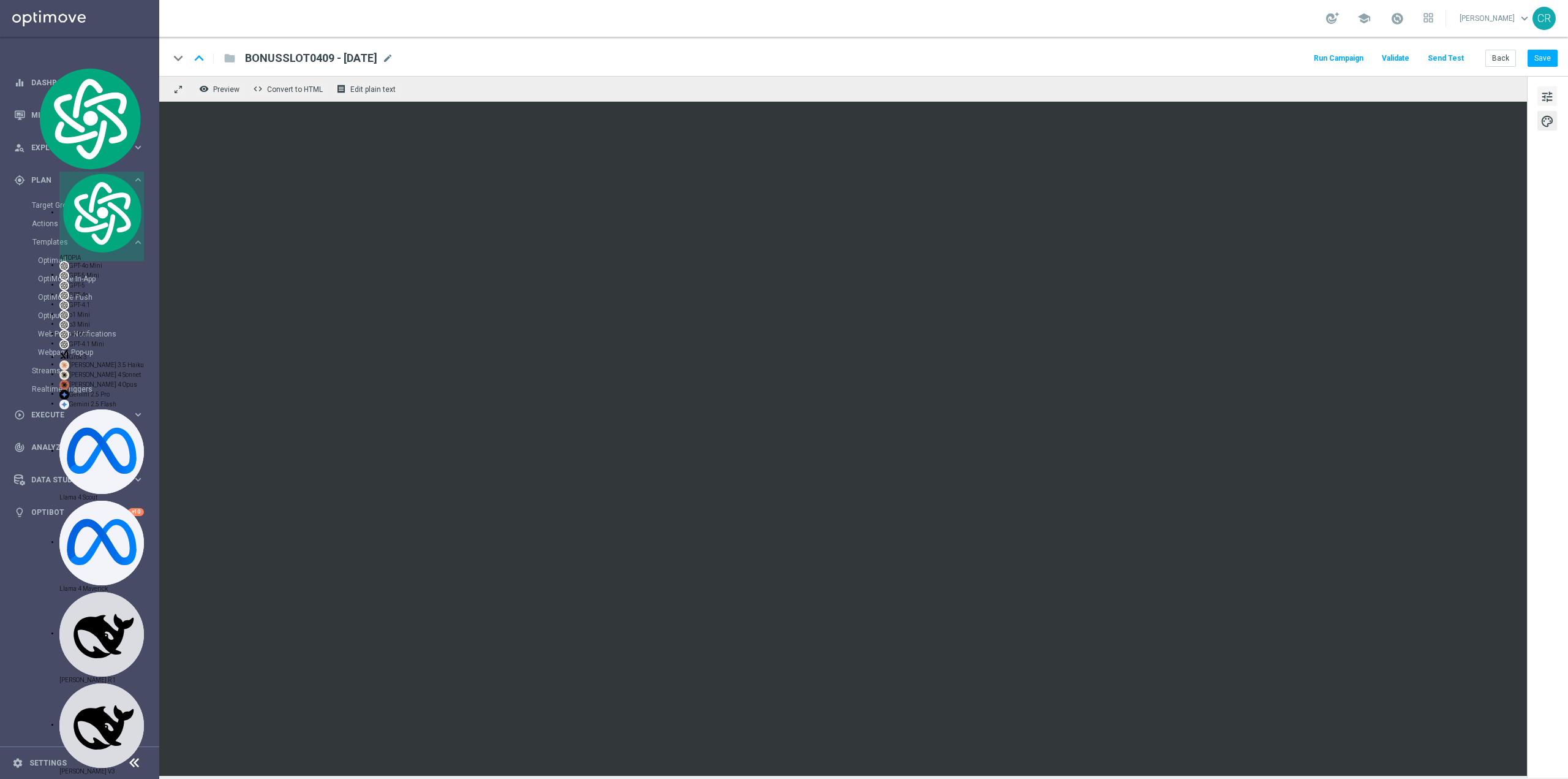
click at [1539, 96] on button "tune" at bounding box center [1547, 96] width 20 height 20
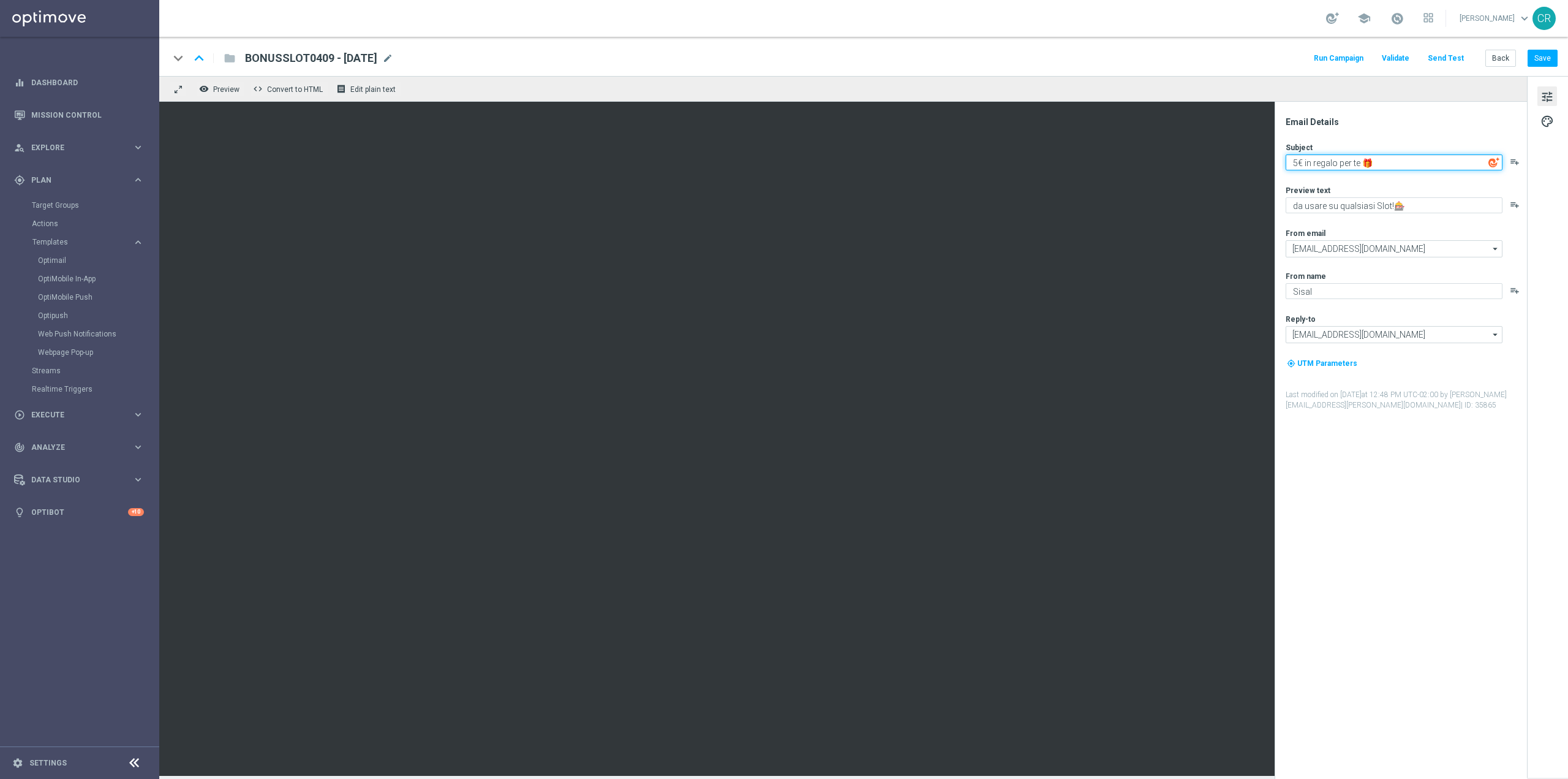
click at [1296, 165] on textarea "5€ in regalo per te 🎁" at bounding box center [1393, 162] width 217 height 16
type textarea "1€ in regalo per te 🎁"
click at [1550, 65] on button "Save" at bounding box center [1542, 58] width 30 height 17
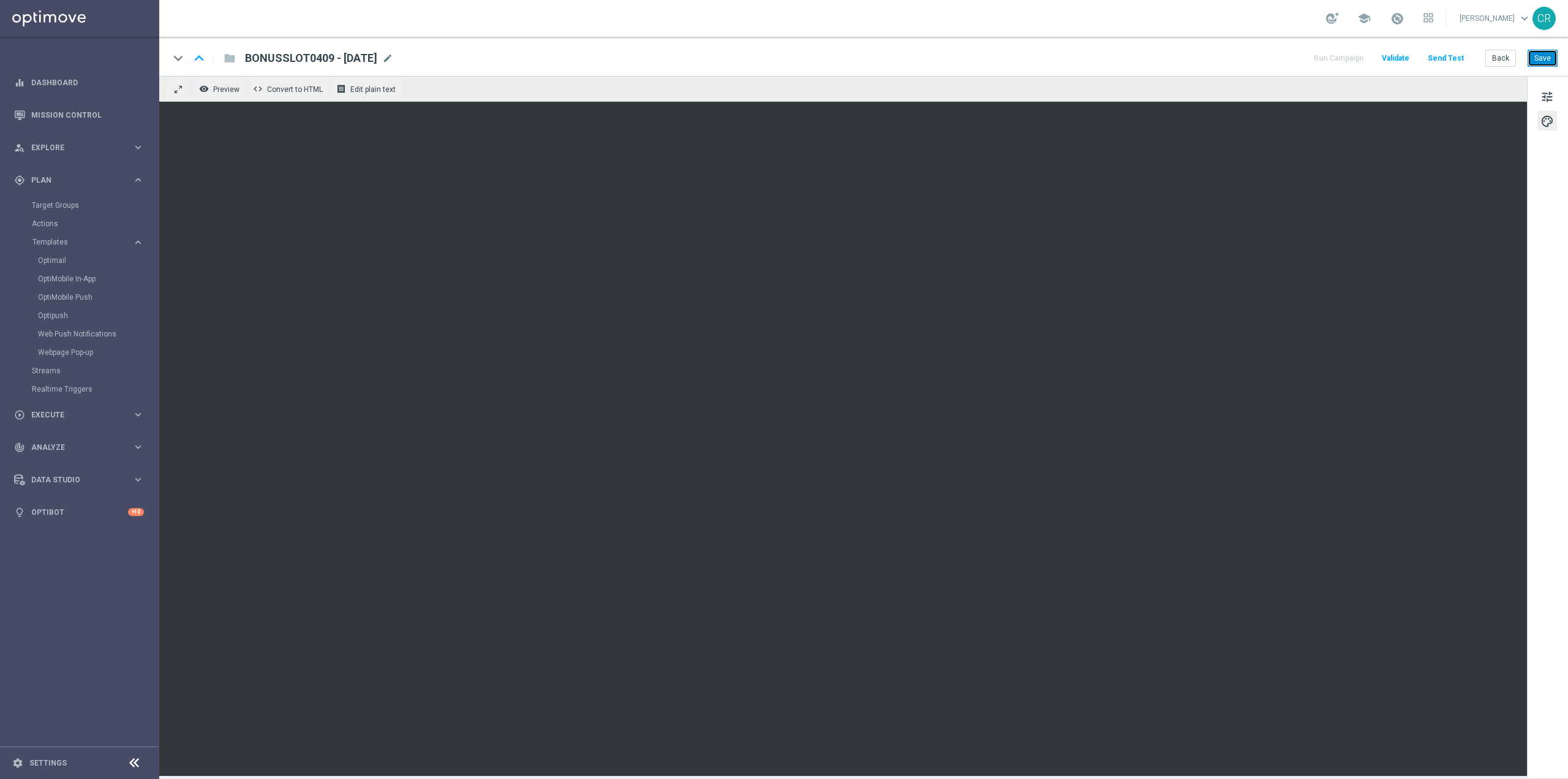
click at [1541, 50] on button "Save" at bounding box center [1542, 58] width 30 height 17
click at [1547, 61] on button "Save" at bounding box center [1542, 58] width 30 height 17
click at [1543, 63] on button "Save" at bounding box center [1542, 58] width 30 height 17
click at [1553, 54] on button "Save" at bounding box center [1542, 58] width 30 height 17
drag, startPoint x: 69, startPoint y: 253, endPoint x: 61, endPoint y: 259, distance: 10.0
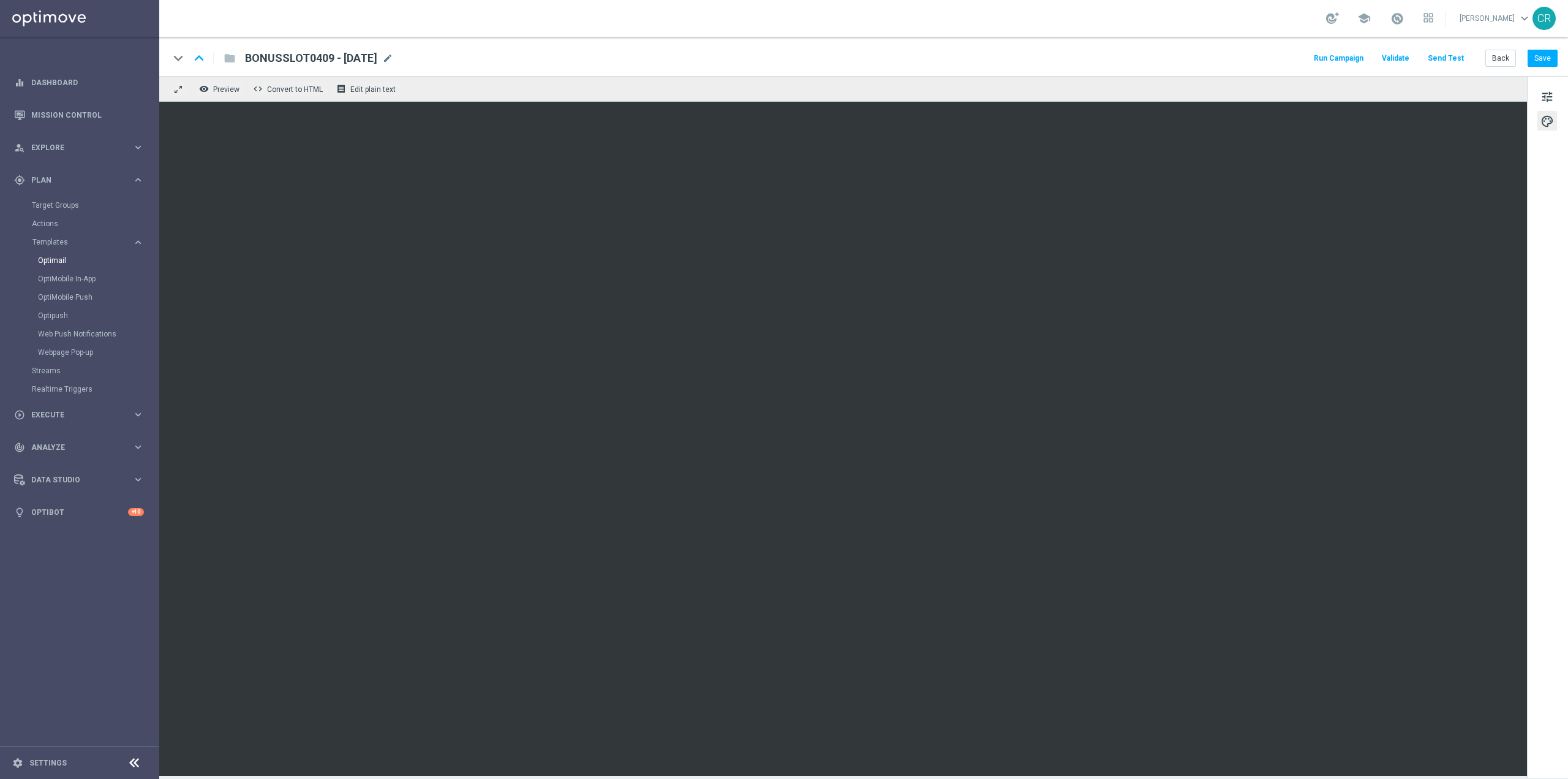
click at [69, 253] on div "Optimail" at bounding box center [98, 260] width 120 height 19
click at [61, 259] on link "Optimail" at bounding box center [82, 260] width 89 height 10
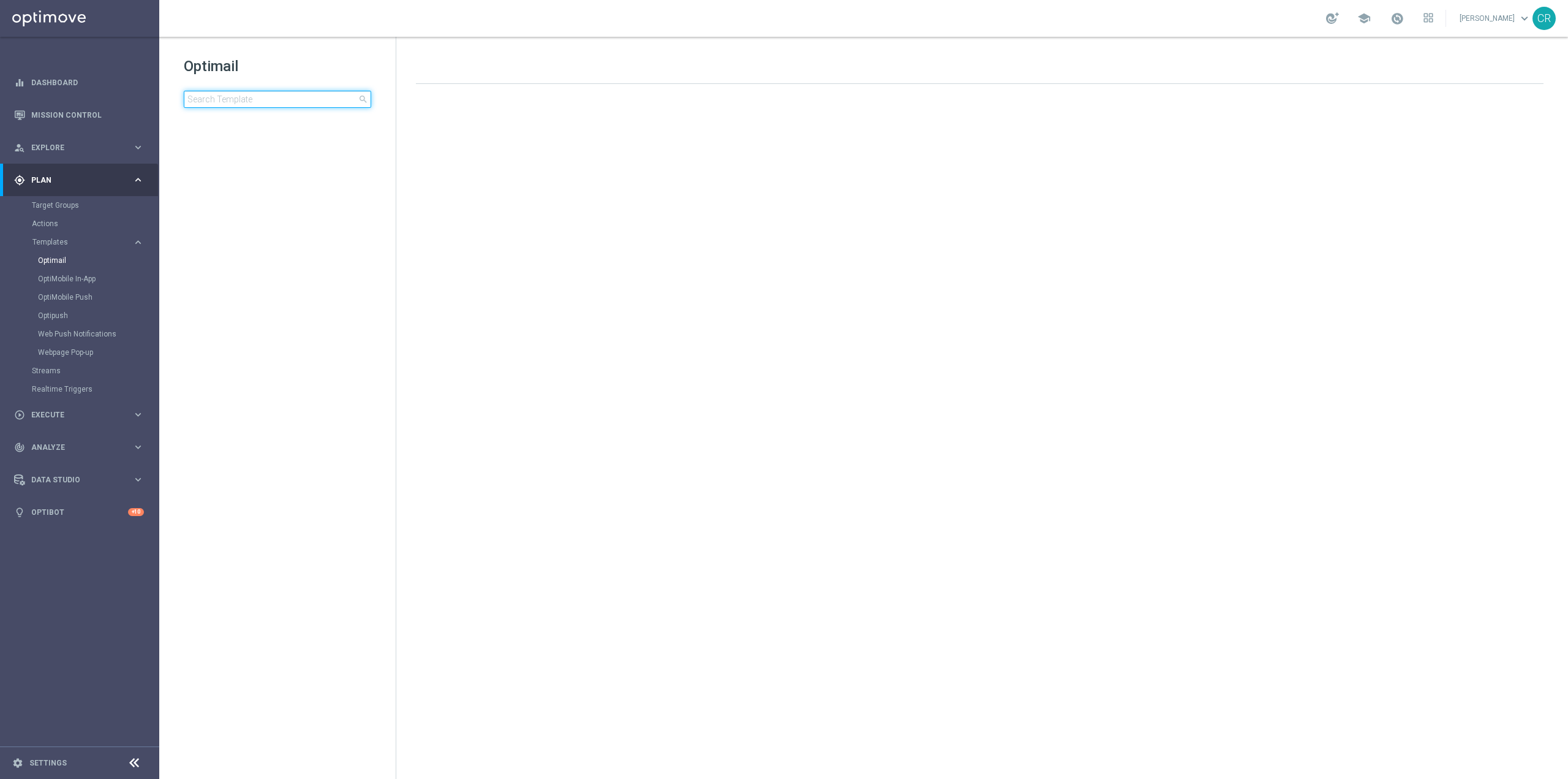
click at [258, 95] on input at bounding box center [277, 98] width 188 height 17
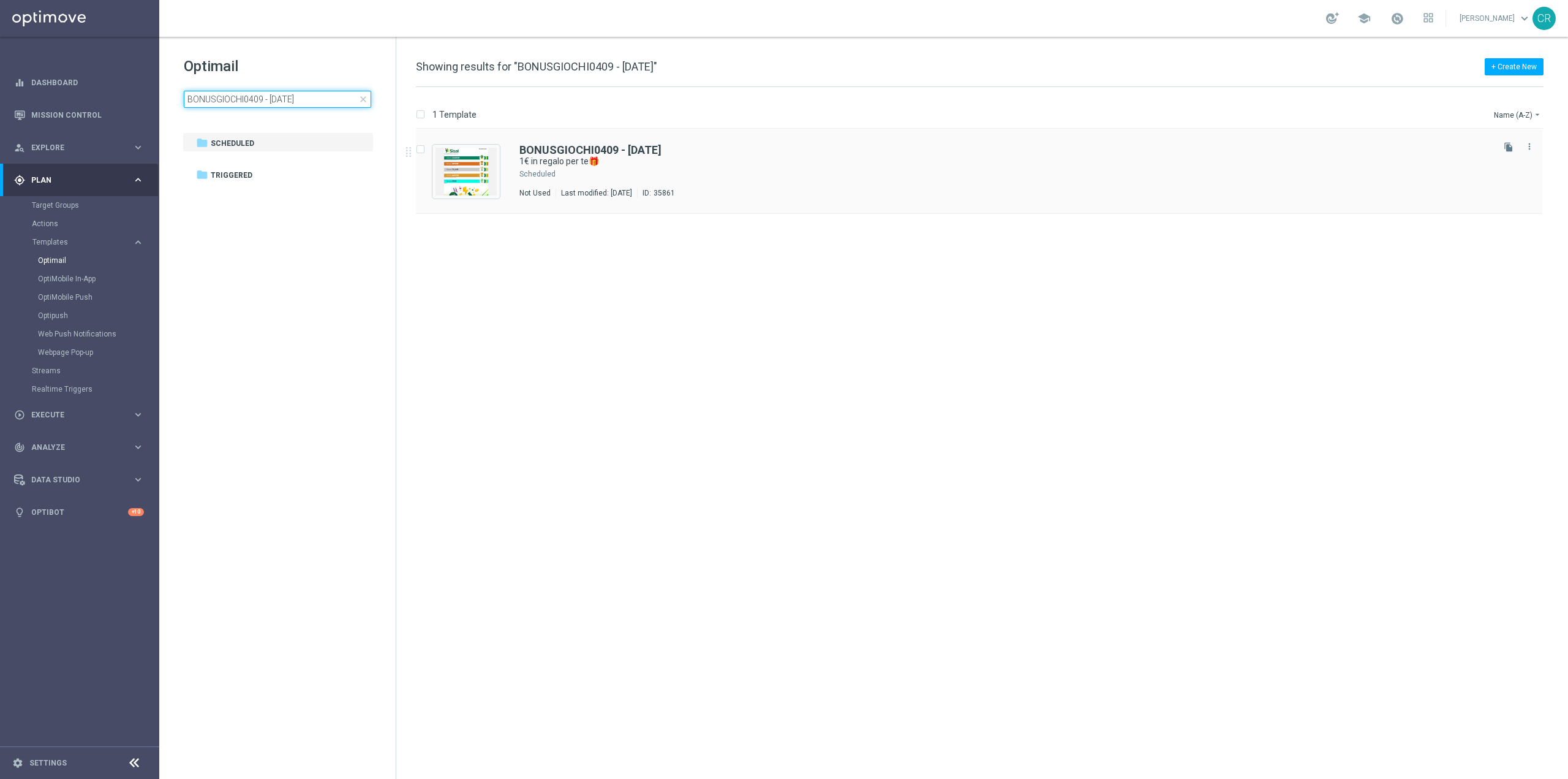
type input "BONUSGIOCHI0409 - 2025-09-07"
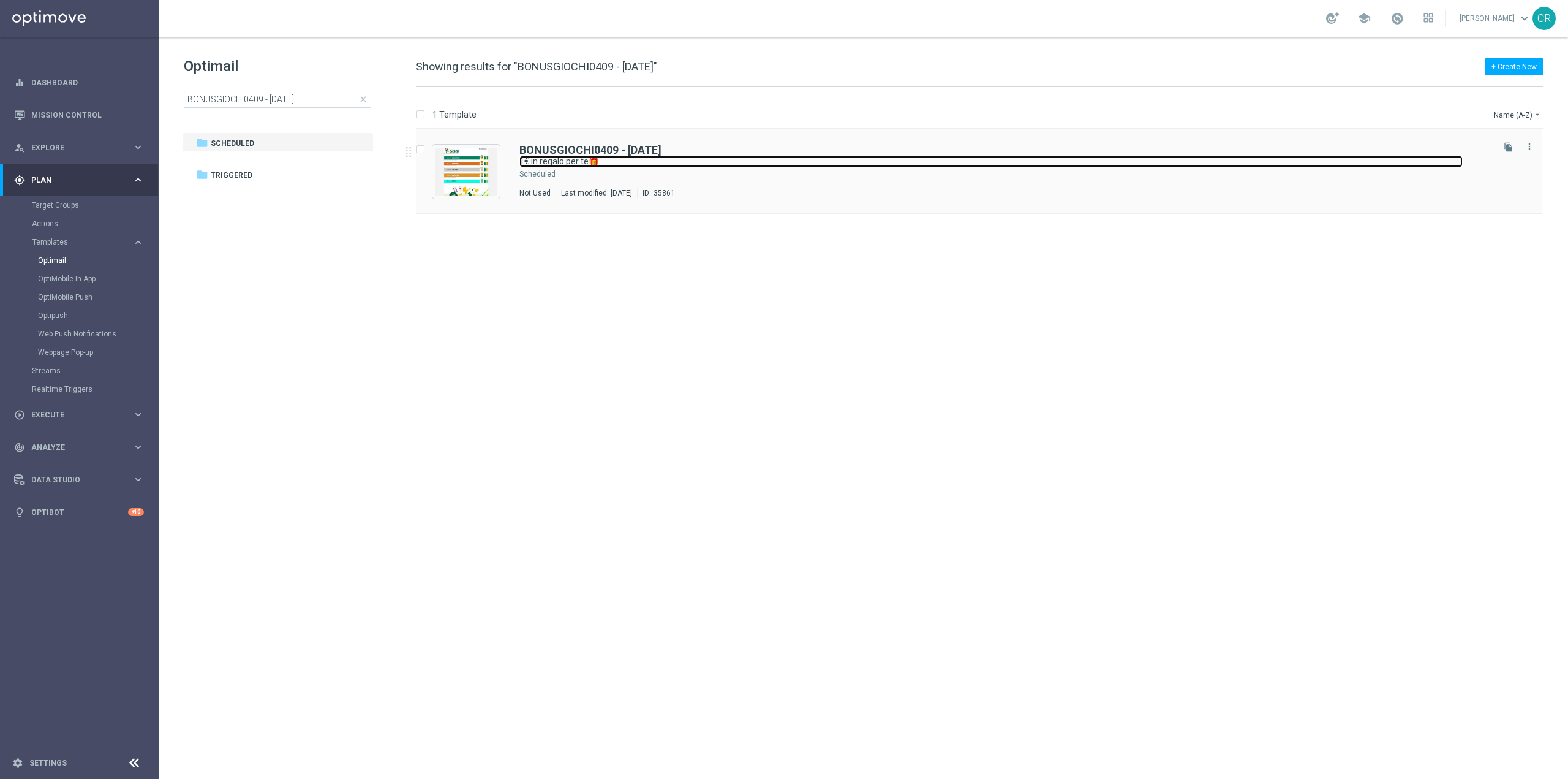
click at [922, 160] on link "1€ in regalo per te🎁" at bounding box center [991, 161] width 944 height 12
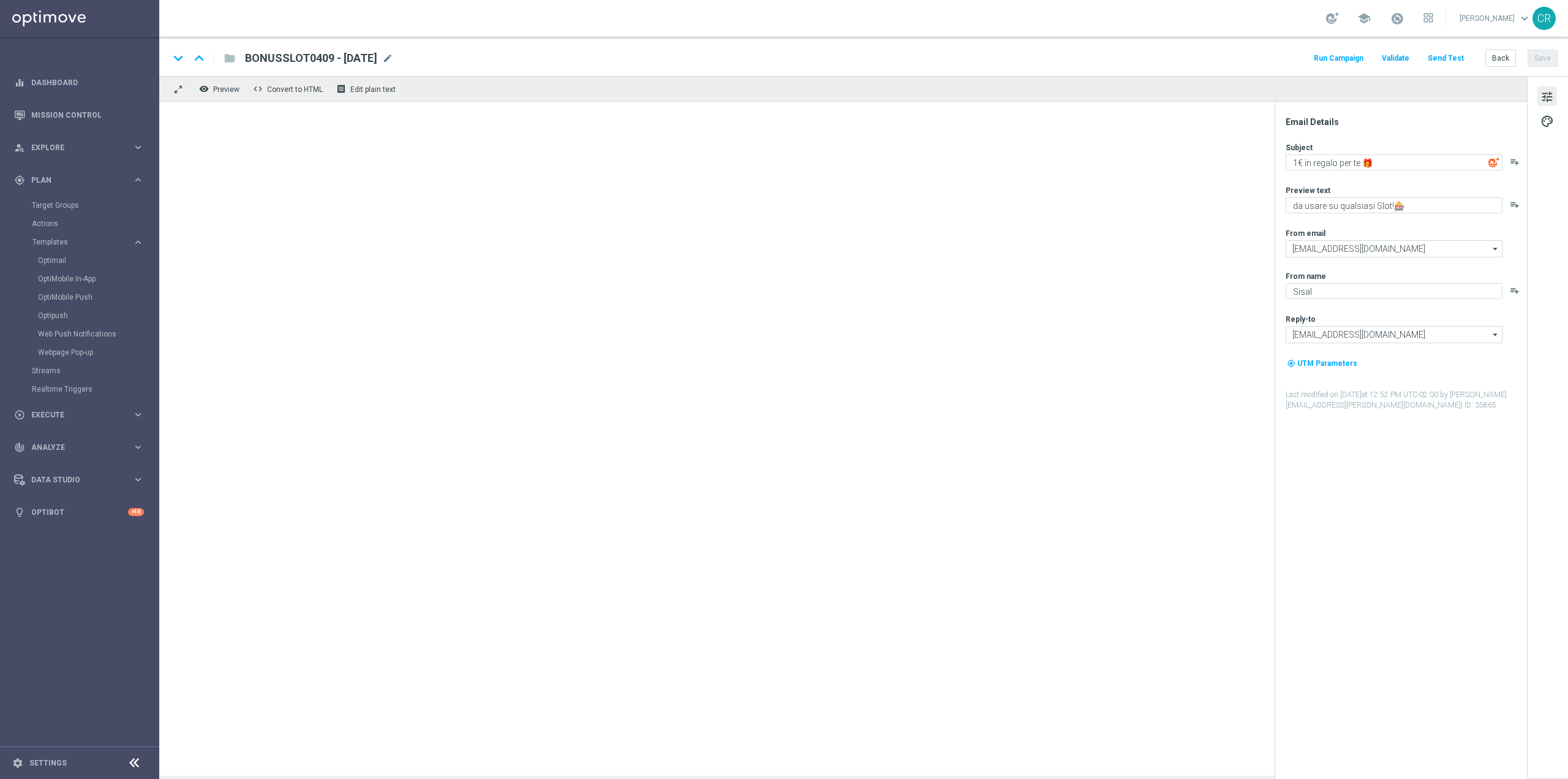
type textarea "1€ in regalo per te🎁"
type textarea "da usare su qualsiasi gioco!"
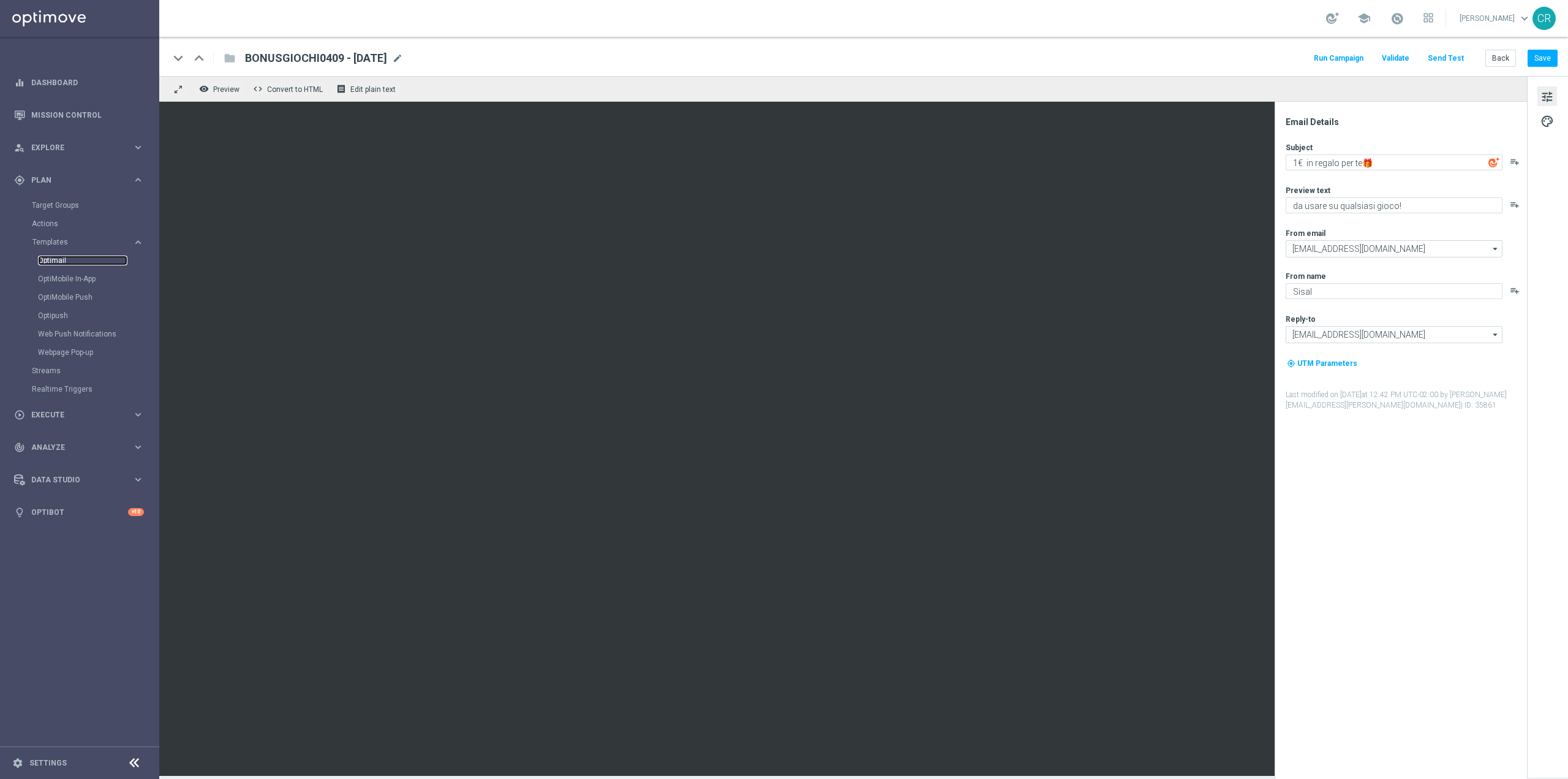
click at [44, 261] on link "Optimail" at bounding box center [82, 260] width 89 height 10
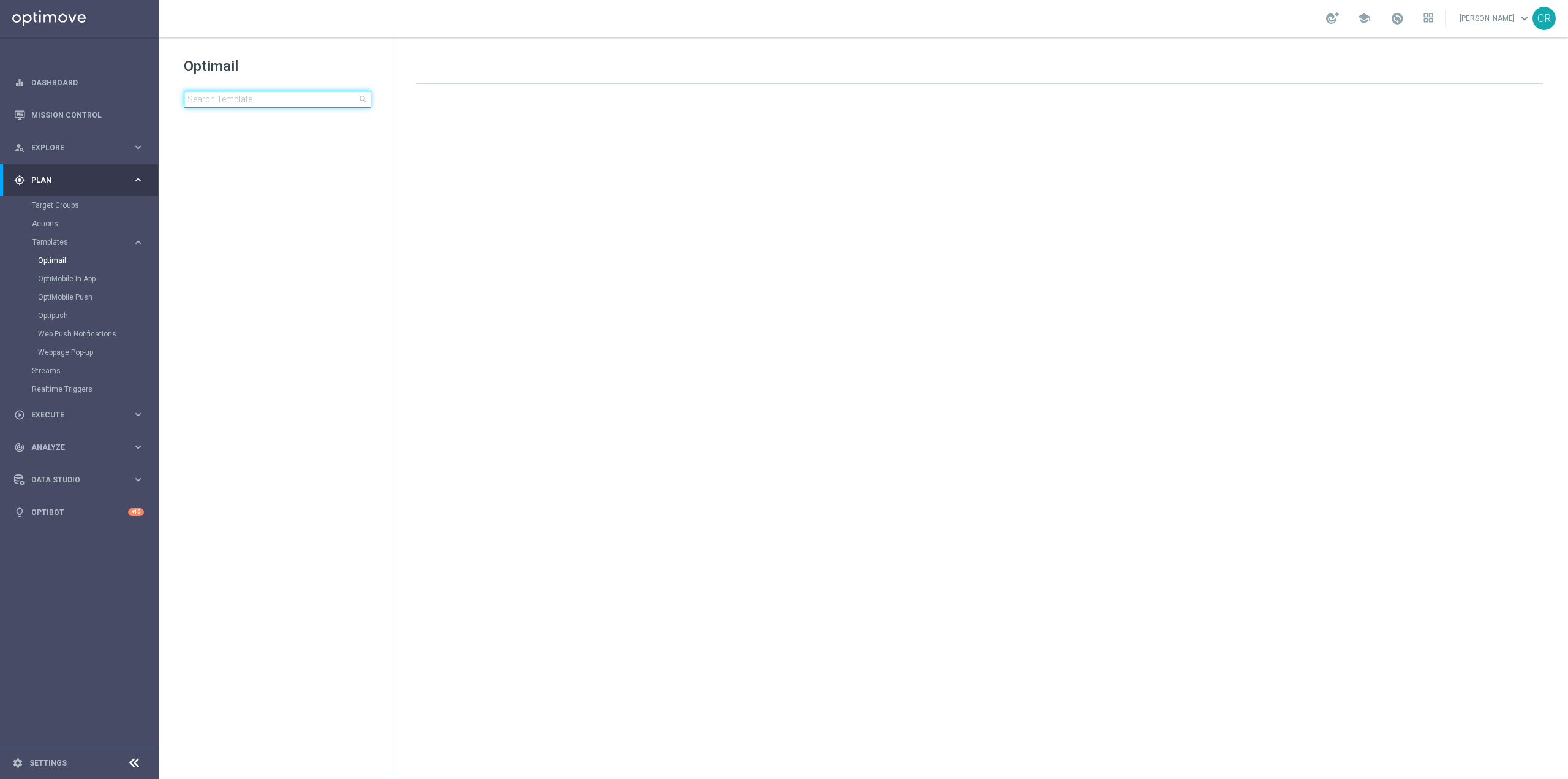
click at [286, 106] on input at bounding box center [277, 98] width 188 height 17
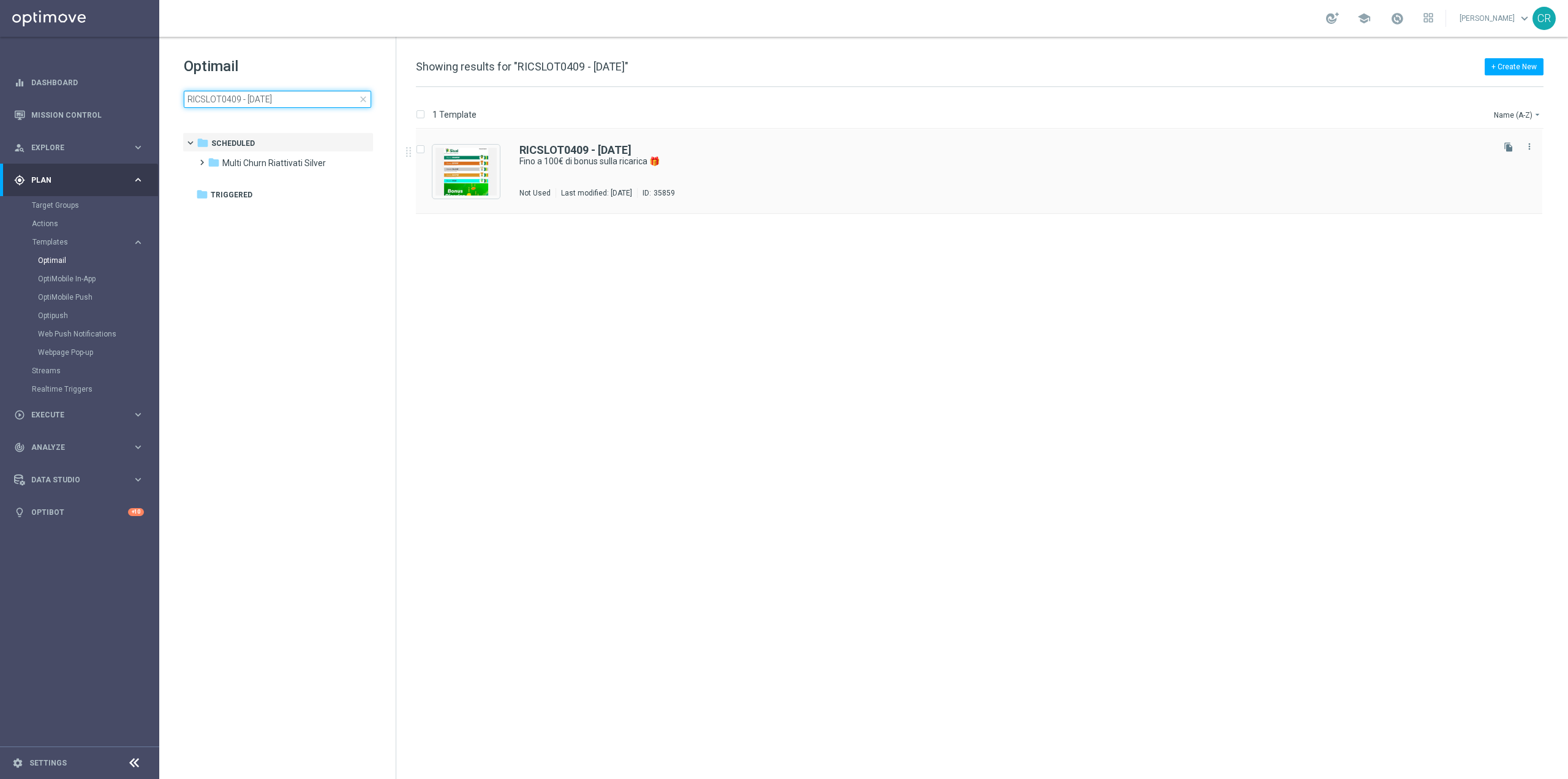
type input "RICSLOT0409 - 2025-09-07"
click at [827, 180] on div "RICSLOT0409 - 2025-09-07 Fino a 100€ di bonus sulla ricarica 🎁 Not Used Last mo…" at bounding box center [1004, 171] width 971 height 53
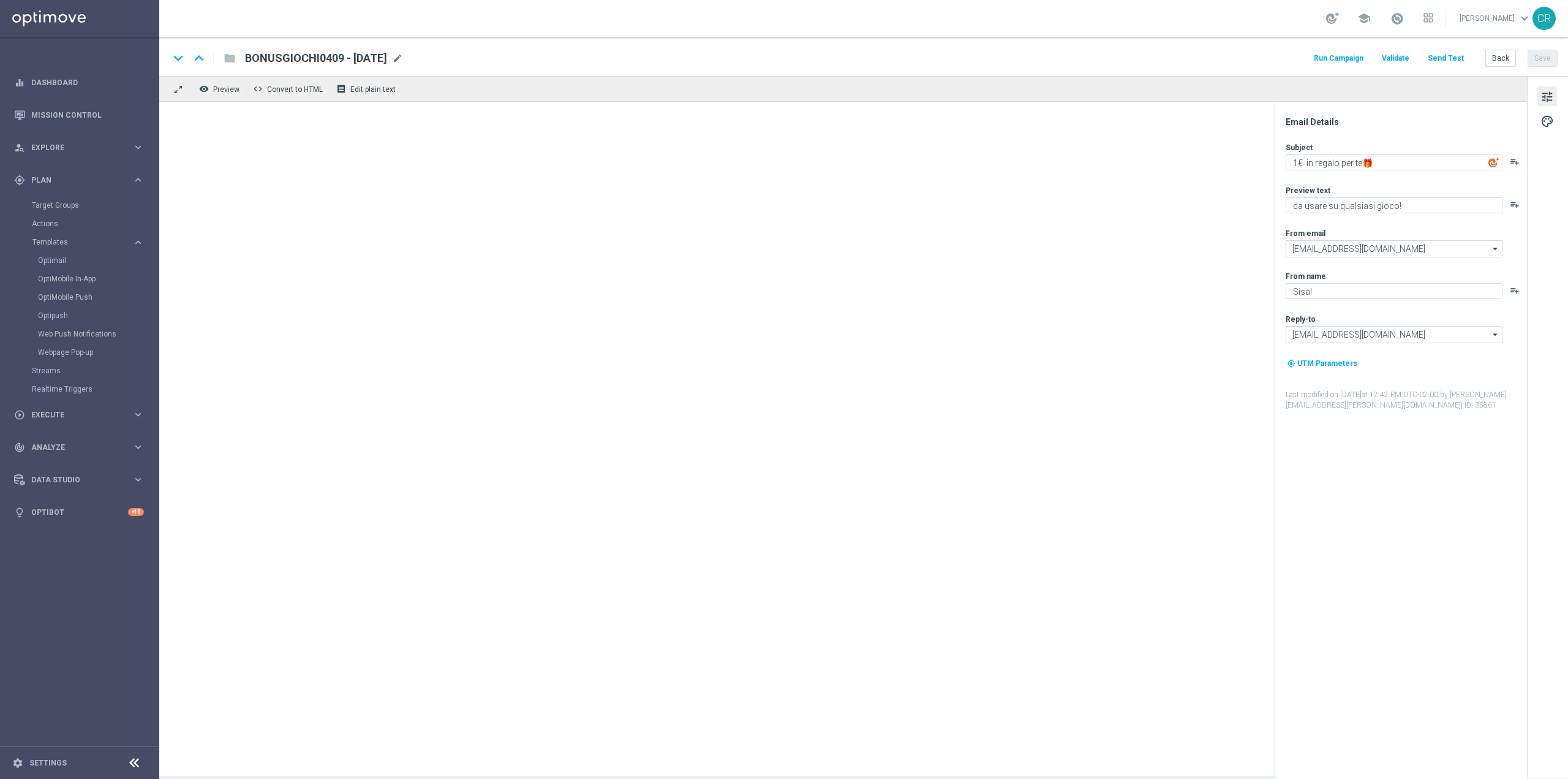
type textarea "Fino a 100€ di bonus sulla ricarica 🎁"
type textarea "Scopri la nuova promozione 🎯"
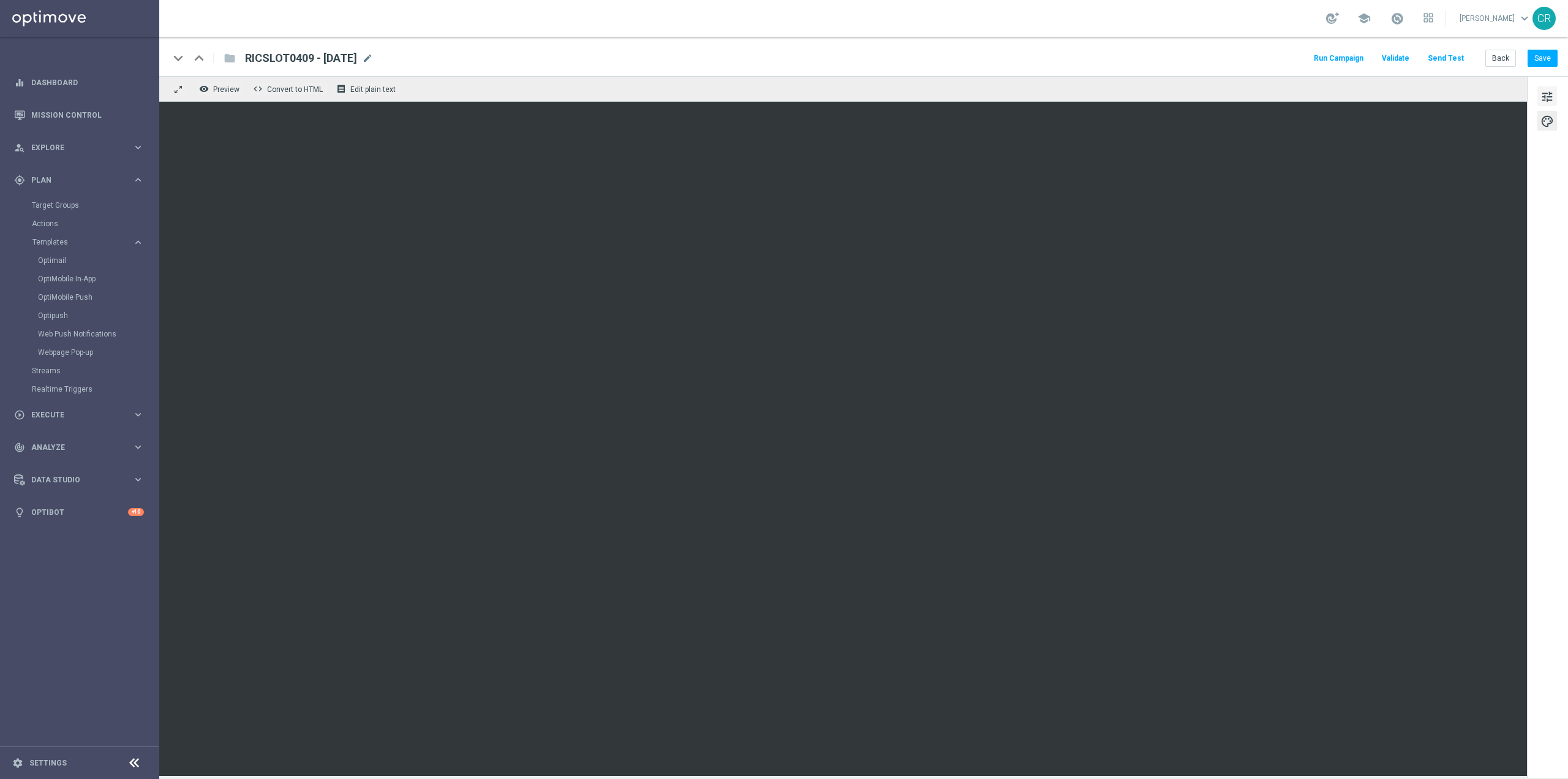
click at [1555, 92] on button "tune" at bounding box center [1547, 96] width 20 height 20
click at [68, 264] on link "Optimail" at bounding box center [82, 260] width 89 height 10
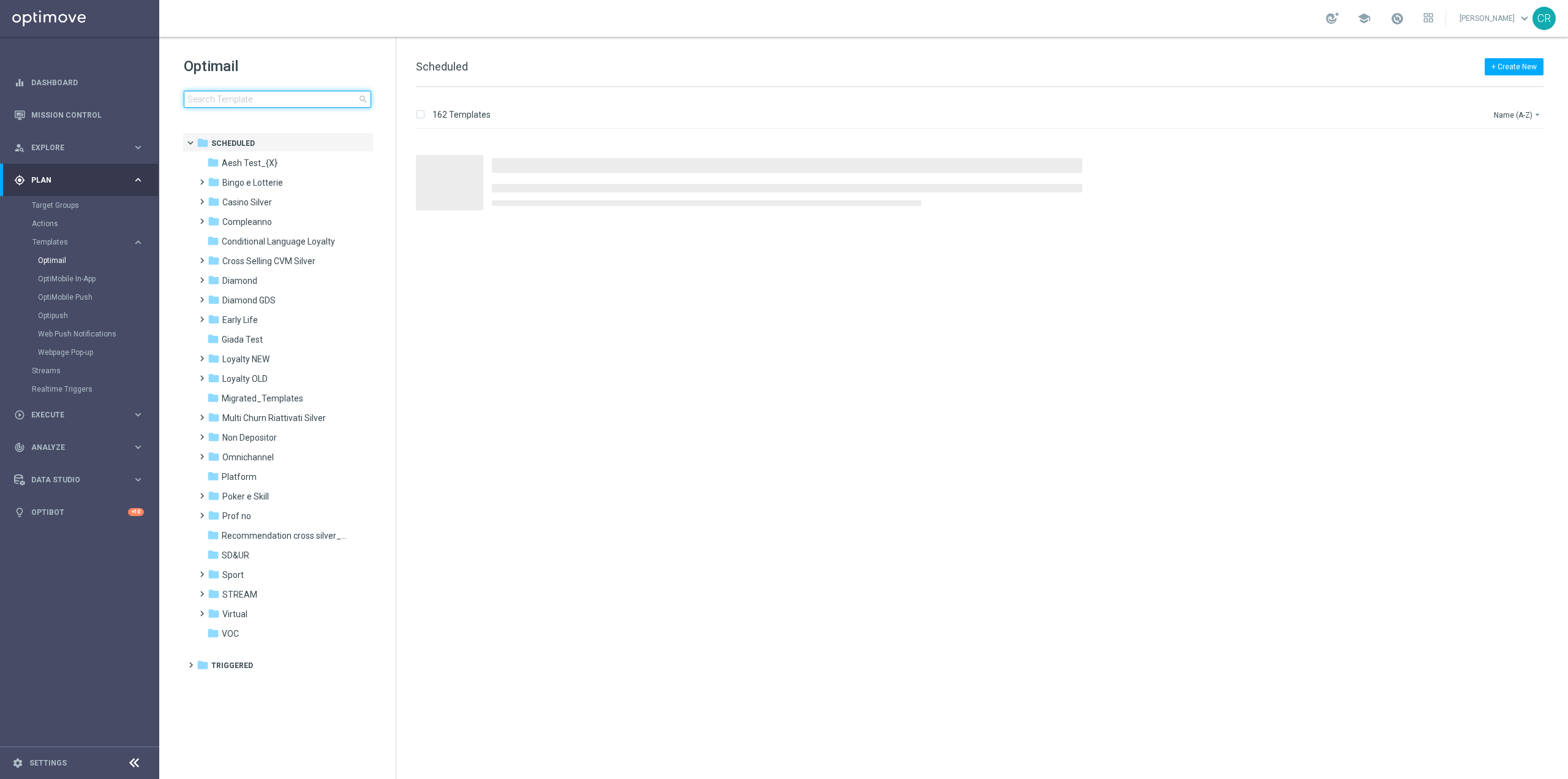
click at [244, 92] on input at bounding box center [277, 98] width 188 height 17
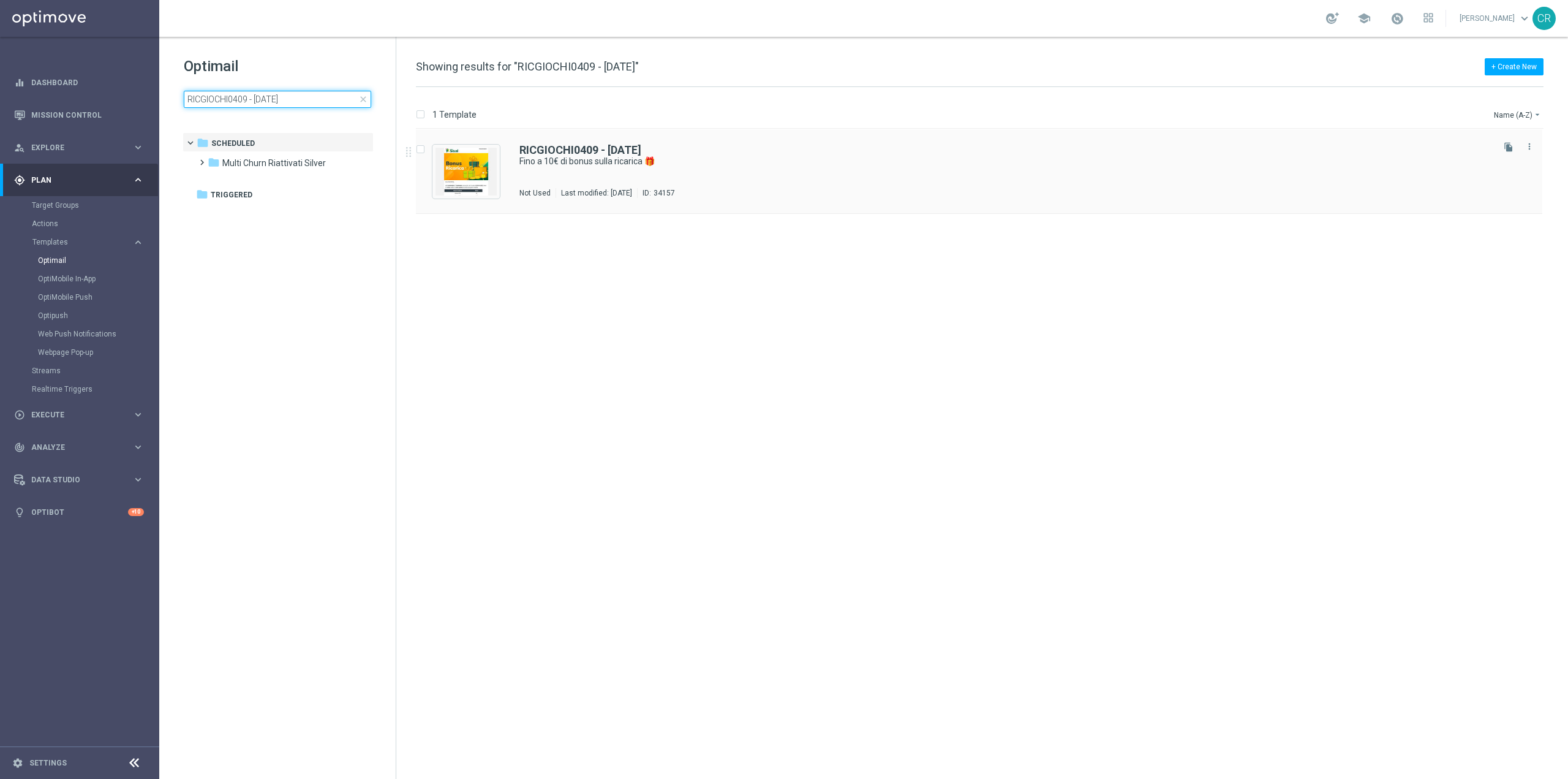
type input "RICGIOCHI0409 - [DATE]"
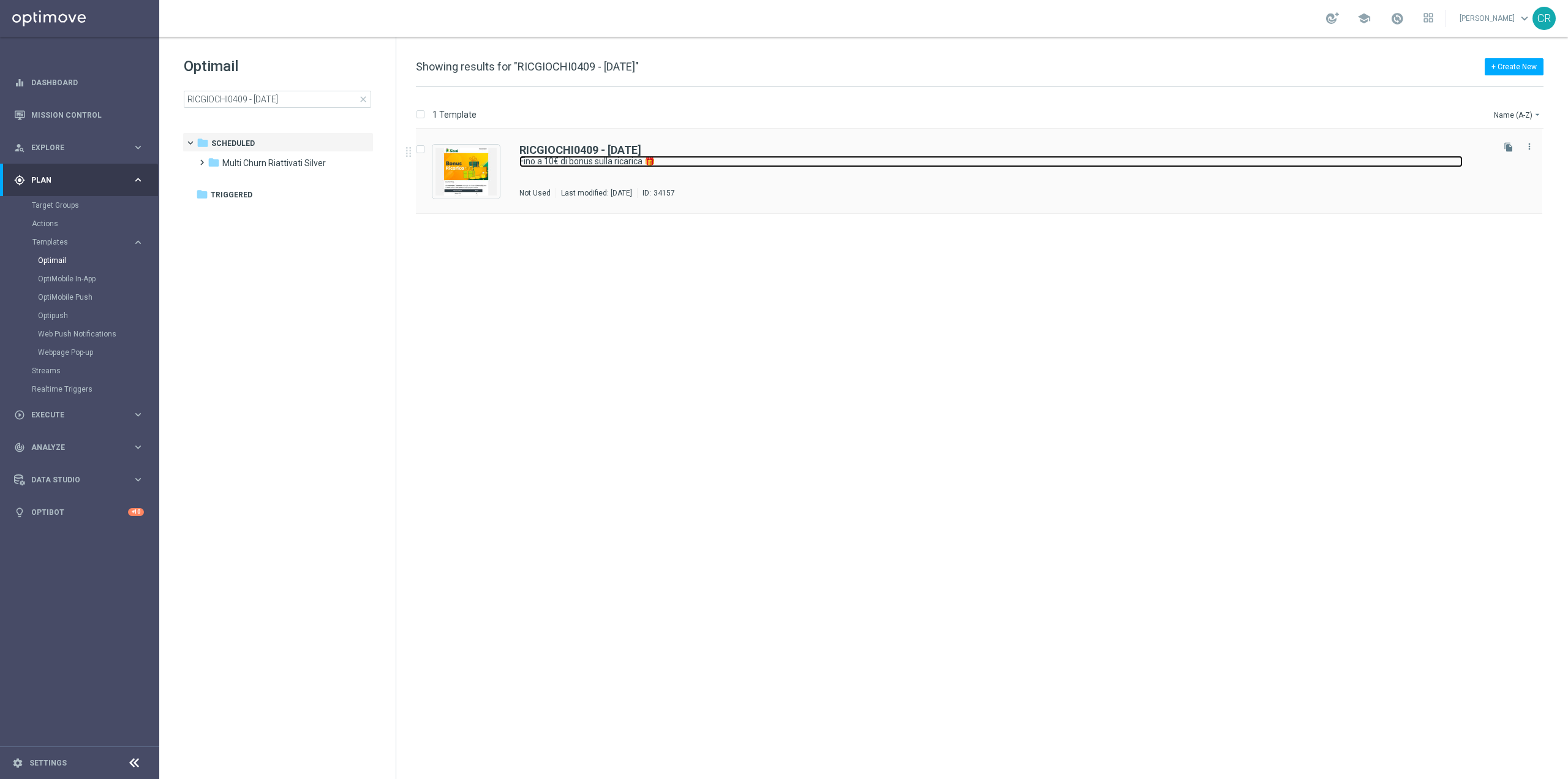
click at [1011, 165] on link "Fino a 10€ di bonus sulla ricarica 🎁" at bounding box center [991, 161] width 944 height 12
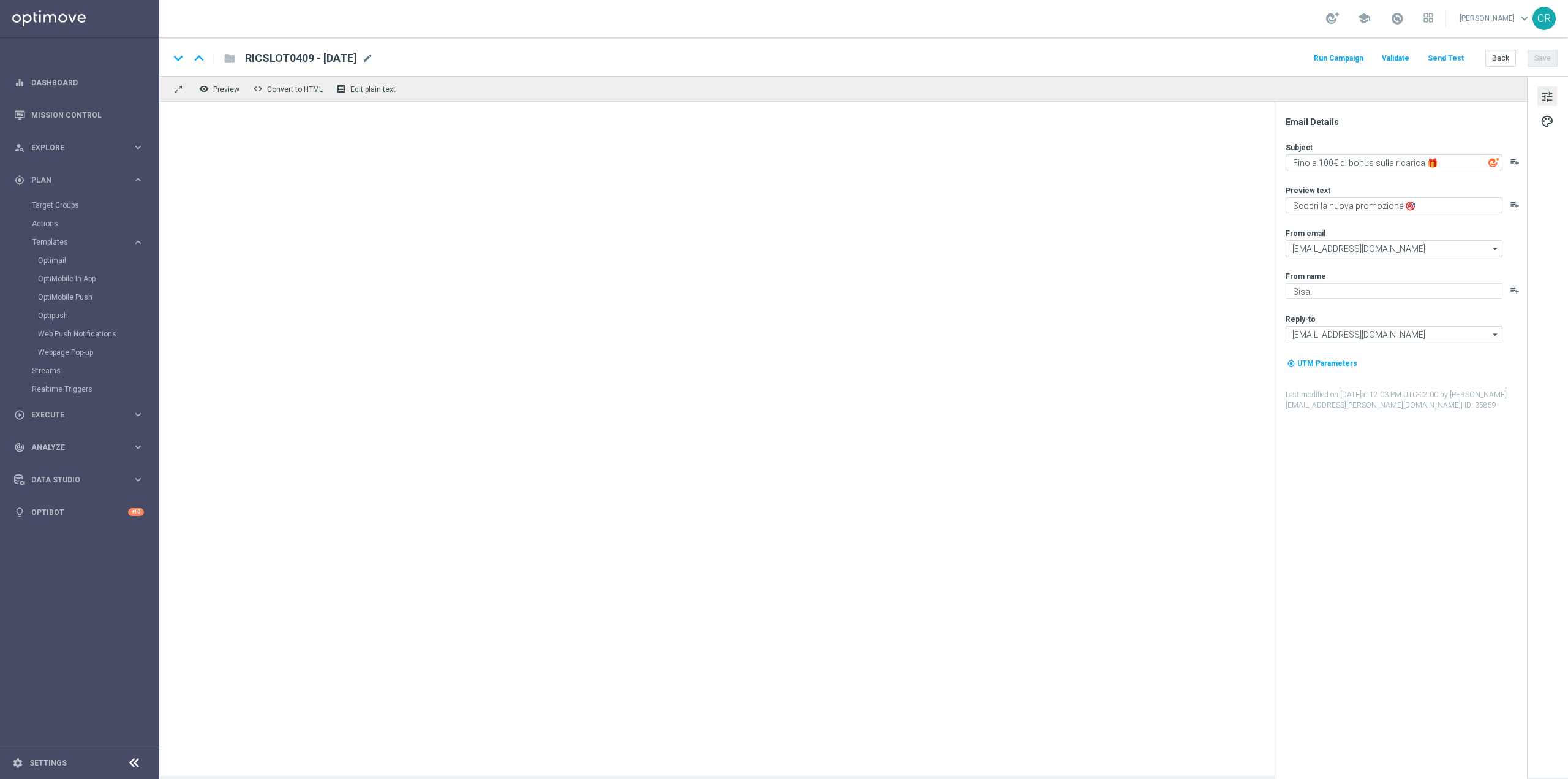
type textarea "Fino a 10€ di bonus sulla ricarica 🎁"
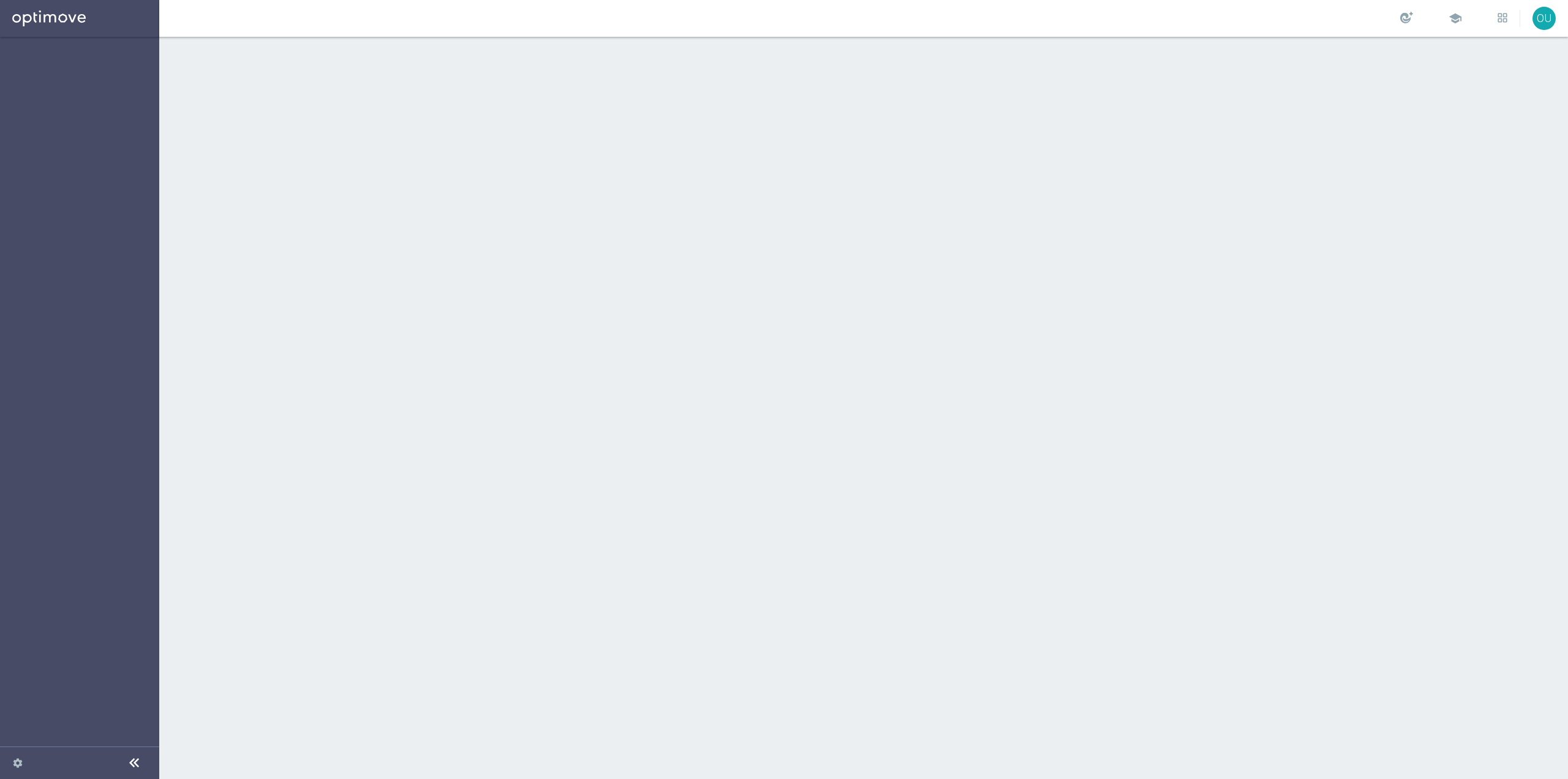
scroll to position [25519, 0]
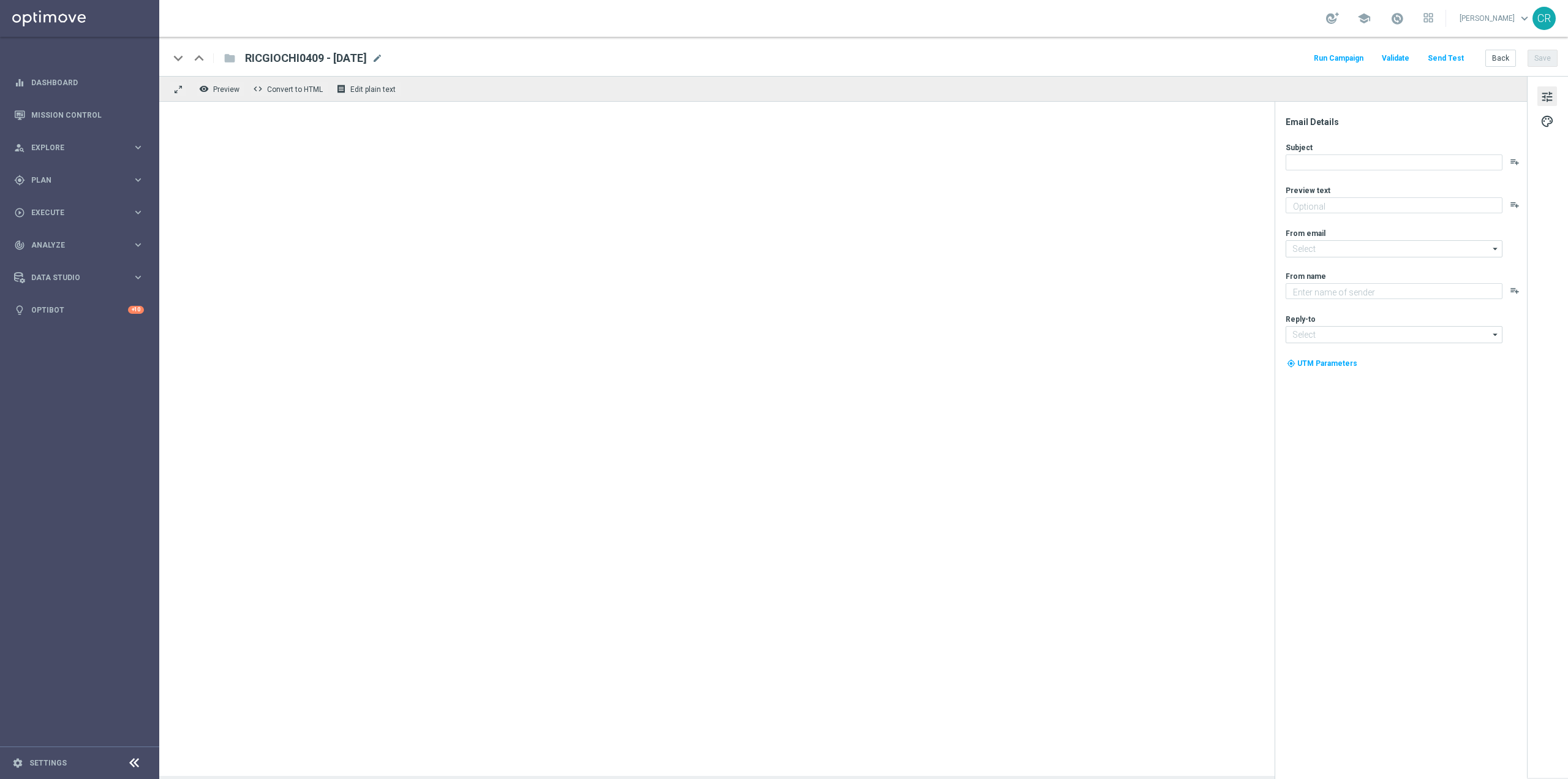
type textarea "Scopri la nuova promozione 🎯"
type input "[EMAIL_ADDRESS][DOMAIN_NAME]"
type textarea "Sisal"
type input "[EMAIL_ADDRESS][DOMAIN_NAME]"
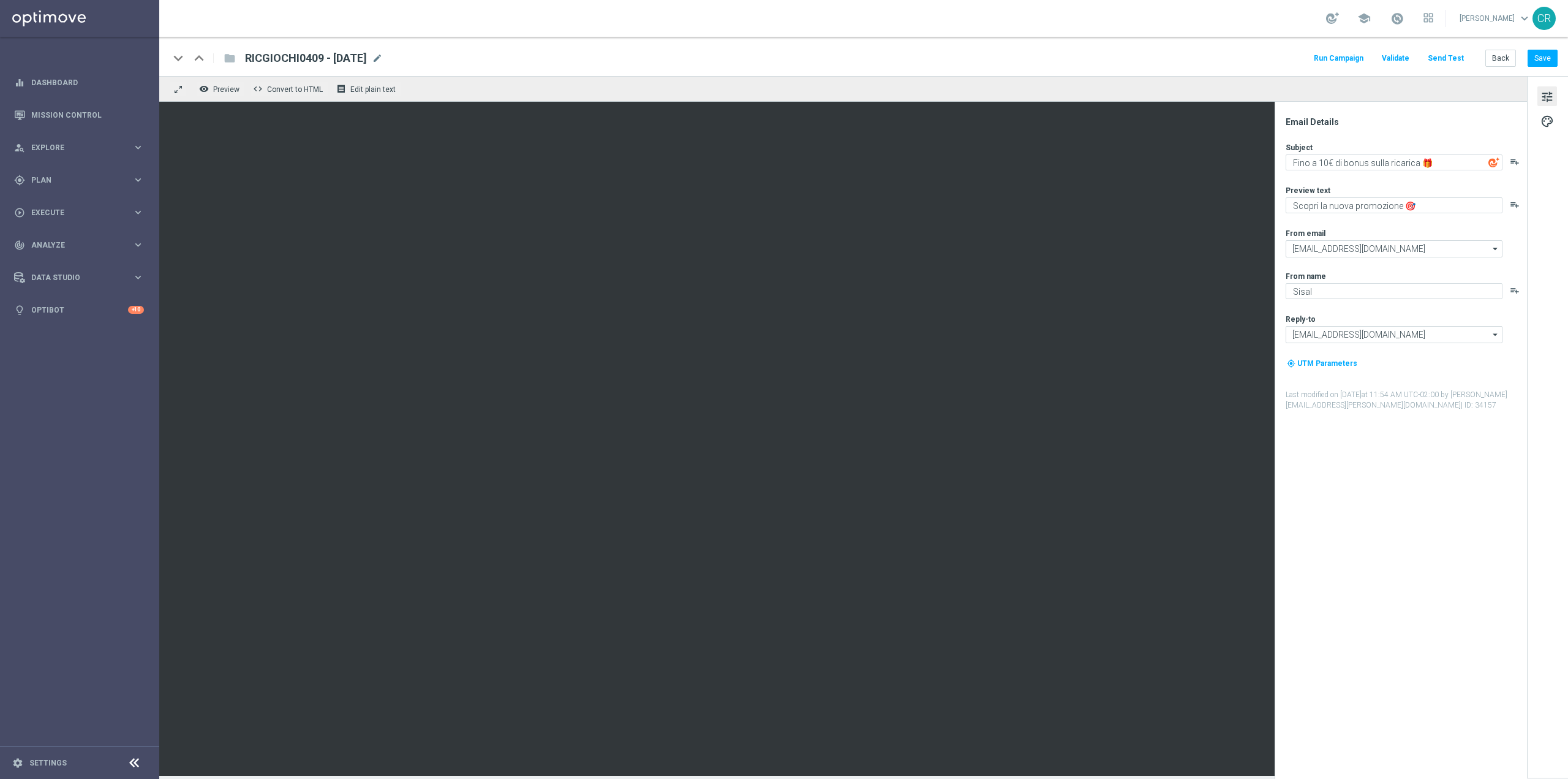
scroll to position [0, 0]
click at [60, 175] on div "gps_fixed Plan" at bounding box center [73, 180] width 118 height 11
click at [53, 243] on span "Templates" at bounding box center [76, 242] width 87 height 7
click at [65, 262] on link "Optimail" at bounding box center [82, 260] width 89 height 10
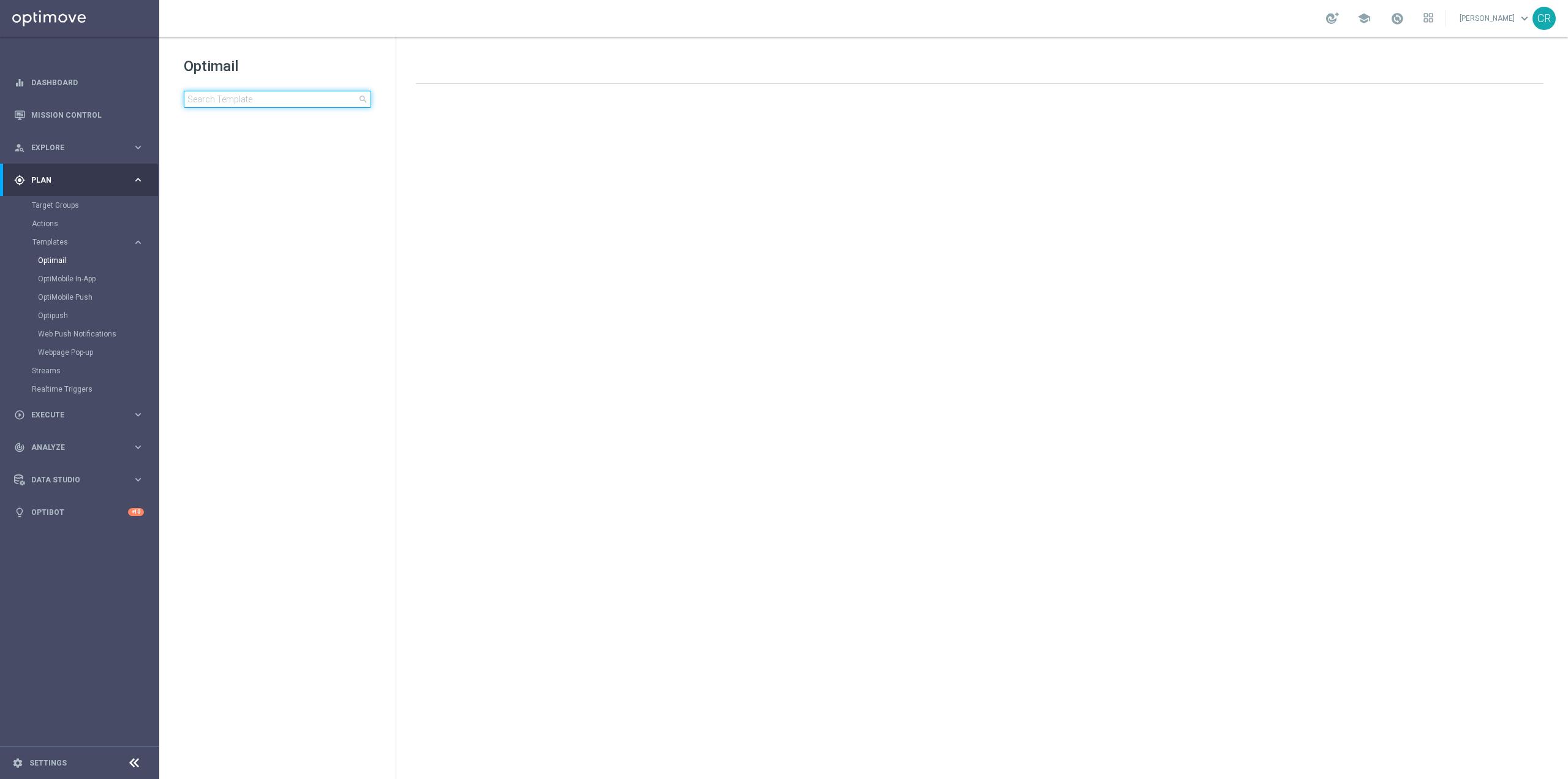
click at [264, 104] on input at bounding box center [277, 98] width 188 height 17
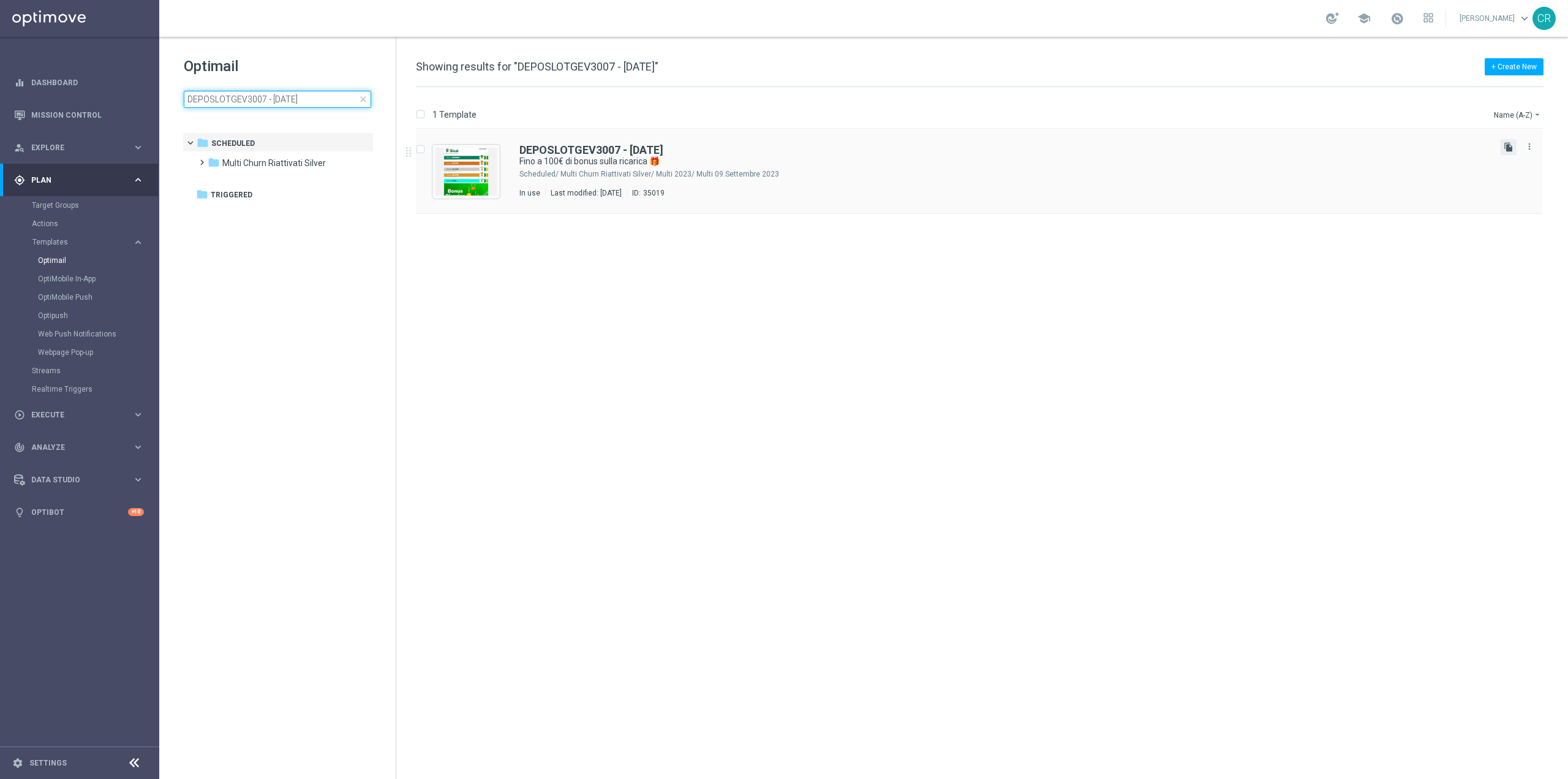
type input "DEPOSLOTGEV3007 - 2025-07-31"
click at [1507, 149] on icon "file_copy" at bounding box center [1508, 147] width 10 height 10
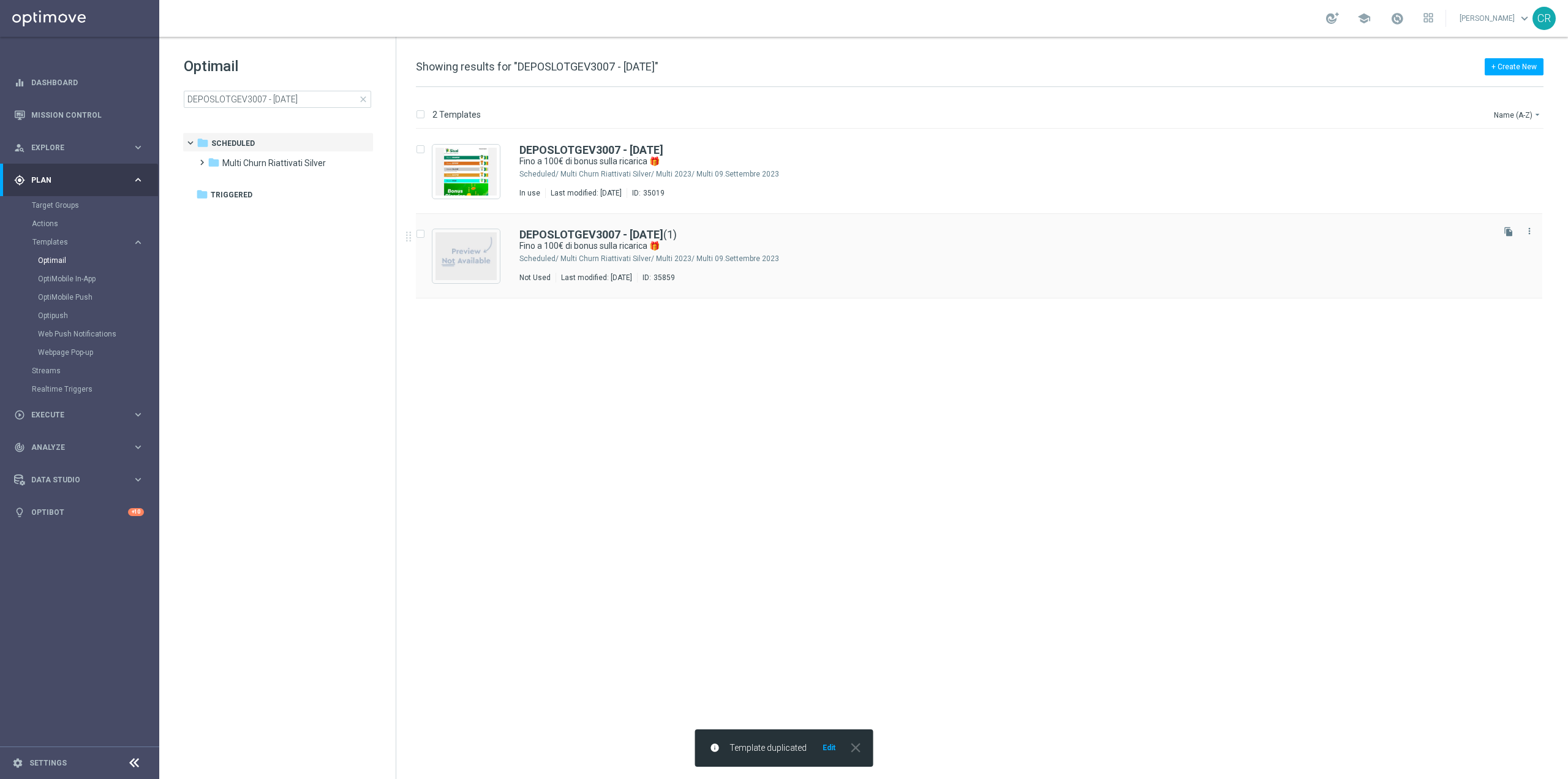
click at [823, 269] on div "DEPOSLOTGEV3007 - 2025-07-31 (1) Fino a 100€ di bonus sulla ricarica 🎁 Schedule…" at bounding box center [1004, 255] width 971 height 53
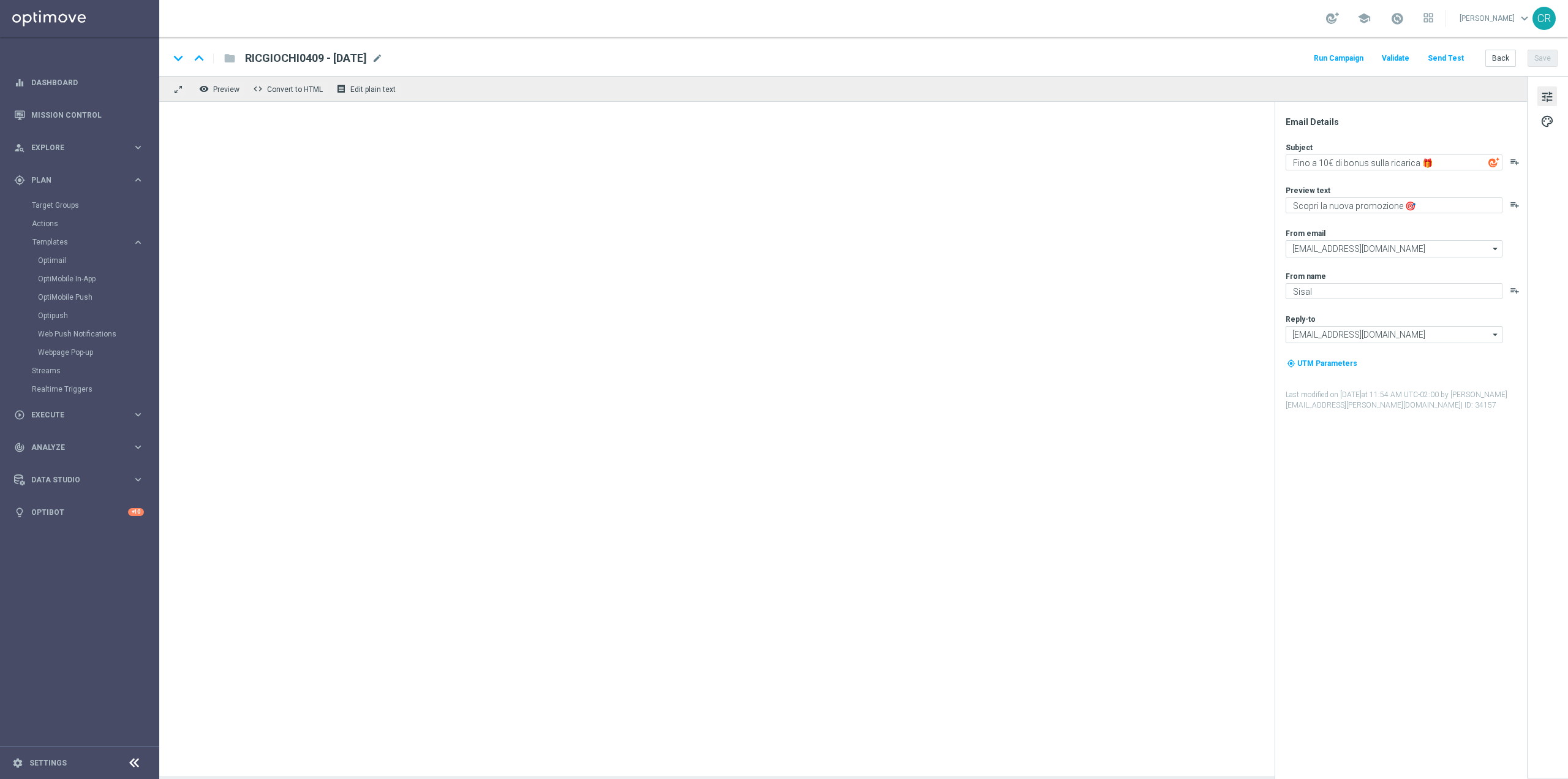
type textarea "Fino a 100€ di bonus sulla ricarica 🎁"
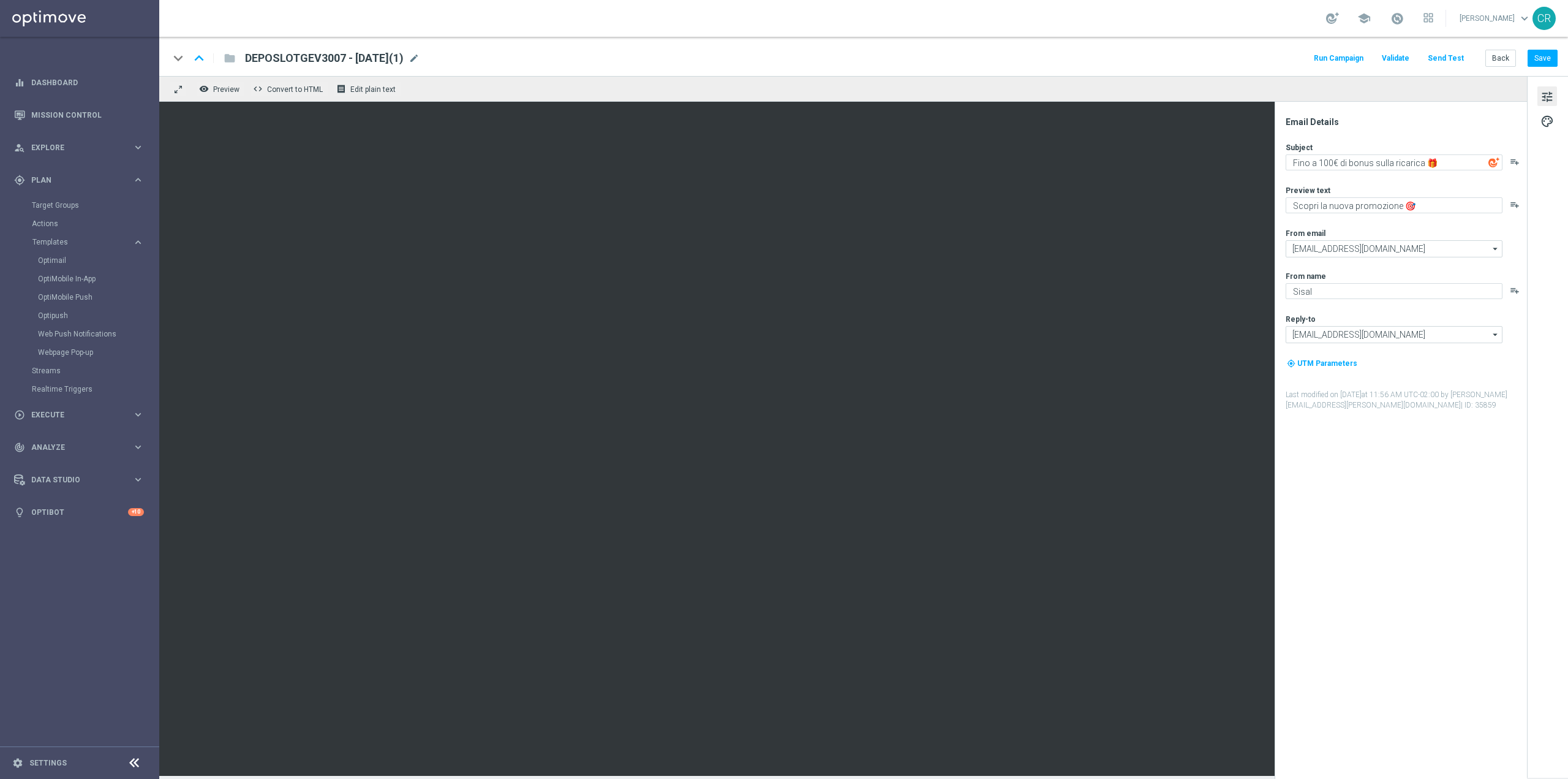
click at [392, 59] on span "DEPOSLOTGEV3007 - 2025-07-31(1)" at bounding box center [324, 58] width 159 height 15
type textarea "7"
drag, startPoint x: 327, startPoint y: 58, endPoint x: 92, endPoint y: 79, distance: 235.9
click at [93, 79] on main "equalizer Dashboard Mission Control" at bounding box center [784, 389] width 1568 height 779
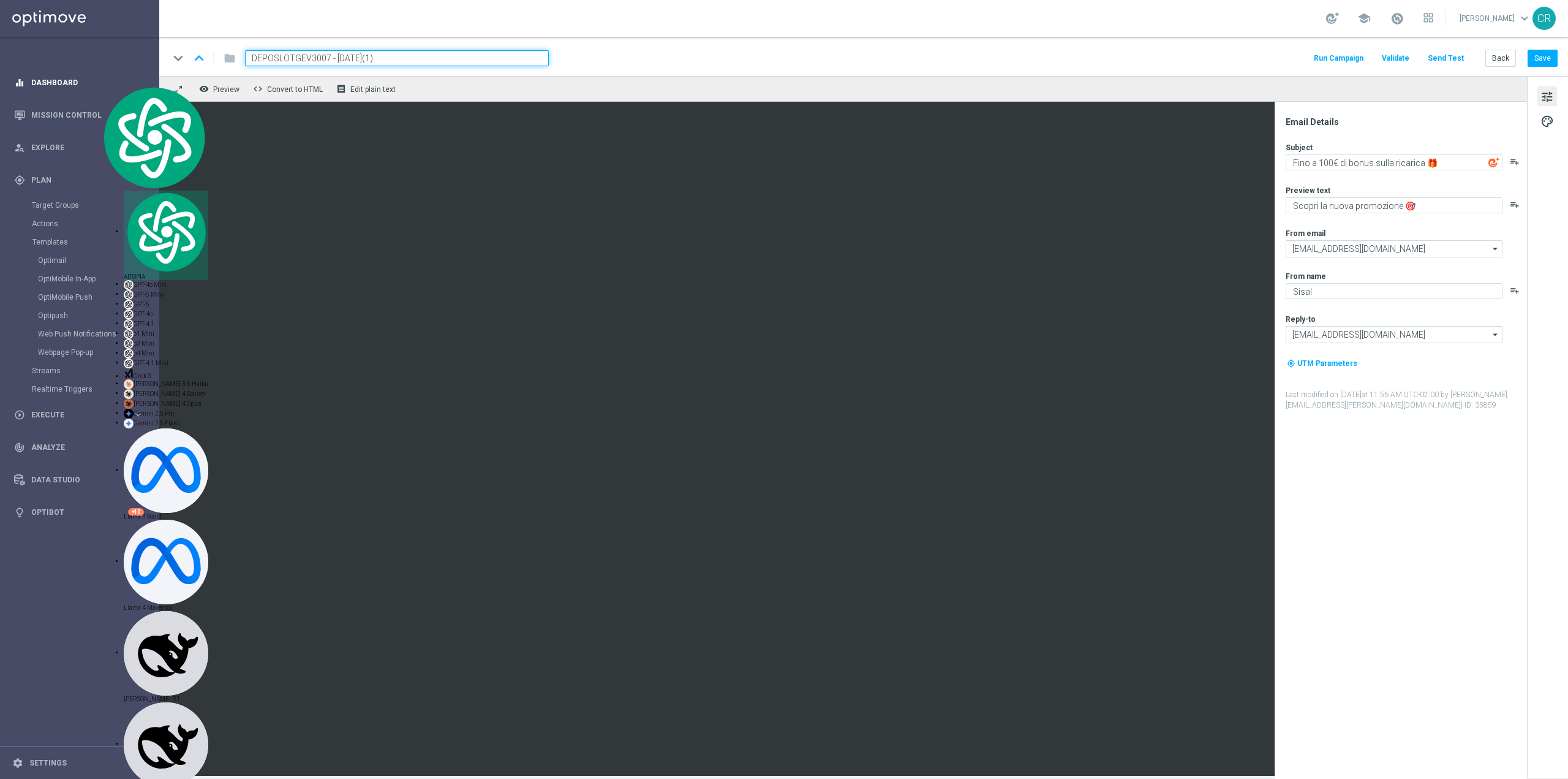
paste input "RICSLOT0409"
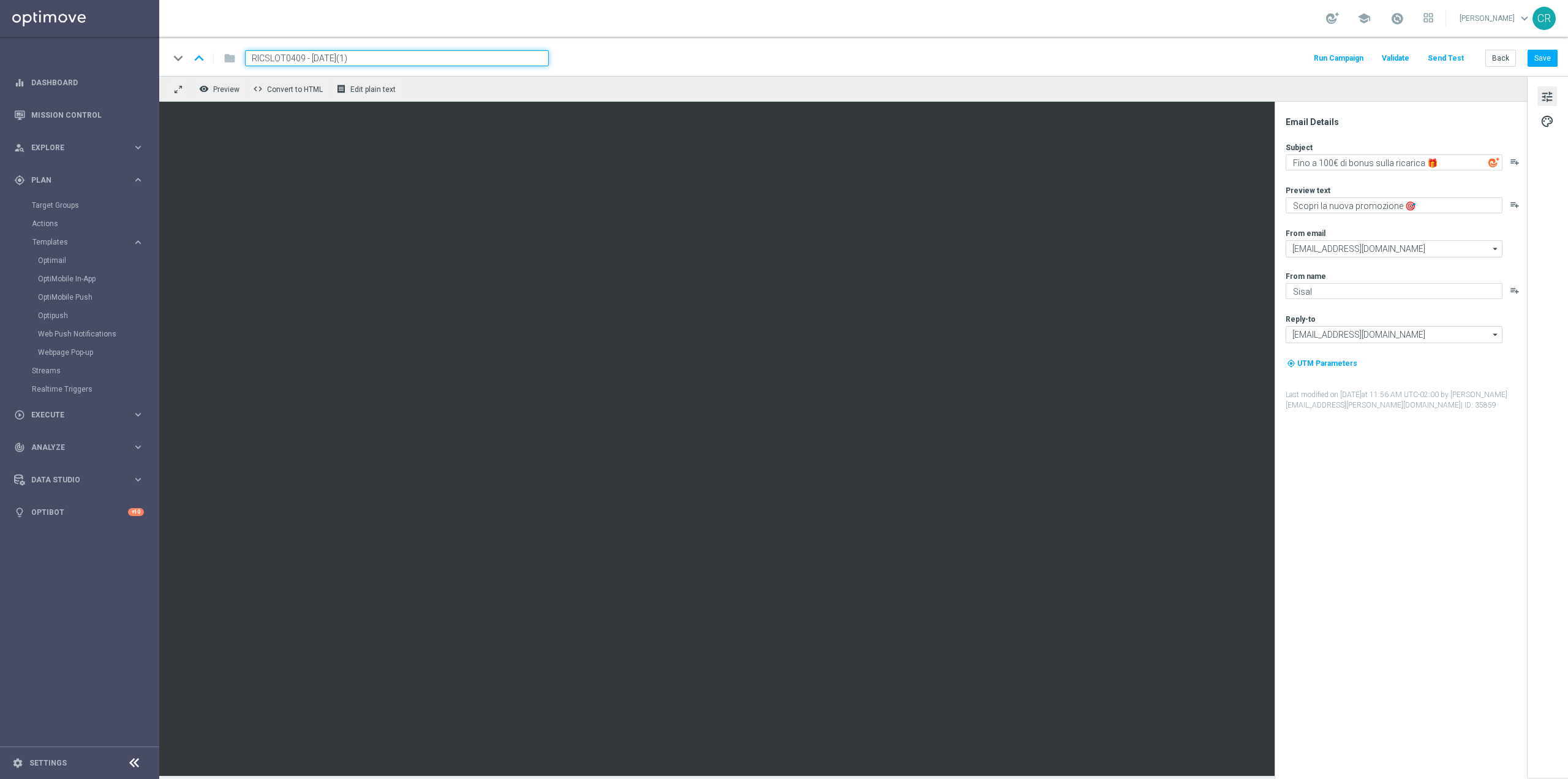
click at [383, 56] on input "RICSLOT0409 - 2025-07-31(1)" at bounding box center [396, 58] width 303 height 16
click at [350, 59] on span "RICSLOT0409 - 2025-0" at bounding box center [300, 58] width 113 height 15
type input "RICSLOT0409 - 2025-09-07"
click at [1542, 57] on button "Save" at bounding box center [1542, 58] width 30 height 17
click at [1370, 598] on div "Email Details Subject Fino a 100€ di bonus sulla ricarica 🎁 playlist_add Previe…" at bounding box center [1404, 448] width 243 height 662
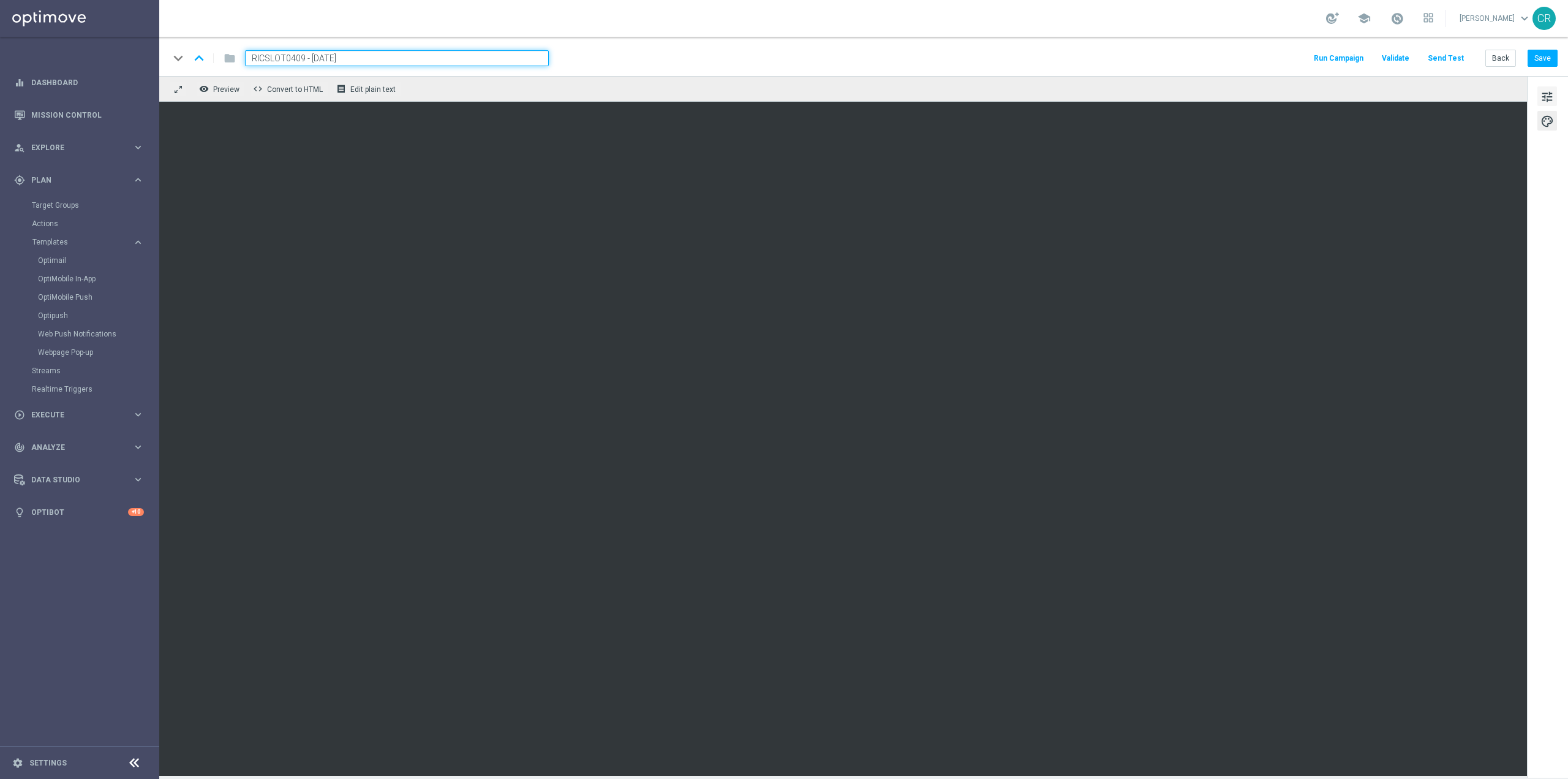
click at [1550, 87] on button "tune" at bounding box center [1547, 96] width 20 height 20
click at [1552, 52] on button "Save" at bounding box center [1542, 58] width 30 height 17
click at [1545, 93] on span "tune" at bounding box center [1547, 96] width 14 height 16
click at [1549, 81] on div "tune palette" at bounding box center [1547, 426] width 41 height 701
click at [1549, 89] on span "tune" at bounding box center [1547, 96] width 14 height 16
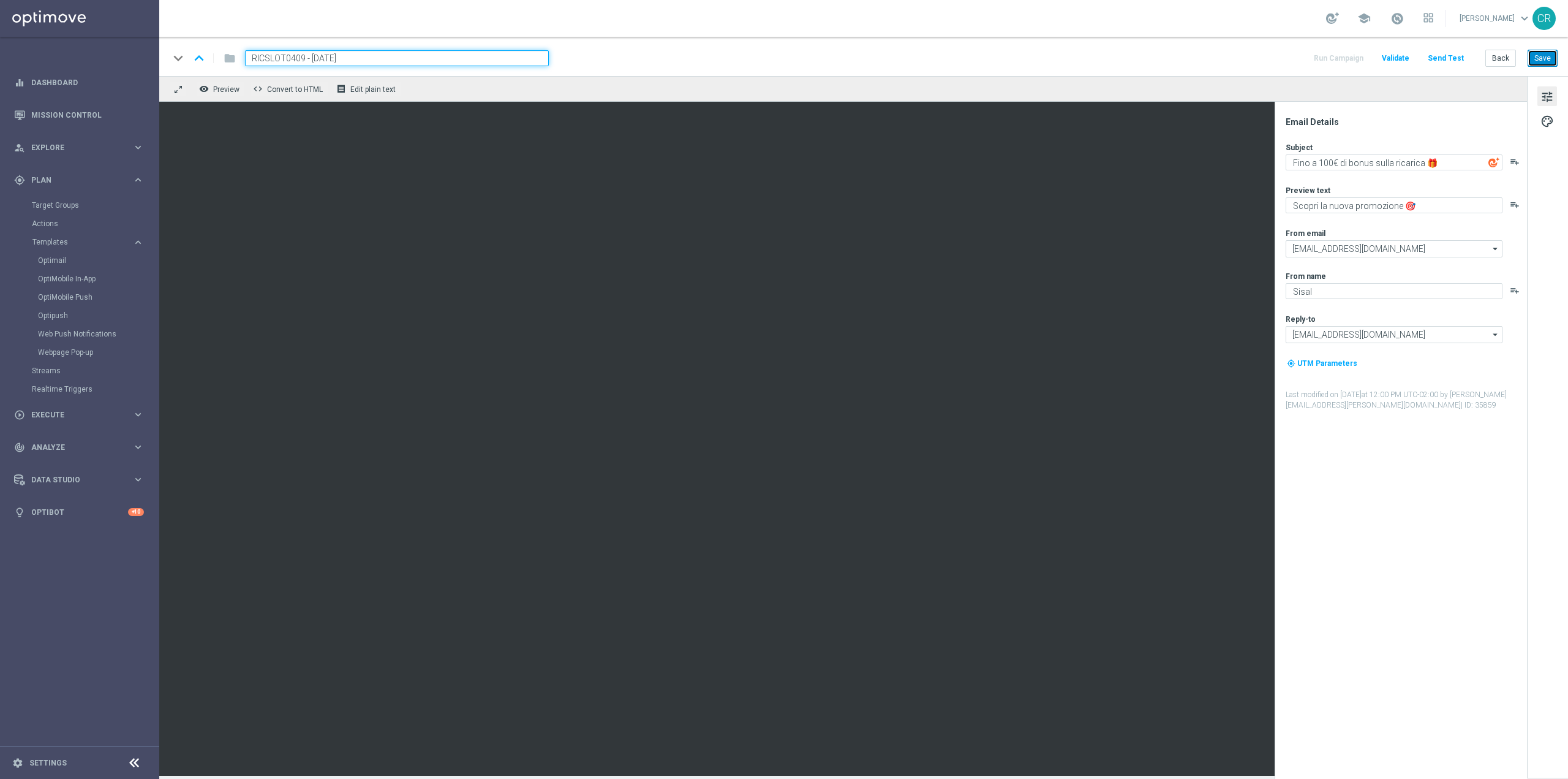
click at [1541, 51] on button "Save" at bounding box center [1542, 58] width 30 height 17
drag, startPoint x: 367, startPoint y: 53, endPoint x: 54, endPoint y: 54, distance: 313.0
click at [55, 54] on main "equalizer Dashboard Mission Control" at bounding box center [784, 389] width 1568 height 779
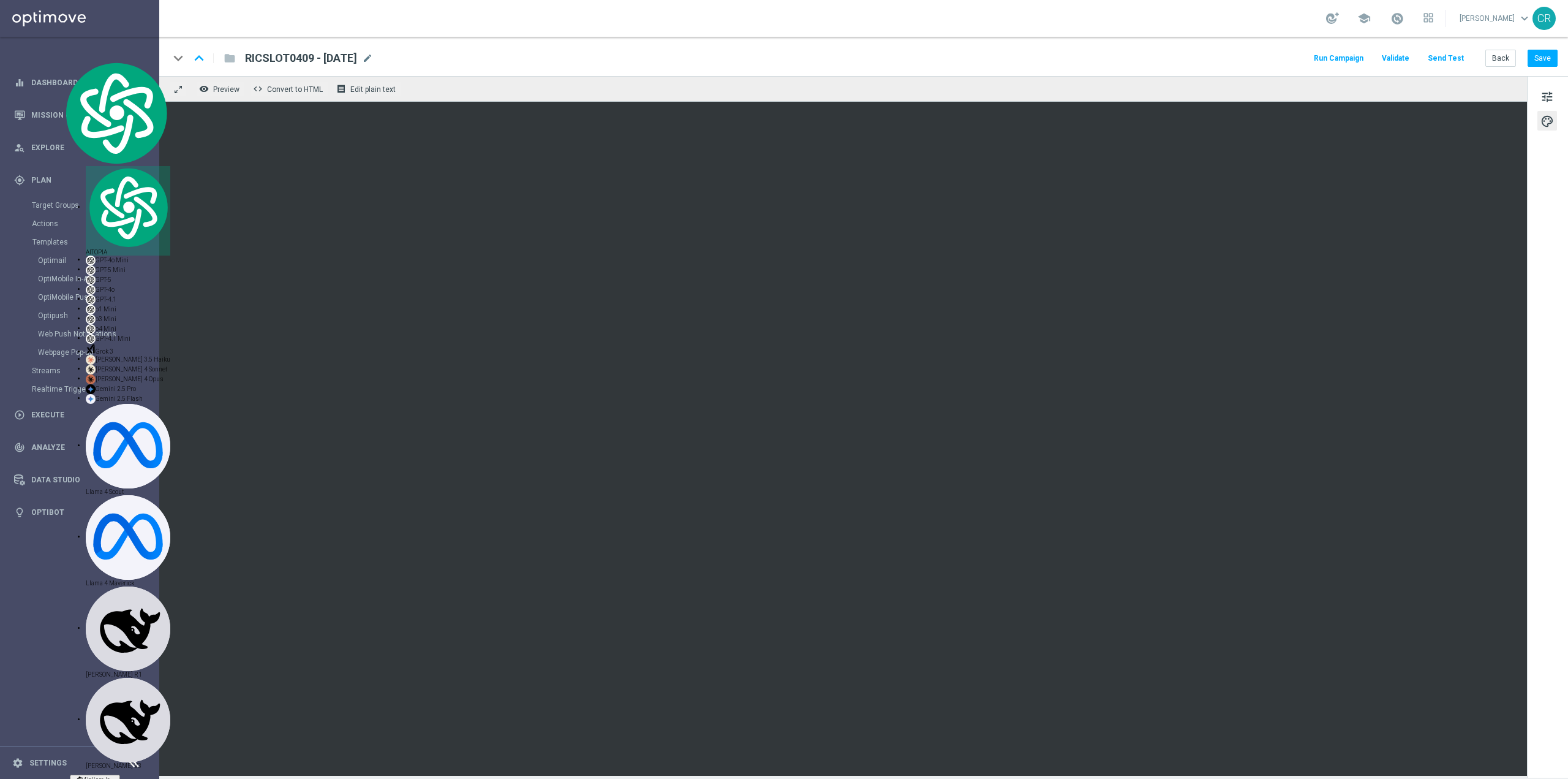
click at [1534, 592] on div "tune palette" at bounding box center [1547, 426] width 41 height 701
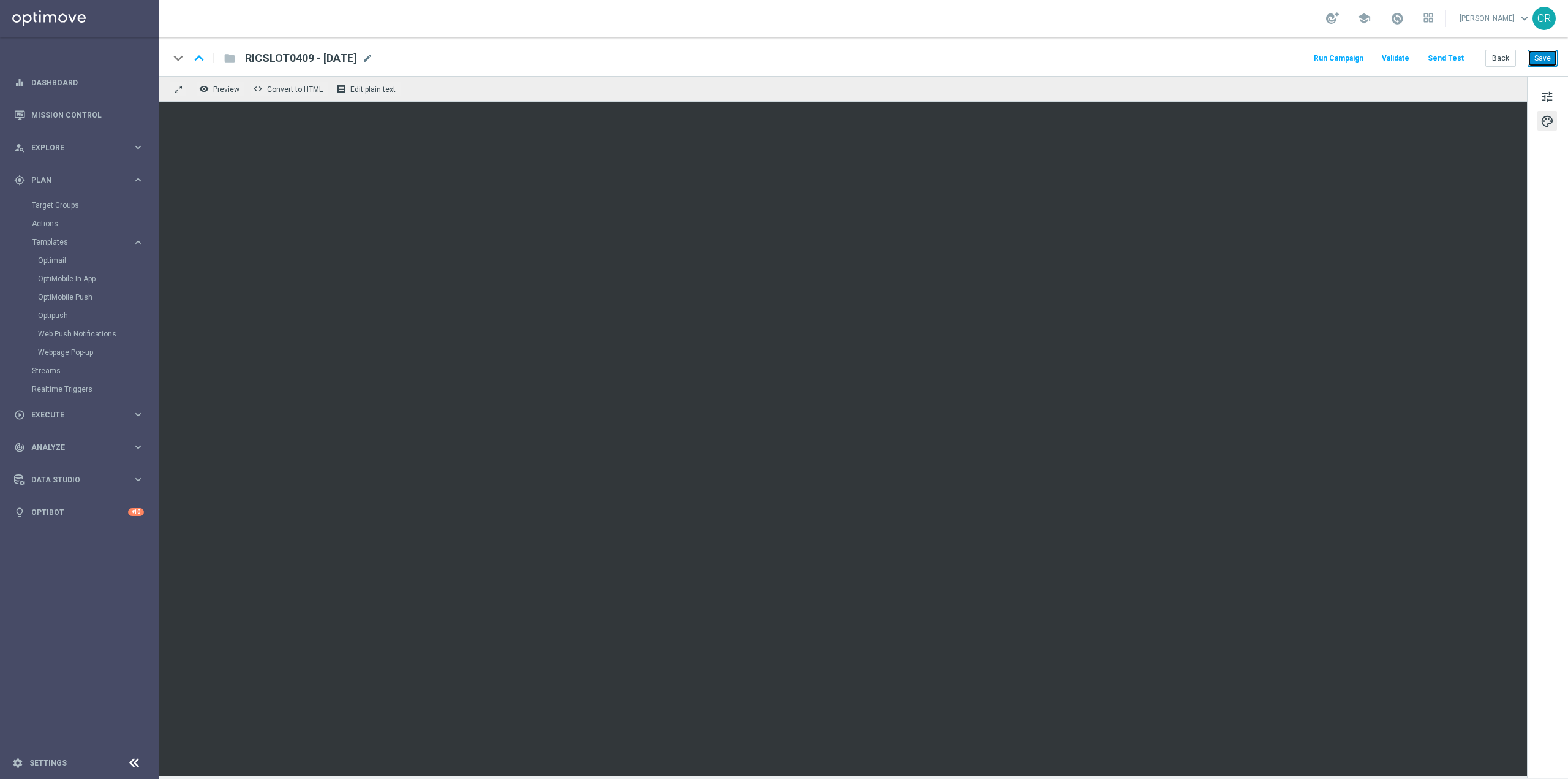
click at [1541, 54] on button "Save" at bounding box center [1542, 58] width 30 height 17
click at [73, 260] on link "Optimail" at bounding box center [82, 260] width 89 height 10
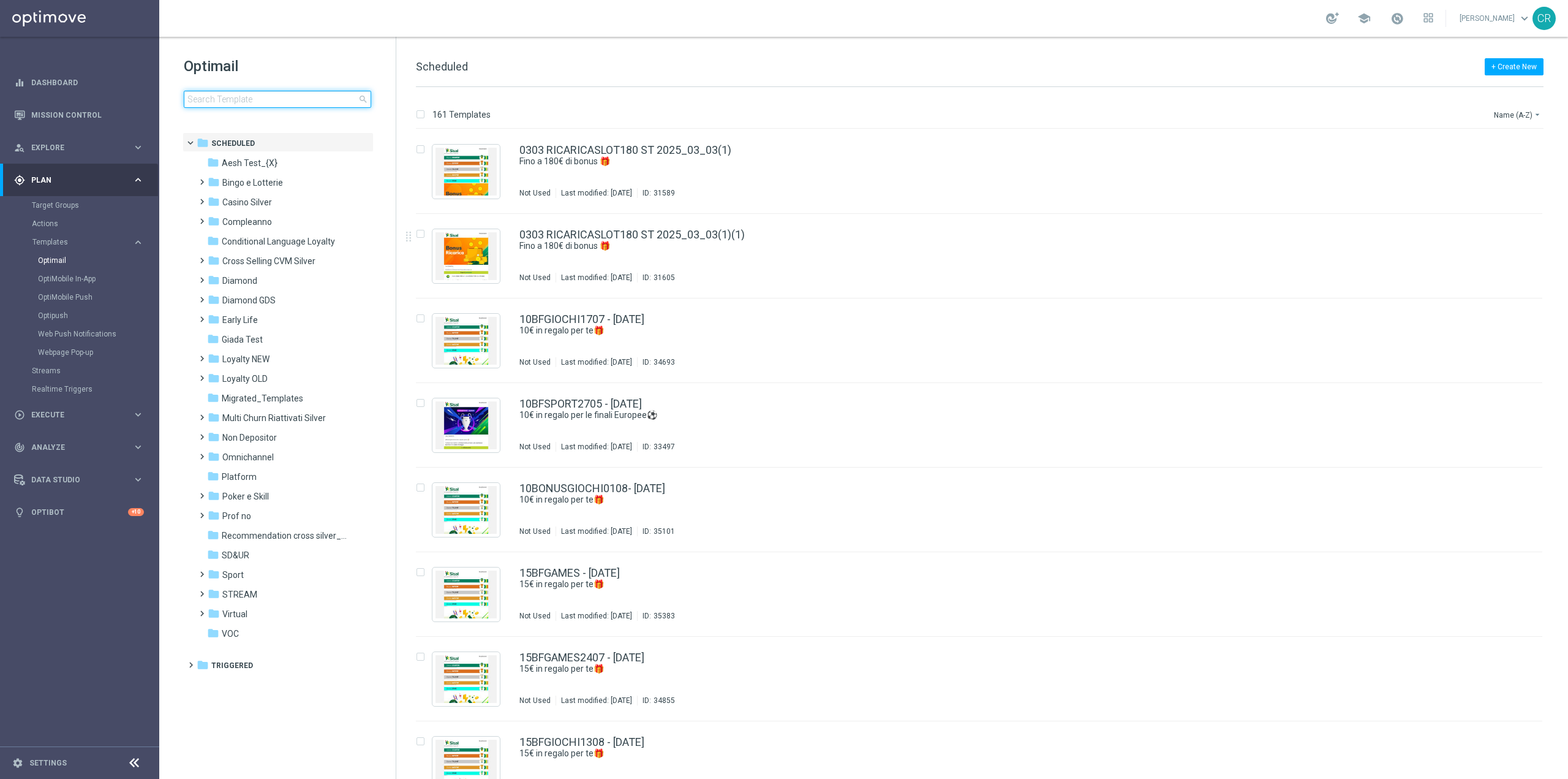
click at [291, 95] on input at bounding box center [277, 98] width 188 height 17
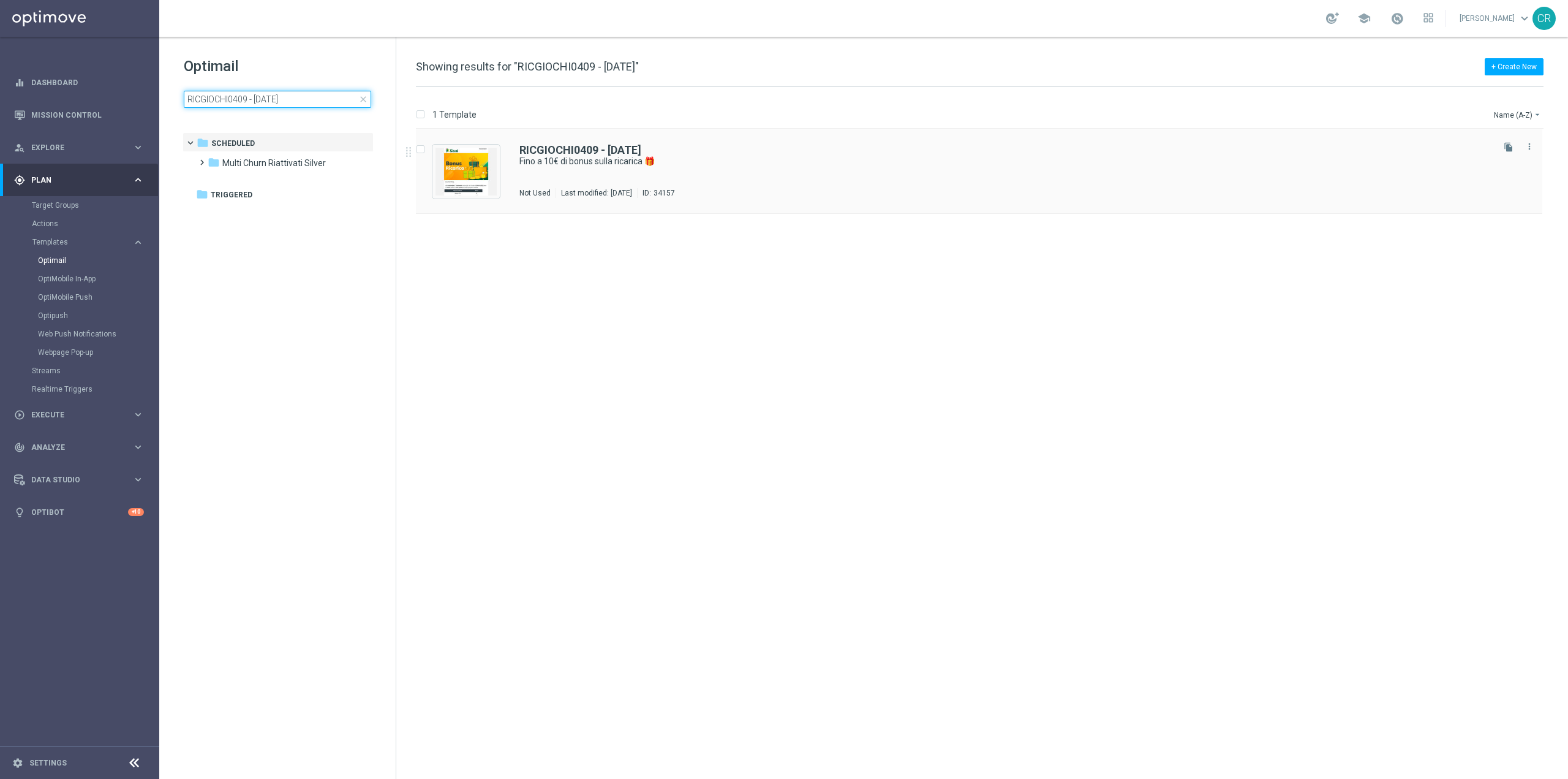
type input "RICGIOCHI0409 - [DATE]"
click at [836, 170] on div "RICGIOCHI0409 - 2025-09-04 Fino a 10€ di bonus sulla ricarica 🎁 Not Used Last m…" at bounding box center [1004, 171] width 971 height 53
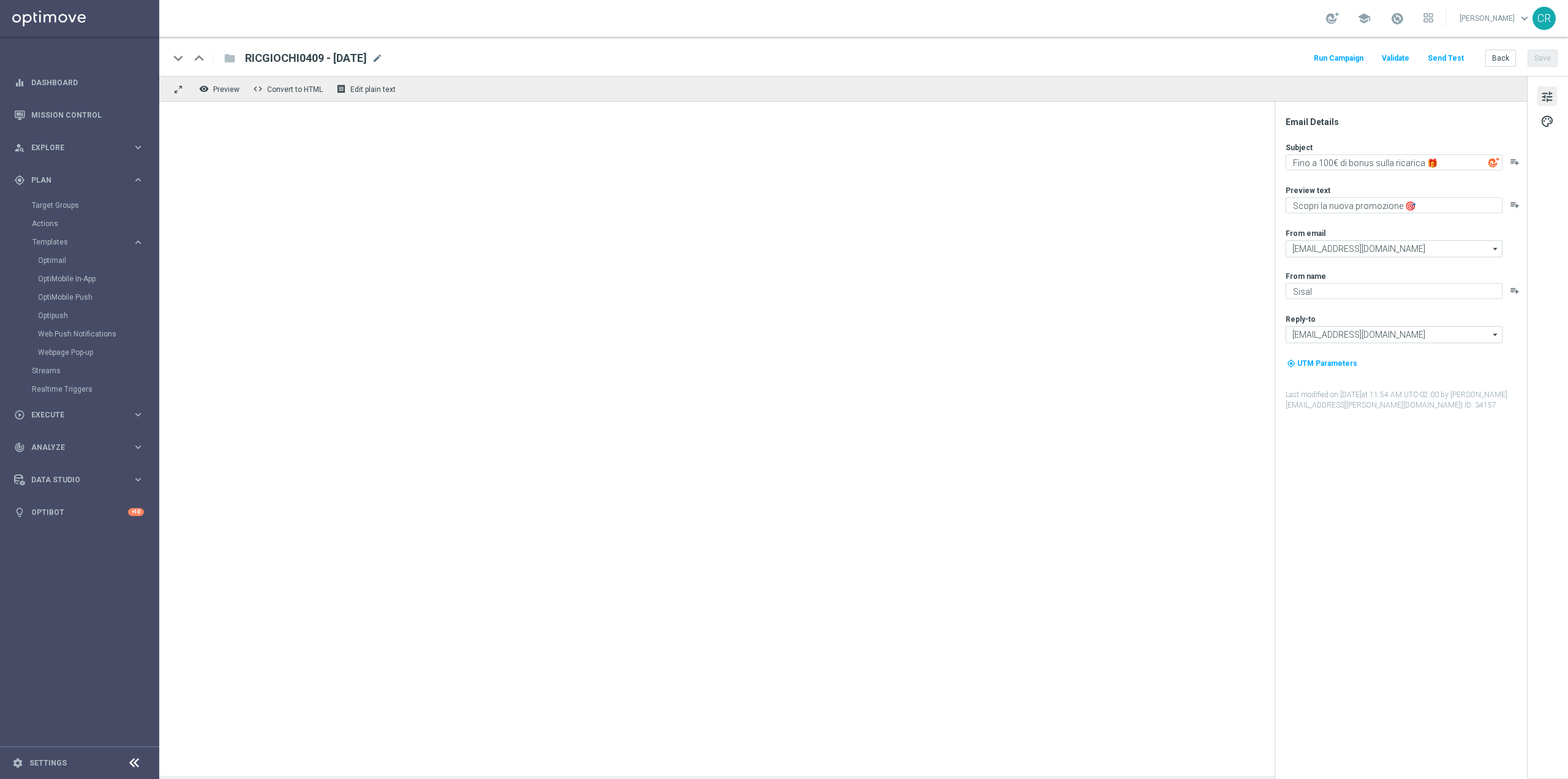
type textarea "Fino a 10€ di bonus sulla ricarica 🎁"
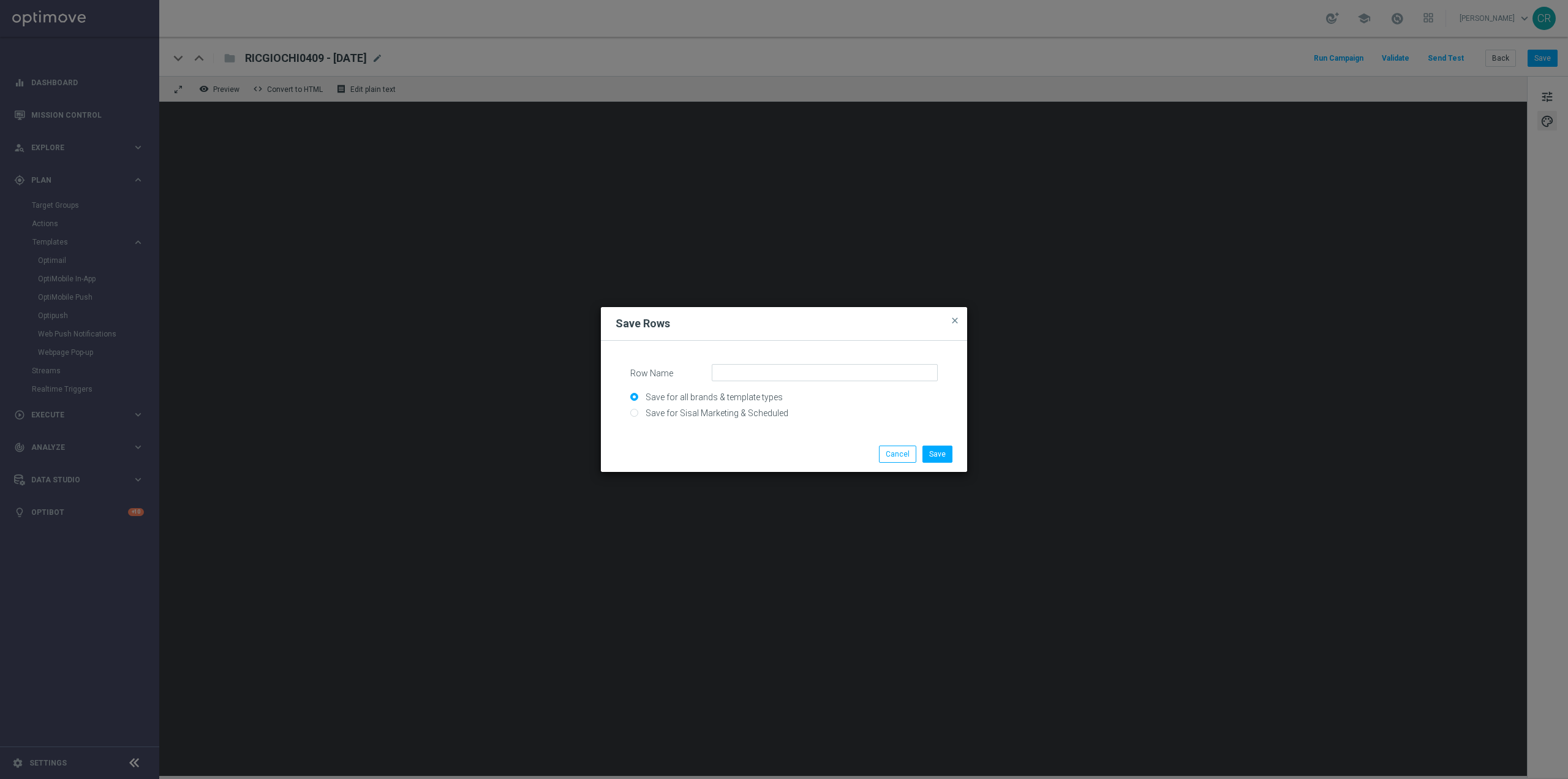
click at [725, 410] on input "Save for Sisal Marketing & Scheduled" at bounding box center [784, 417] width 307 height 17
radio input "true"
click at [847, 371] on input "Row Name" at bounding box center [825, 372] width 226 height 17
type input "Tennis"
click at [942, 457] on button "Save" at bounding box center [937, 453] width 30 height 17
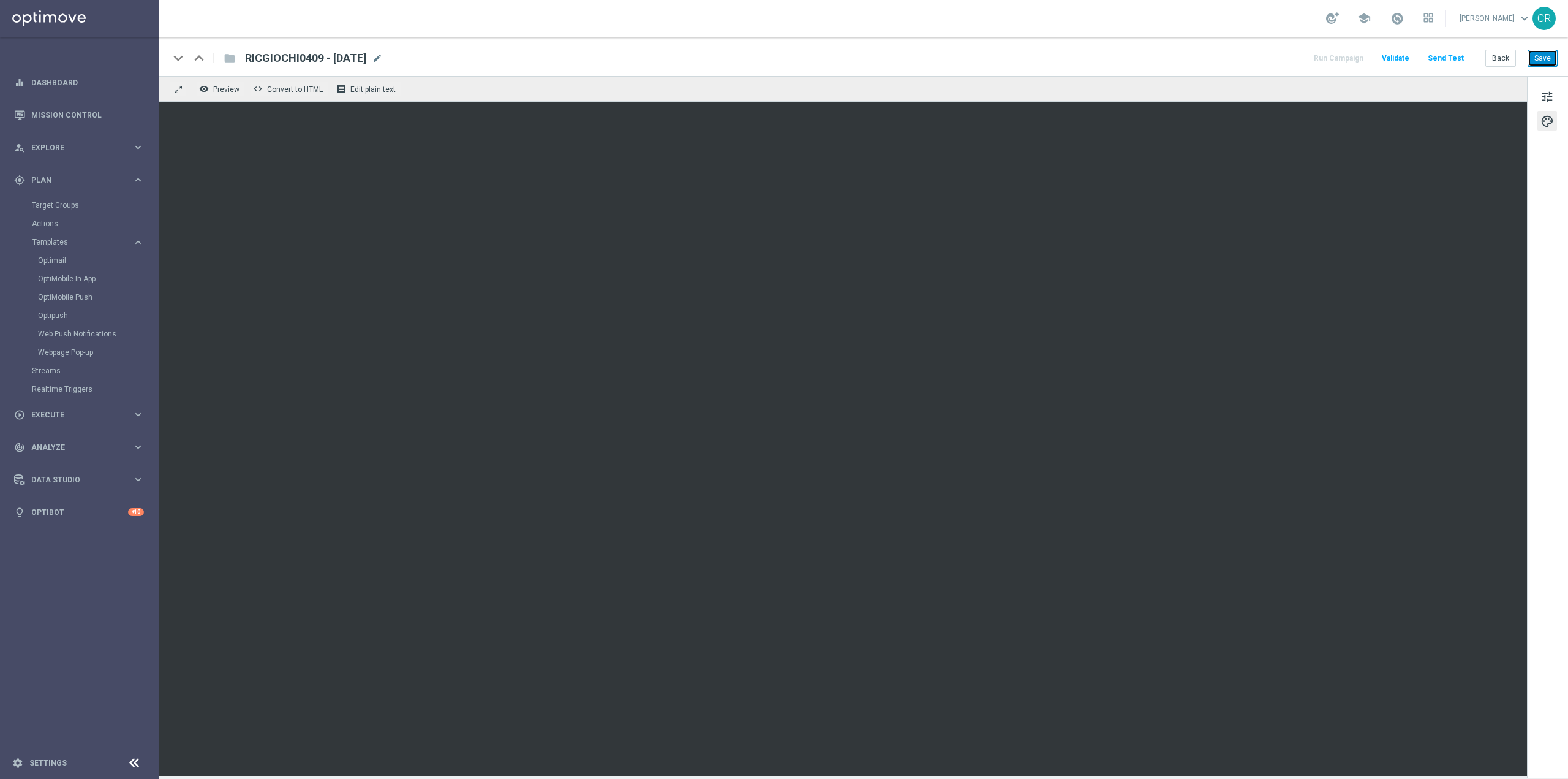
click at [1549, 53] on button "Save" at bounding box center [1542, 58] width 30 height 17
click at [57, 259] on link "Optimail" at bounding box center [82, 260] width 89 height 10
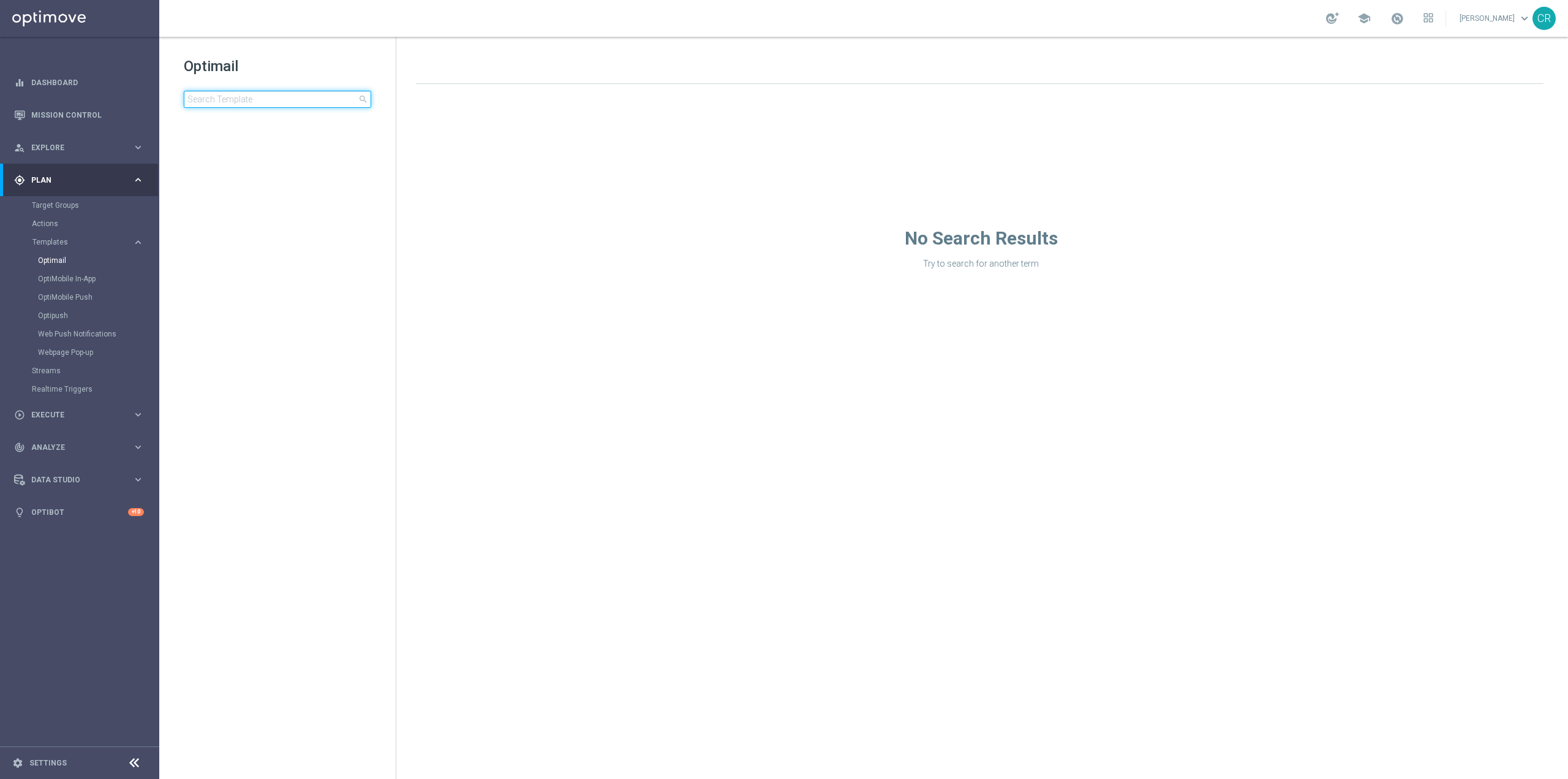
click at [305, 102] on input at bounding box center [277, 98] width 188 height 17
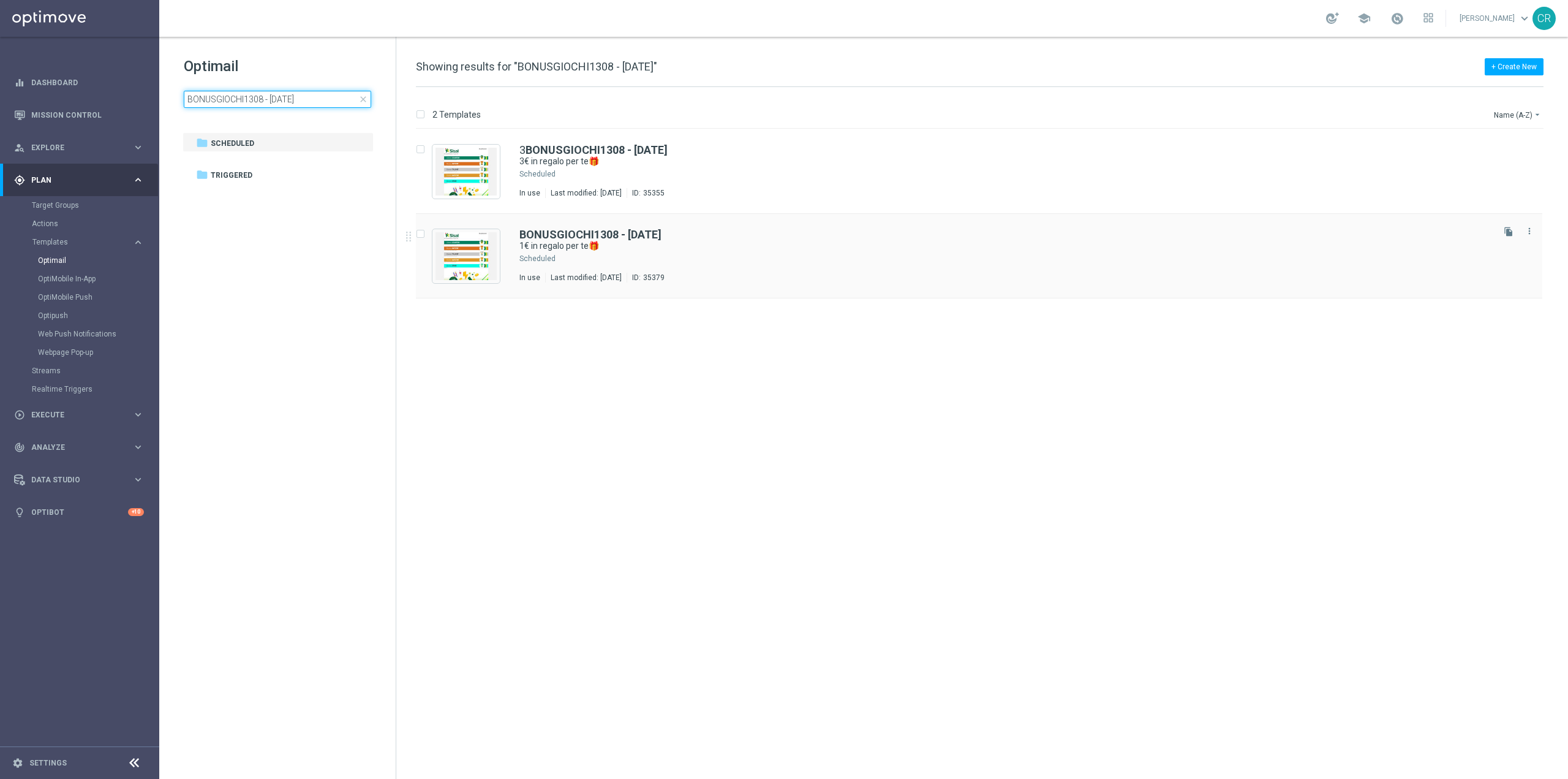
type input "BONUSGIOCHI1308 - 2025-08-13"
click at [979, 259] on div "Press SPACE to select this row." at bounding box center [1024, 258] width 934 height 10
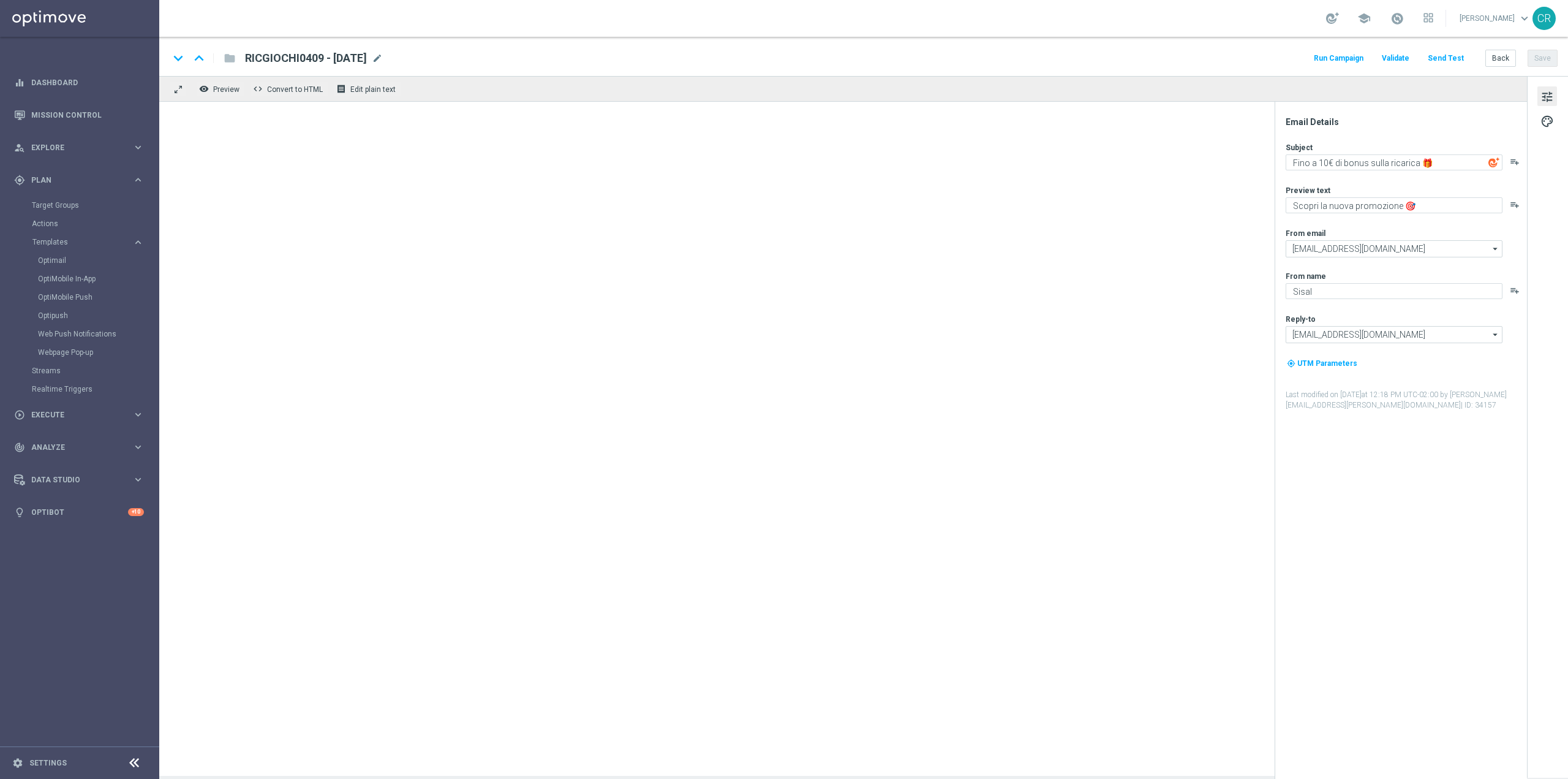
type textarea "1€ in regalo per te🎁"
type textarea "da usare su qualsiasi gioco!"
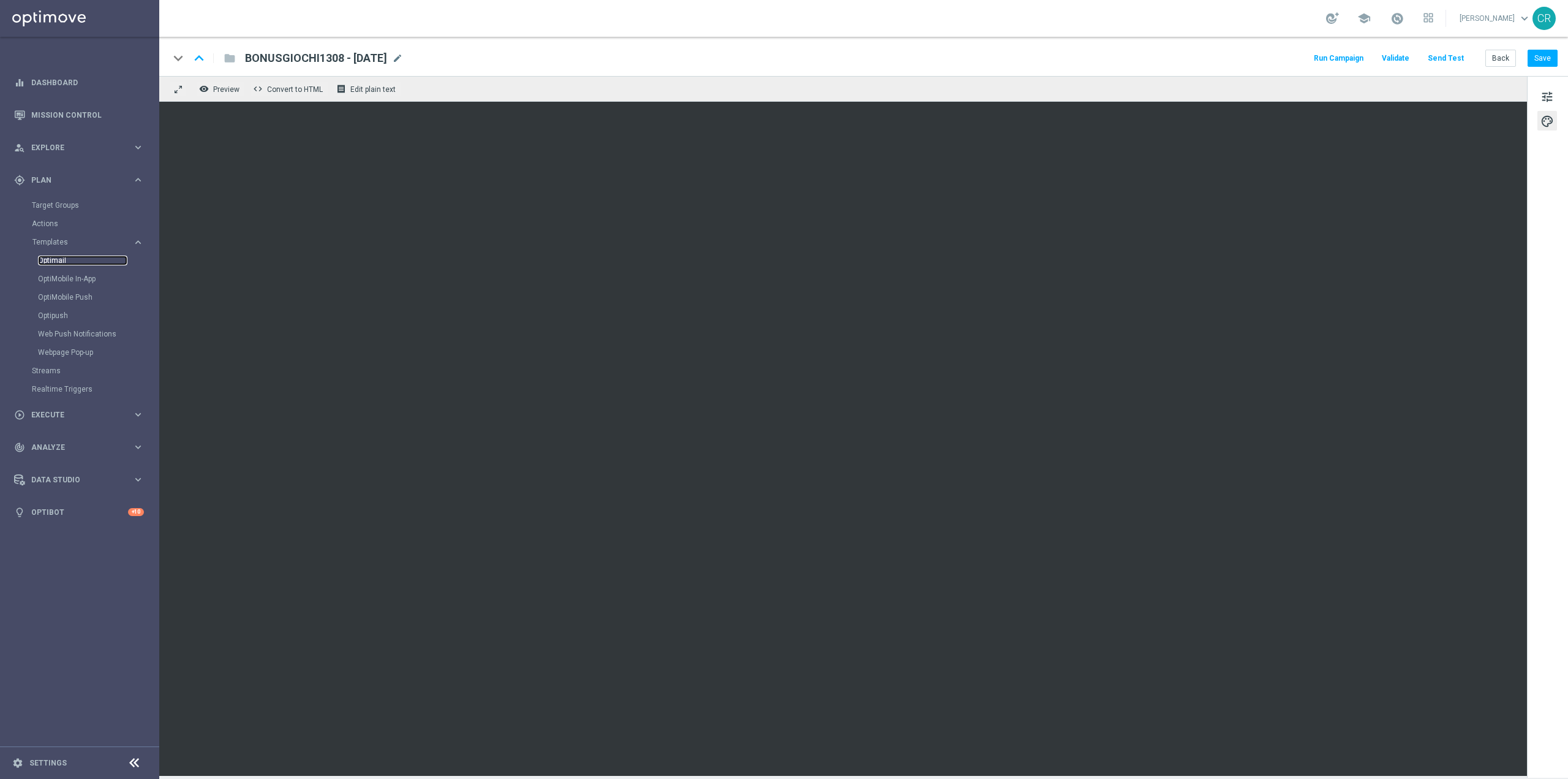
click at [55, 260] on link "Optimail" at bounding box center [82, 260] width 89 height 10
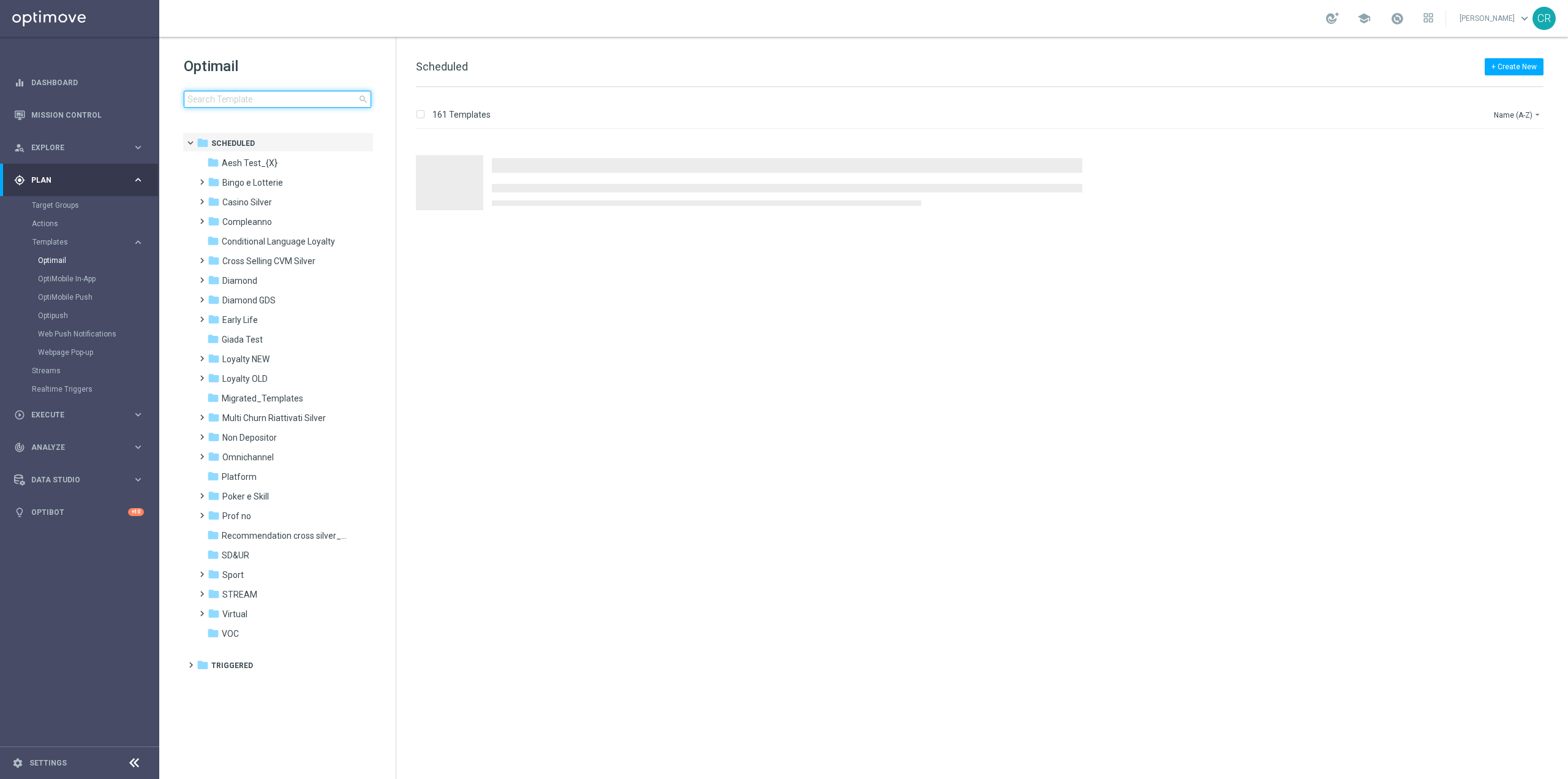
click at [298, 100] on input at bounding box center [277, 98] width 188 height 17
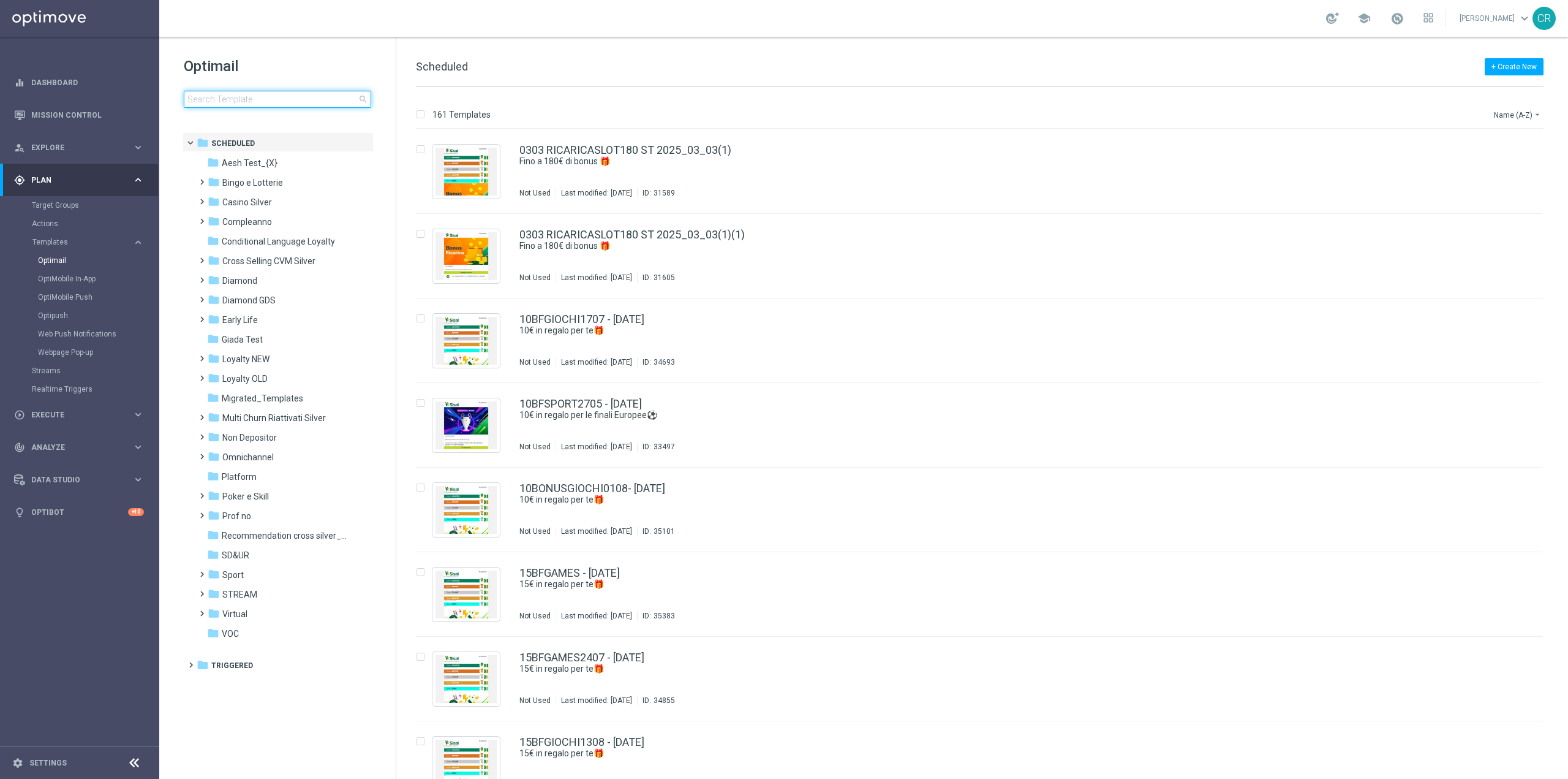
type input "1BFGIOCHI060825 - 2025-08-06"
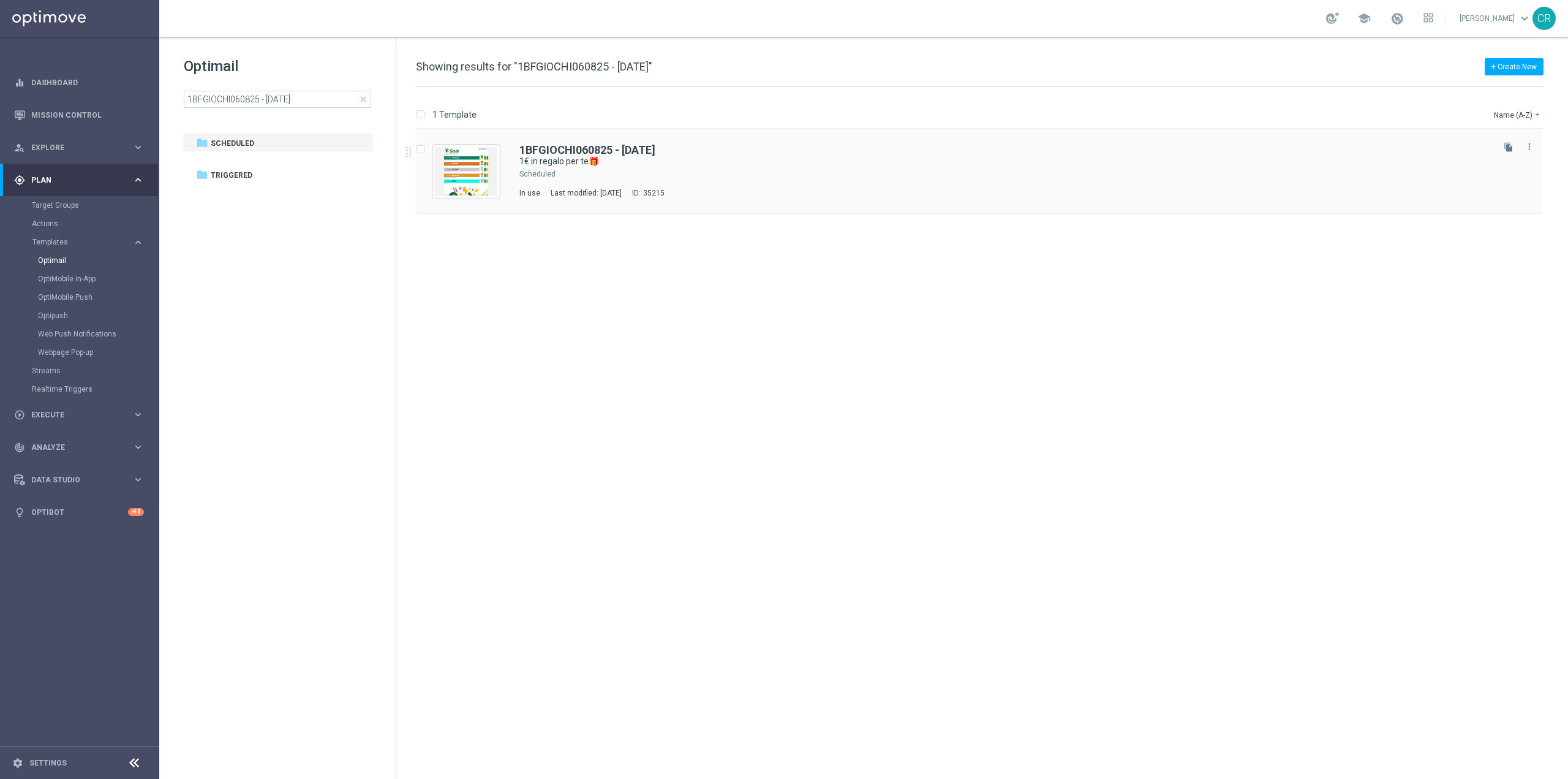
click at [915, 183] on div "1BFGIOCHI060825 - 2025-08-06 1€ in regalo per te🎁 Scheduled In use Last modifie…" at bounding box center [1004, 171] width 971 height 53
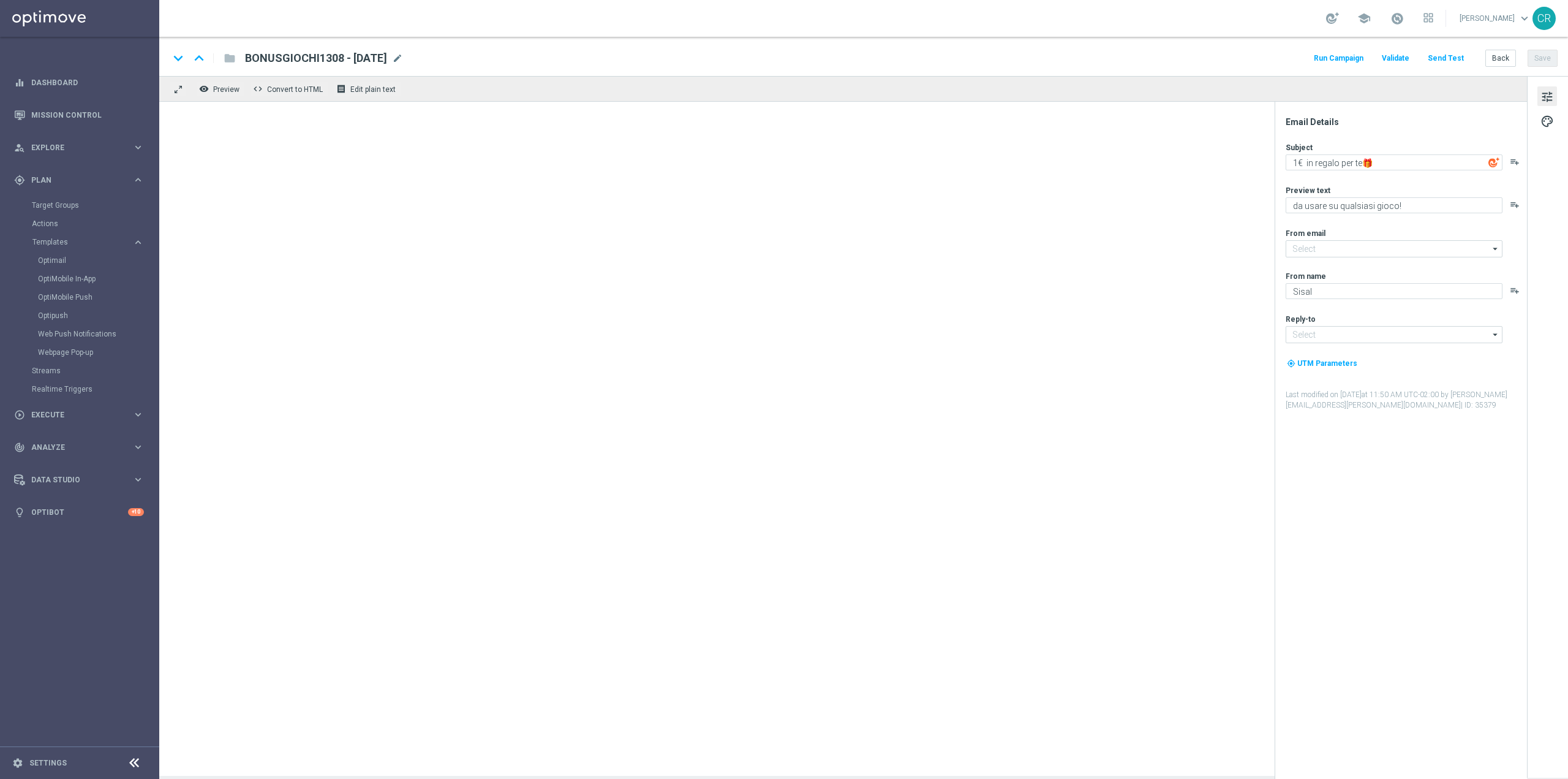
type input "[EMAIL_ADDRESS][DOMAIN_NAME]"
